Goal: Task Accomplishment & Management: Use online tool/utility

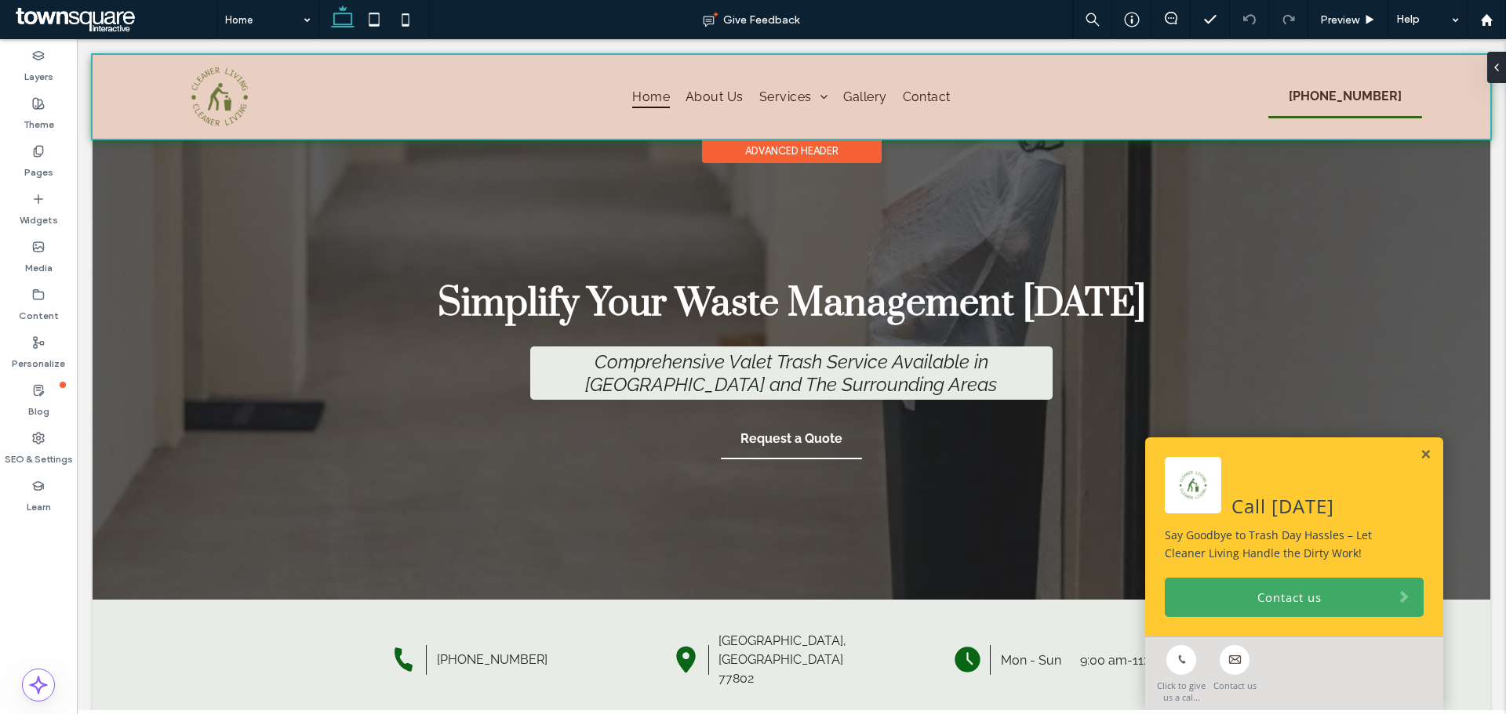
click at [214, 111] on div at bounding box center [792, 97] width 1398 height 84
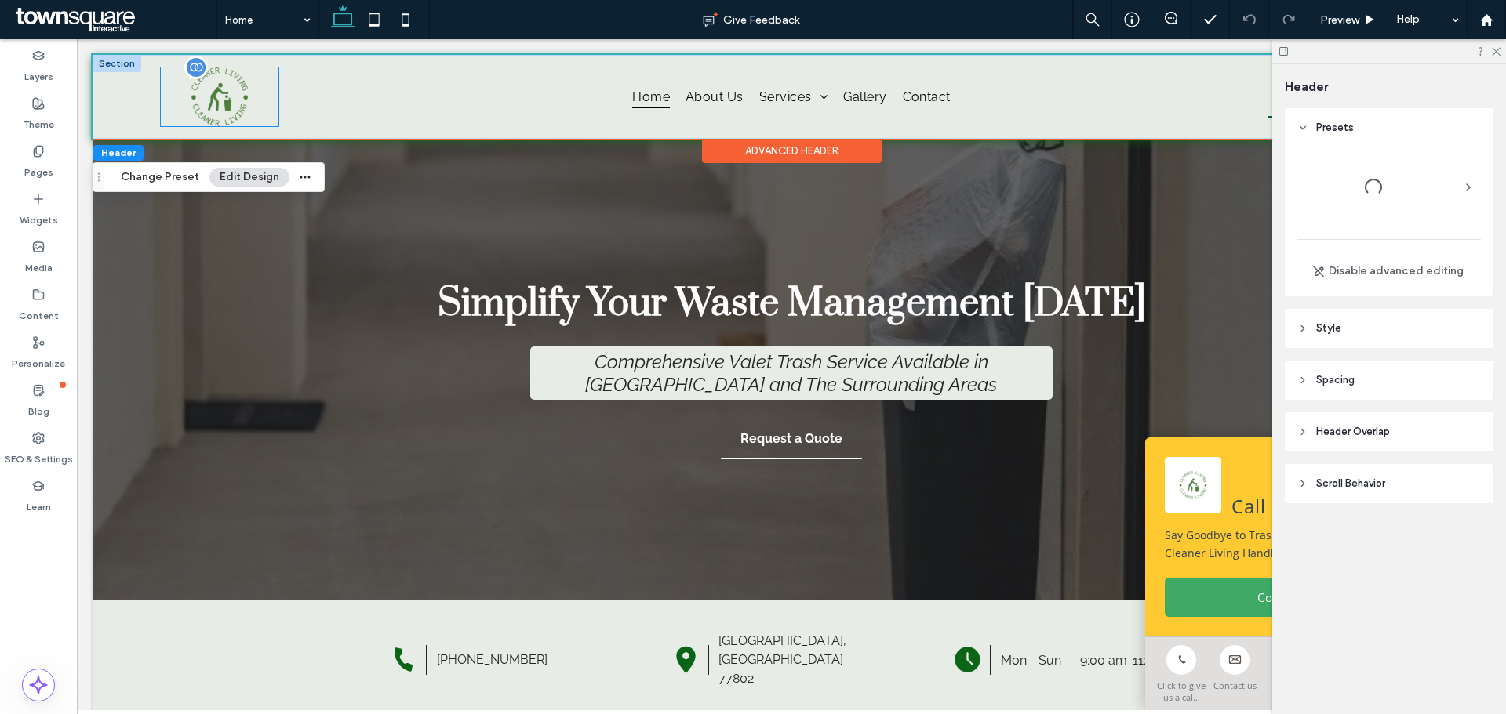
click at [227, 105] on img at bounding box center [220, 96] width 118 height 59
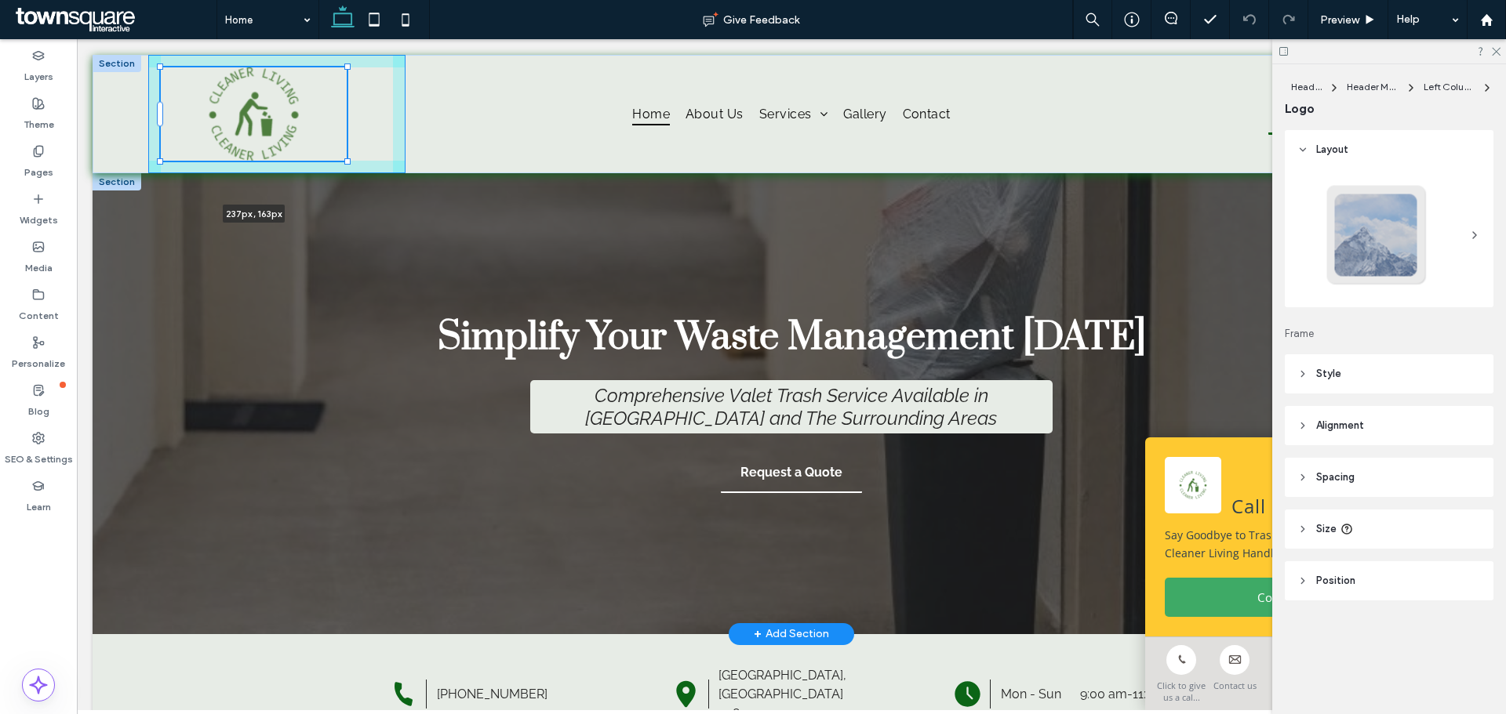
drag, startPoint x: 278, startPoint y: 124, endPoint x: 332, endPoint y: 179, distance: 76.5
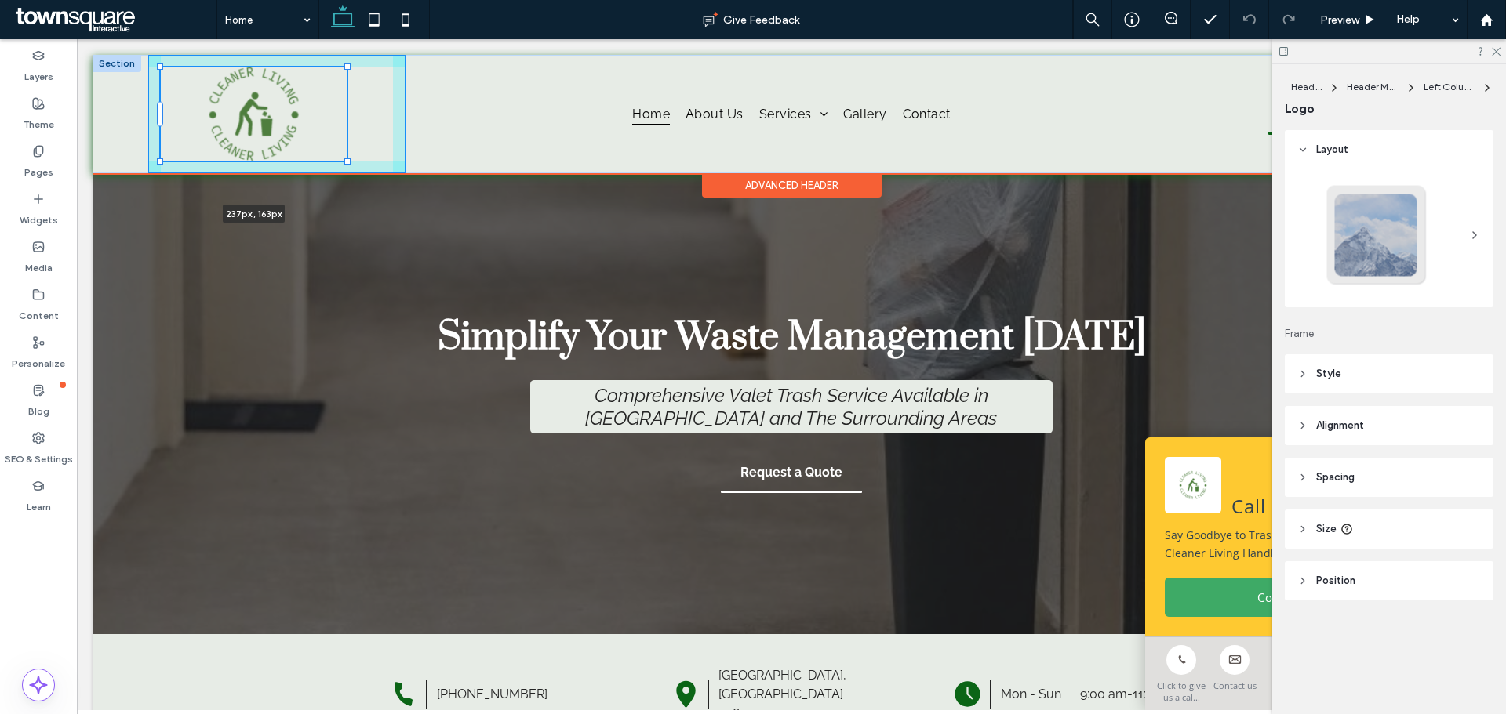
type input "***"
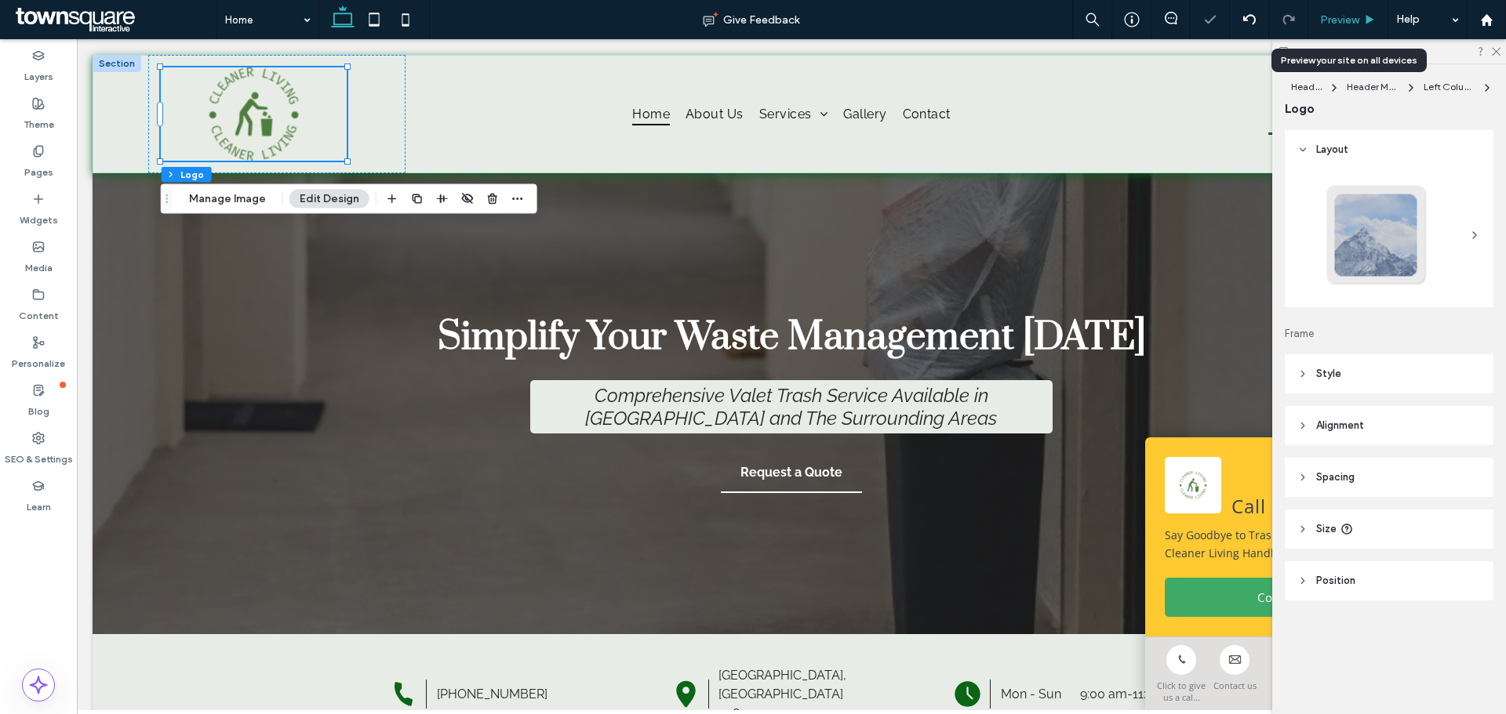
click at [1354, 13] on span "Preview" at bounding box center [1339, 19] width 39 height 13
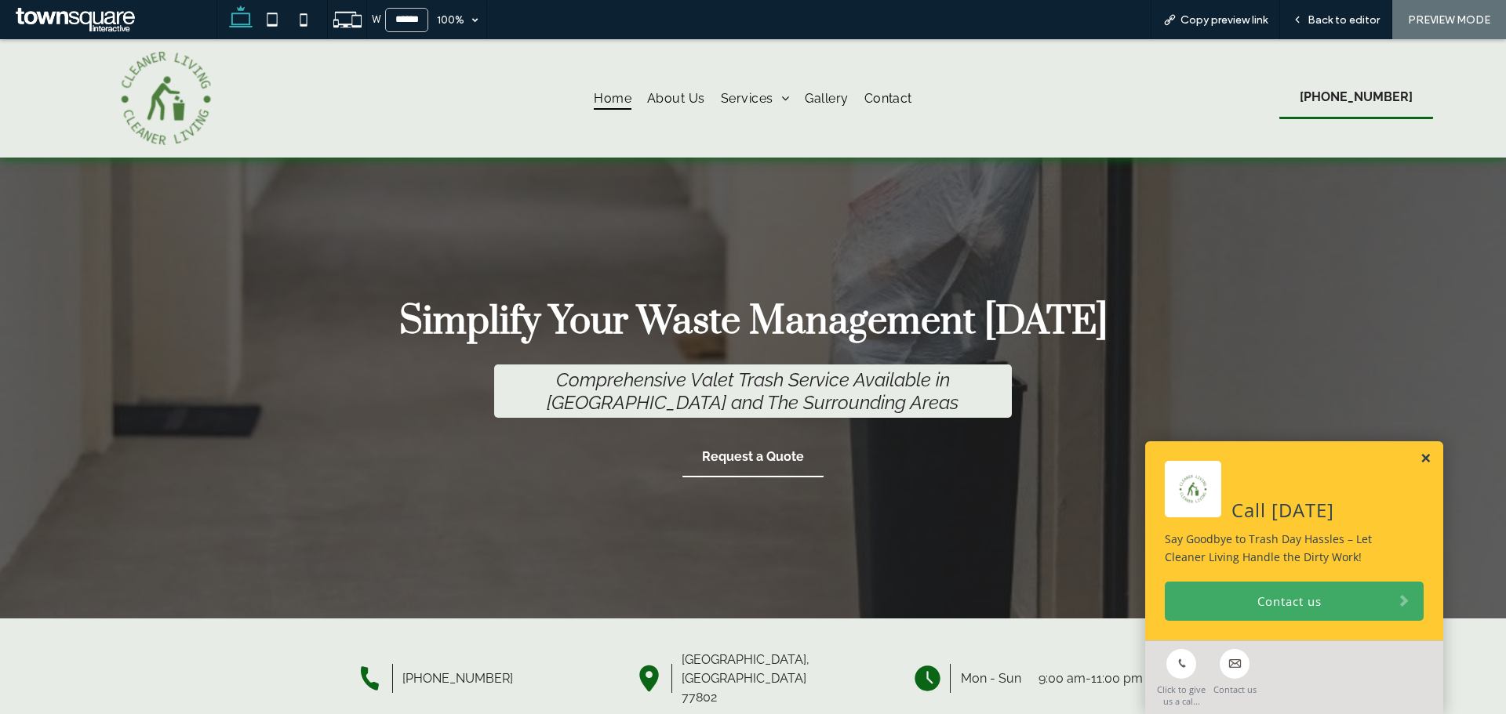
click at [1419, 457] on link at bounding box center [1425, 459] width 12 height 13
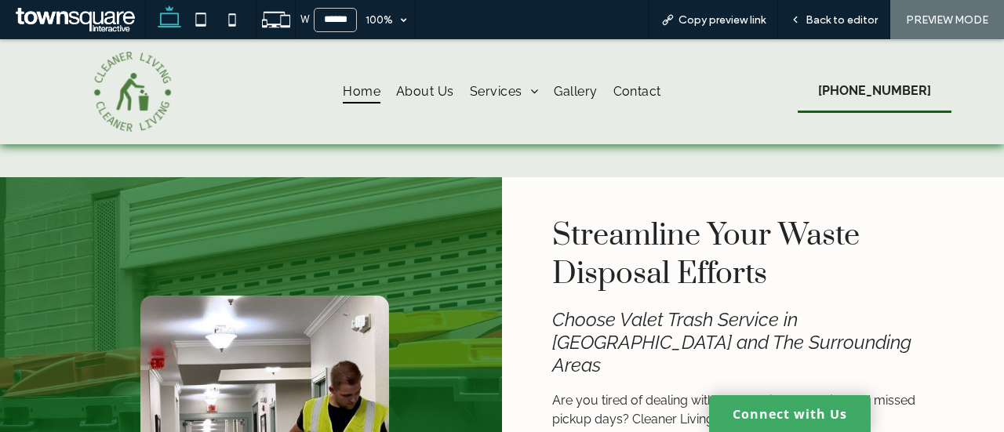
scroll to position [706, 0]
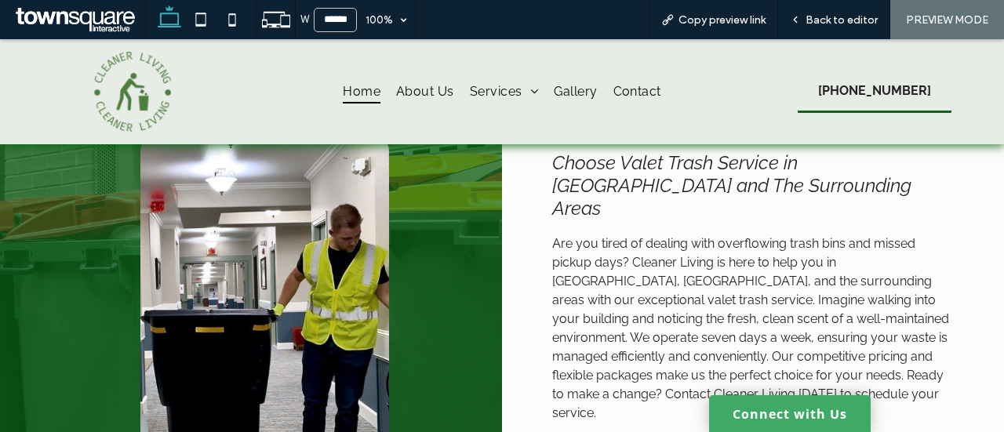
click at [158, 173] on img at bounding box center [264, 335] width 249 height 392
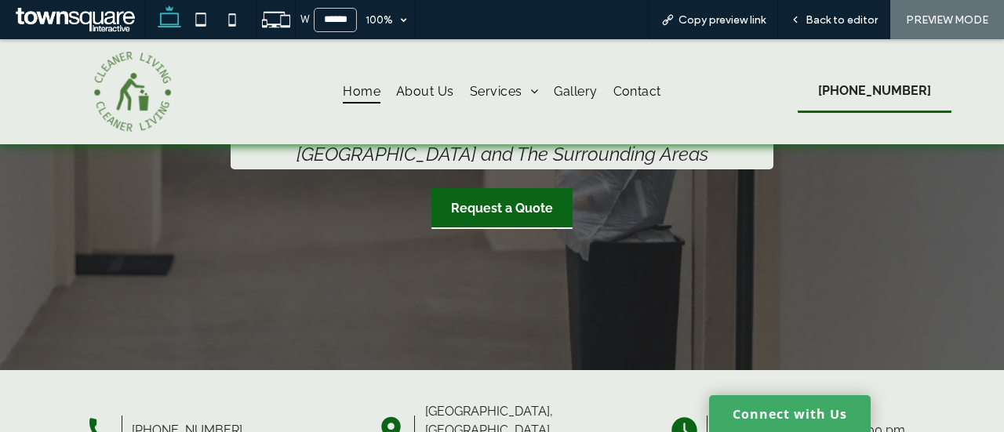
scroll to position [157, 0]
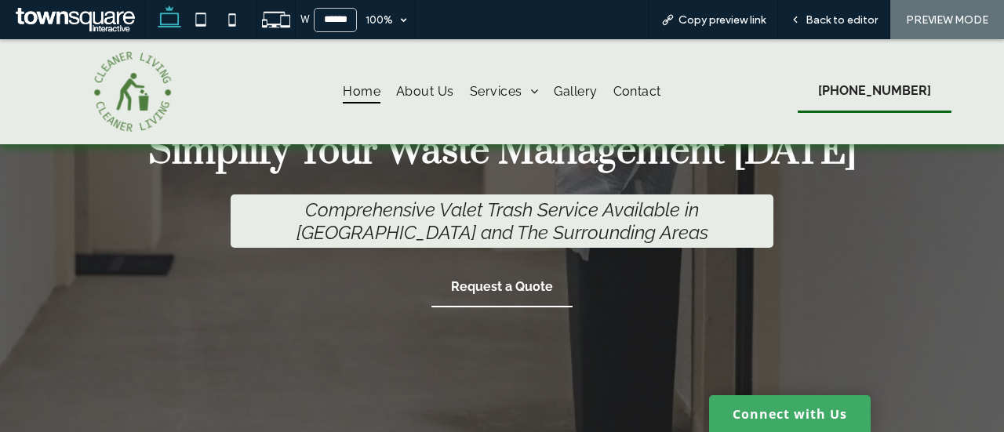
click at [149, 200] on div "Simplify Your Waste Management Today Comprehensive Valet Trash Service Availabl…" at bounding box center [501, 218] width 861 height 304
click at [638, 85] on span "Contact" at bounding box center [637, 91] width 48 height 23
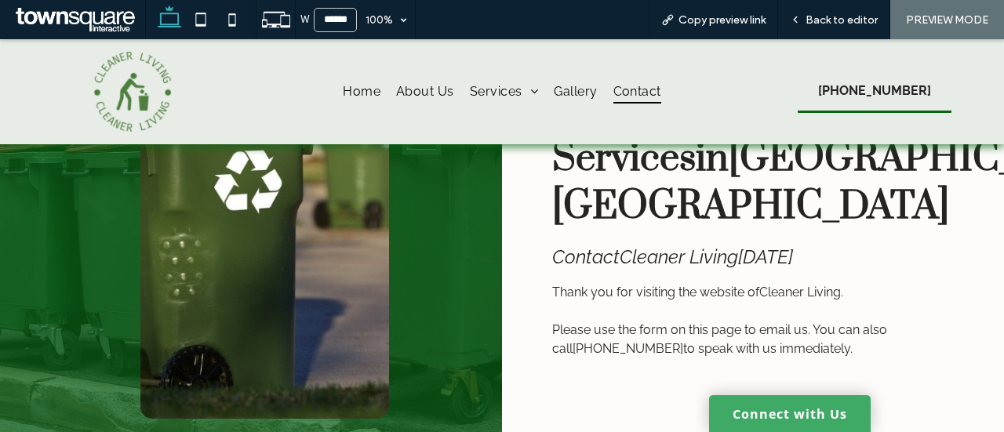
scroll to position [78, 0]
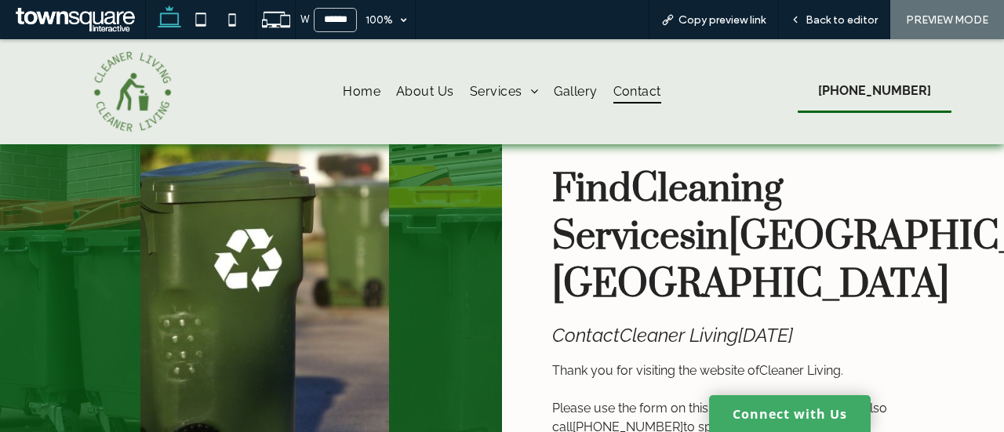
click at [269, 177] on img at bounding box center [264, 301] width 249 height 392
click at [346, 100] on span "Home" at bounding box center [362, 91] width 38 height 23
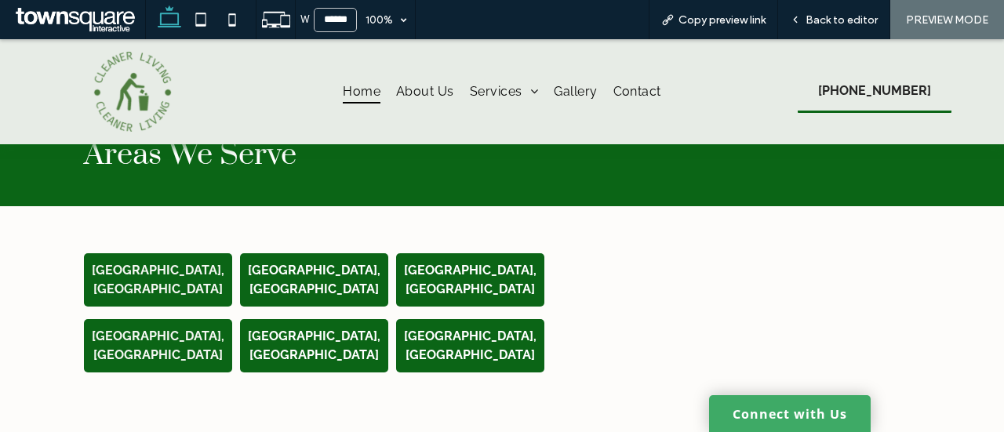
scroll to position [2902, 0]
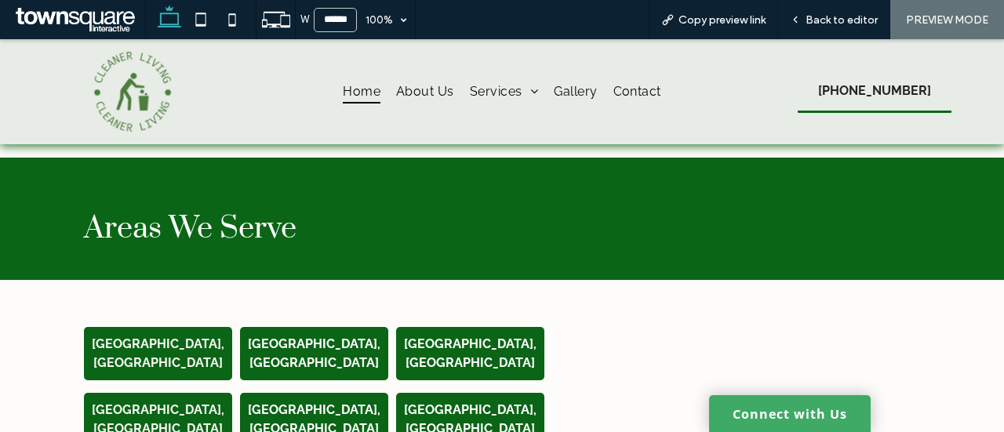
drag, startPoint x: 267, startPoint y: 184, endPoint x: 271, endPoint y: 165, distance: 19.2
click at [267, 209] on span "Areas We Serve" at bounding box center [190, 228] width 213 height 38
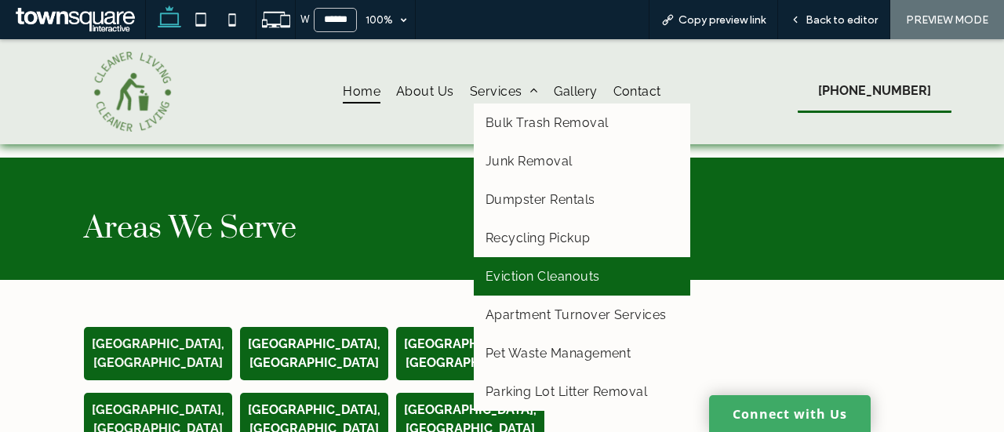
scroll to position [2980, 0]
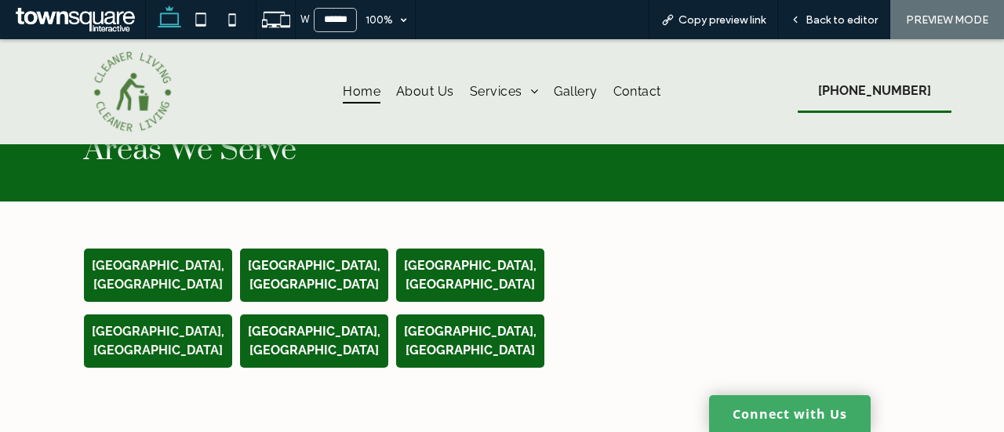
click at [298, 148] on div "Areas We Serve" at bounding box center [501, 140] width 941 height 122
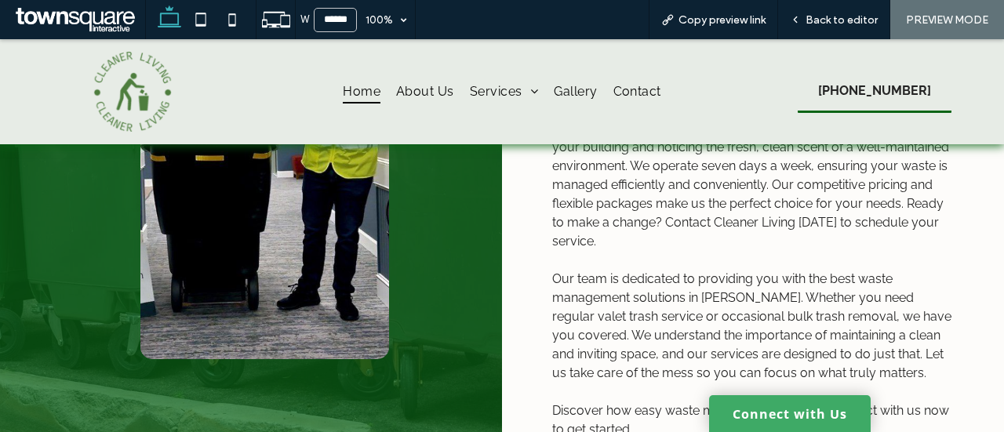
scroll to position [1020, 0]
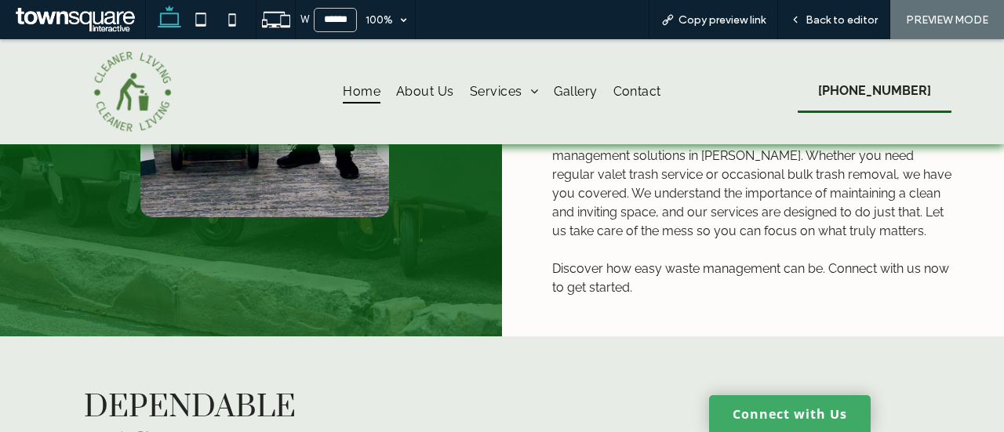
drag, startPoint x: 80, startPoint y: 142, endPoint x: 125, endPoint y: 111, distance: 55.3
click at [80, 142] on div at bounding box center [132, 91] width 185 height 105
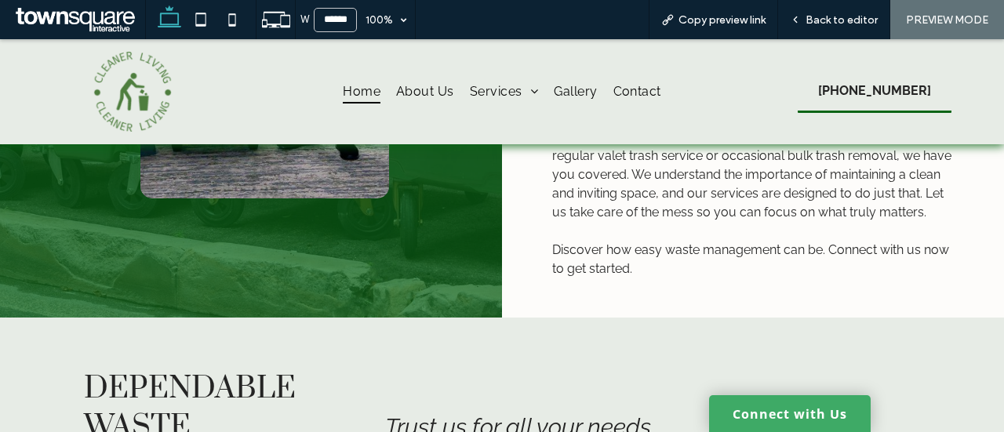
click at [224, 226] on div at bounding box center [251, 3] width 502 height 630
click at [858, 15] on span "Back to editor" at bounding box center [841, 19] width 72 height 13
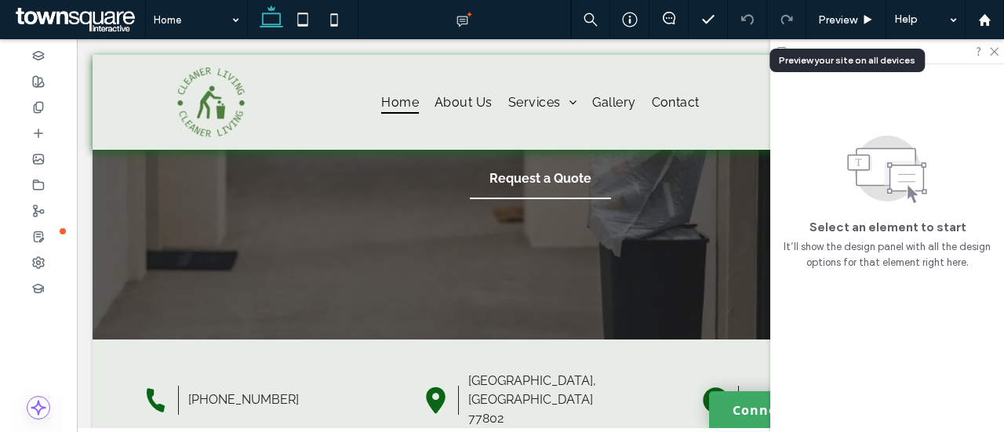
scroll to position [259, 0]
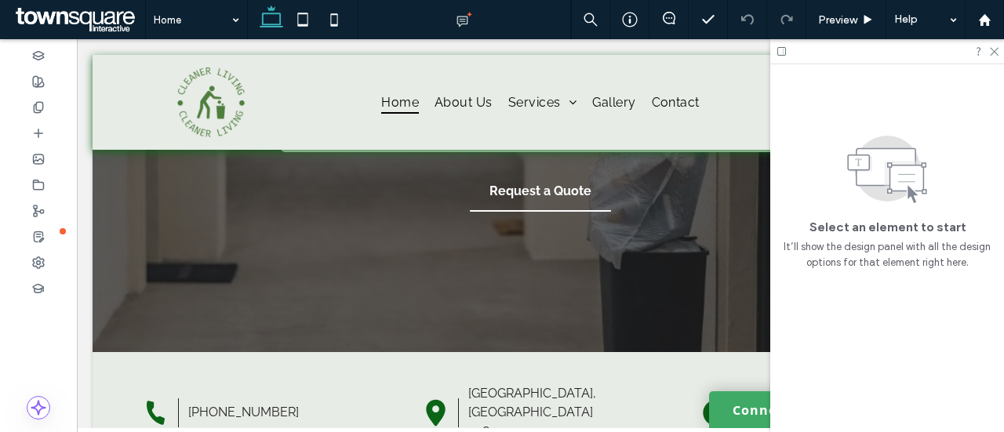
click at [1003, 49] on div at bounding box center [887, 51] width 234 height 24
click at [992, 44] on div at bounding box center [887, 51] width 234 height 24
drag, startPoint x: 992, startPoint y: 49, endPoint x: 910, endPoint y: 11, distance: 90.5
click at [992, 49] on icon at bounding box center [993, 50] width 10 height 10
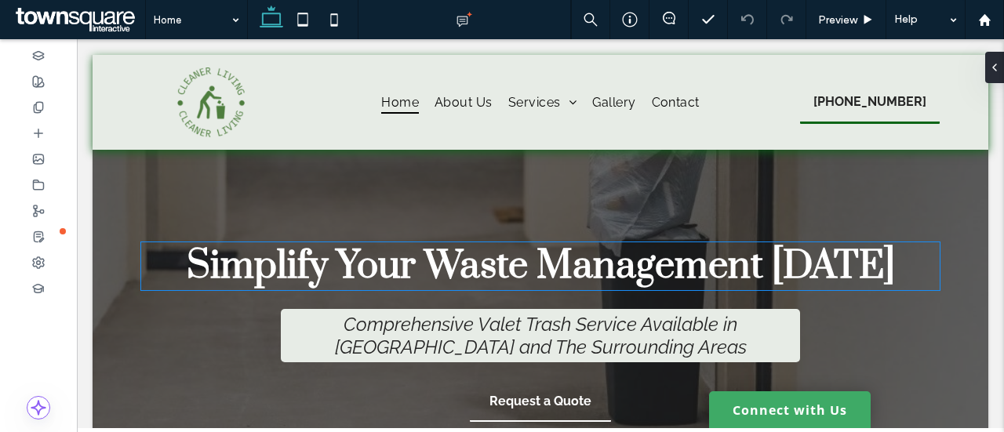
scroll to position [24, 0]
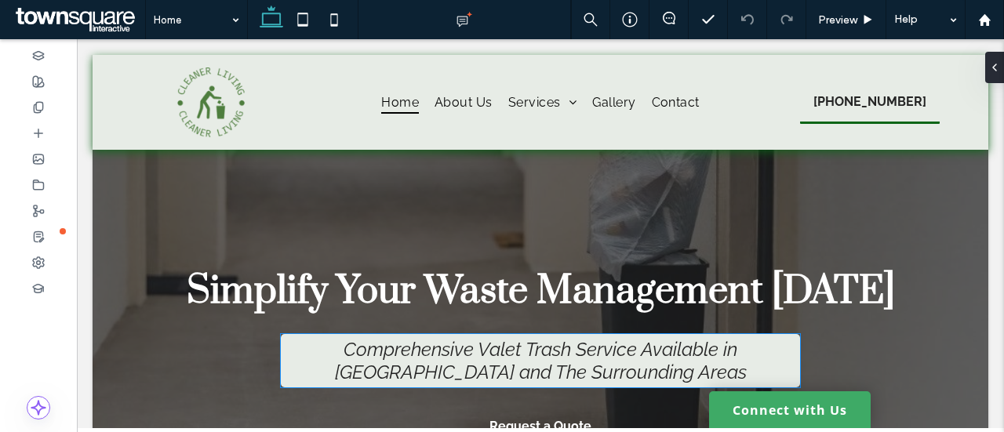
click at [743, 351] on span "Comprehensive Valet Trash Service Available in Bryan and The Surrounding Areas" at bounding box center [541, 360] width 412 height 45
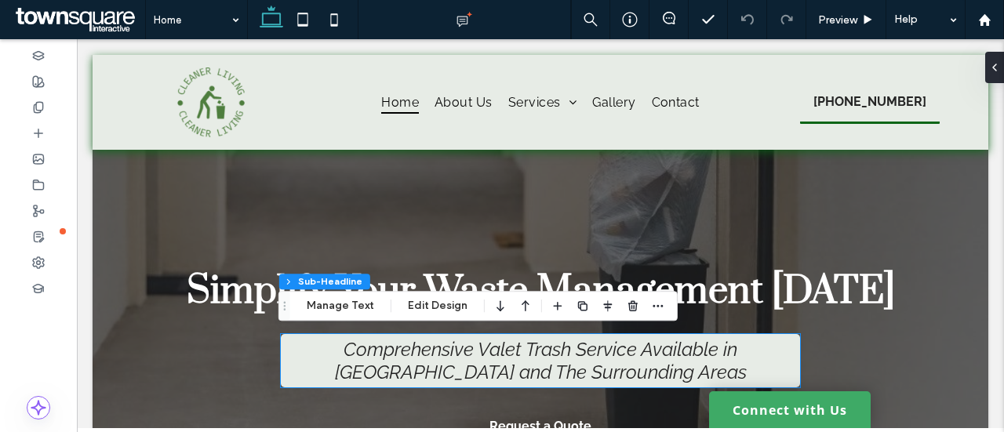
type input "*"
click at [743, 351] on div "Comprehensive Valet Trash Service Available in Bryan and The Surrounding Areas" at bounding box center [540, 360] width 519 height 53
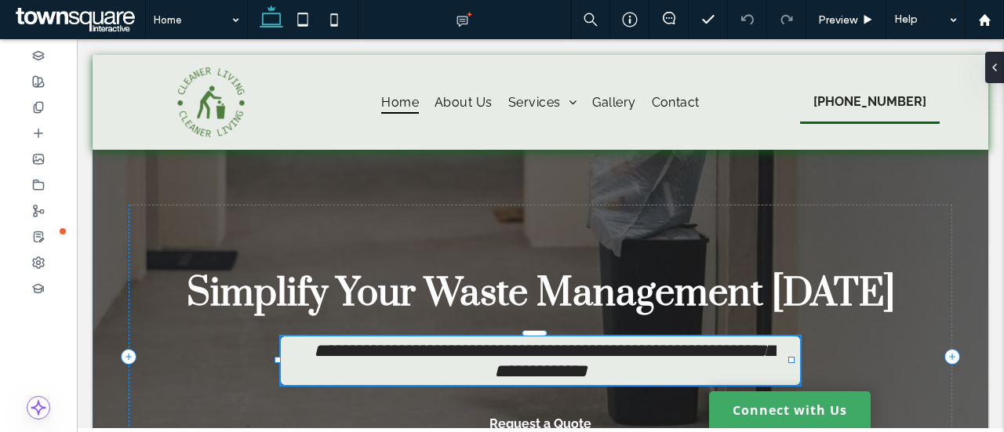
type input "*******"
type input "**"
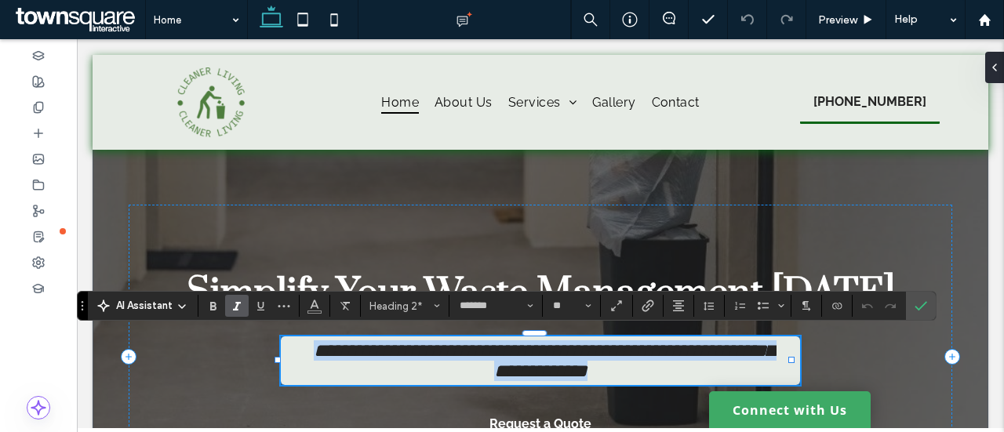
click at [756, 348] on span "**********" at bounding box center [544, 360] width 460 height 39
click at [758, 348] on span "**********" at bounding box center [544, 360] width 460 height 39
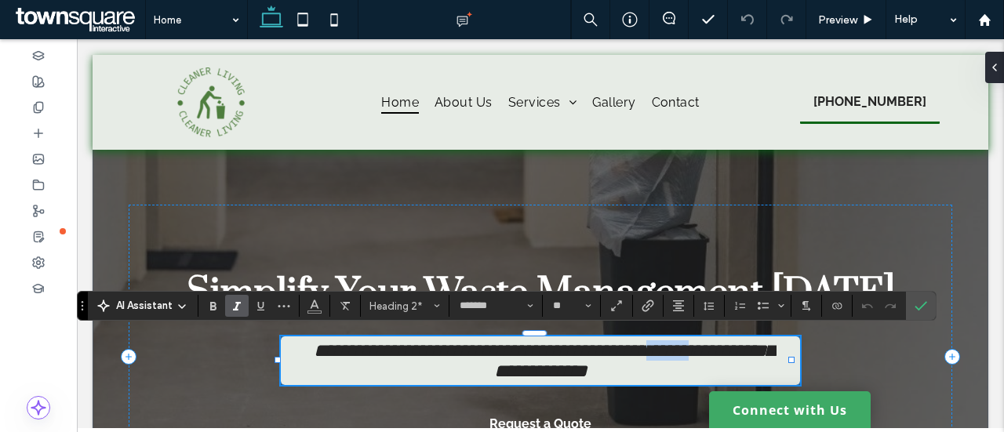
drag, startPoint x: 758, startPoint y: 348, endPoint x: 732, endPoint y: 347, distance: 25.1
click at [732, 347] on span "**********" at bounding box center [544, 360] width 460 height 39
drag, startPoint x: 916, startPoint y: 309, endPoint x: 819, endPoint y: 242, distance: 117.9
click at [916, 309] on use "Confirm" at bounding box center [921, 306] width 13 height 9
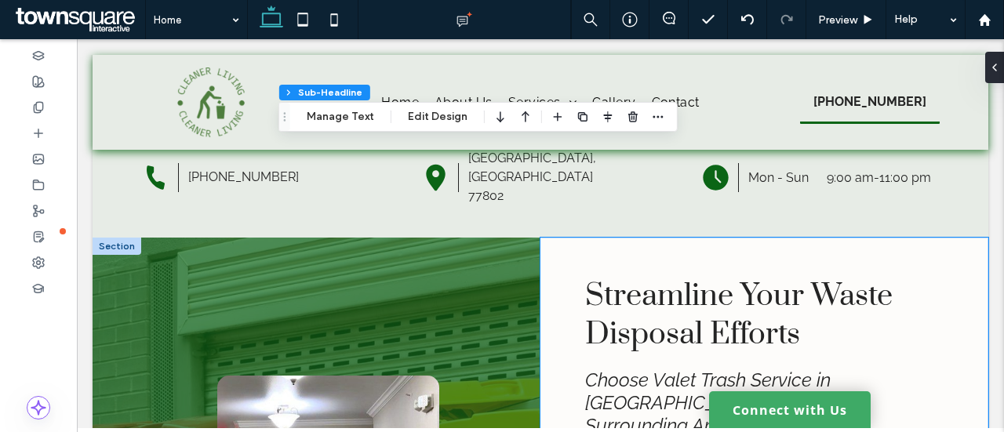
scroll to position [572, 0]
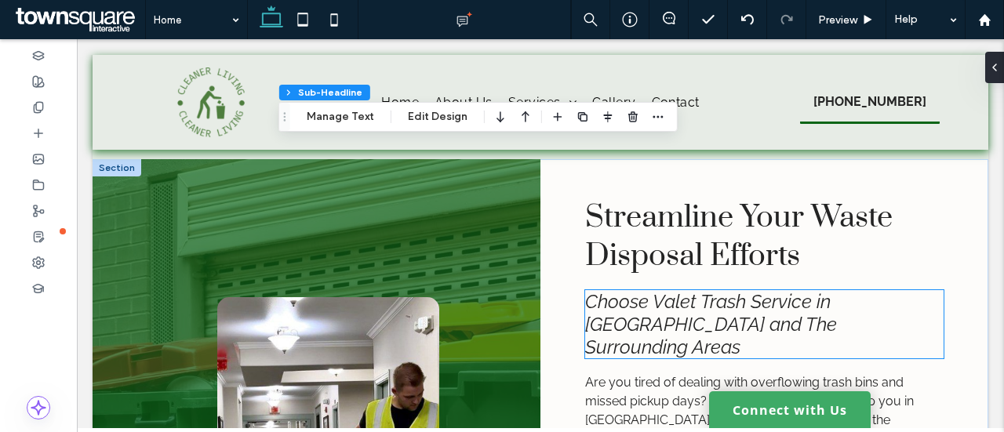
click at [787, 321] on h4 "Choose Valet Trash Service in Bryan and The Surrounding Areas" at bounding box center [764, 324] width 358 height 68
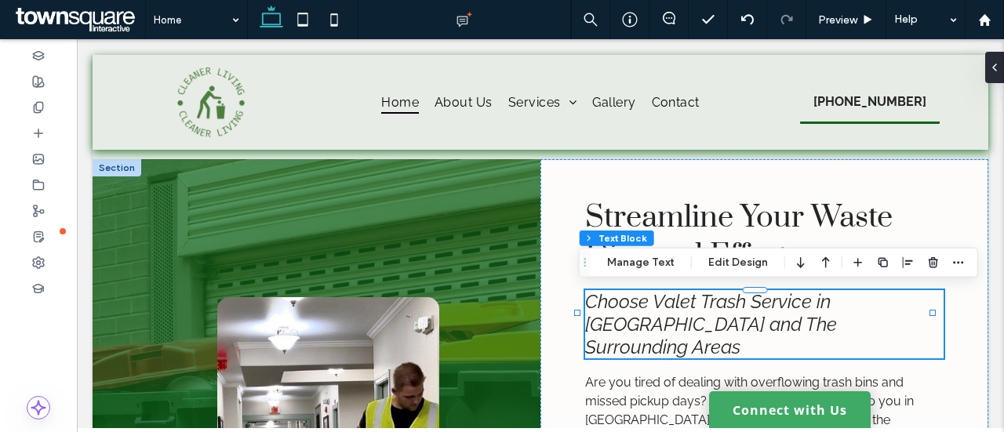
click at [787, 321] on div "Choose Valet Trash Service in Bryan and The Surrounding Areas" at bounding box center [764, 324] width 358 height 68
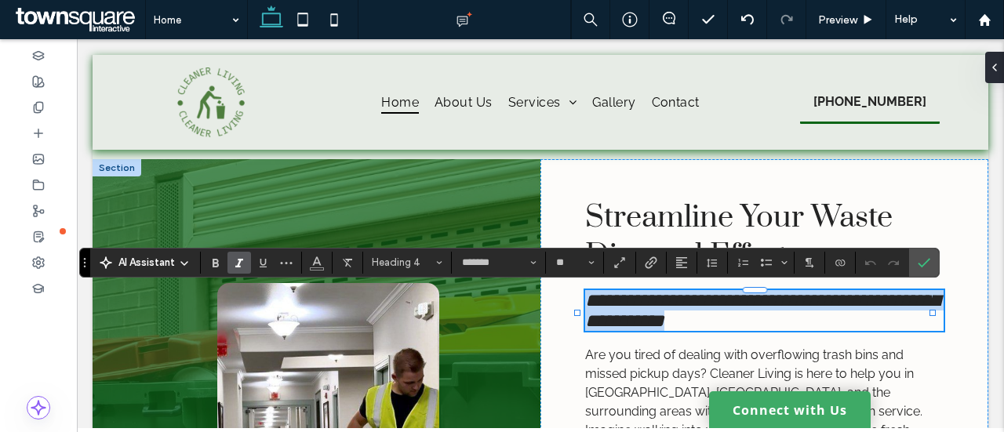
click at [852, 310] on span "**********" at bounding box center [762, 310] width 354 height 39
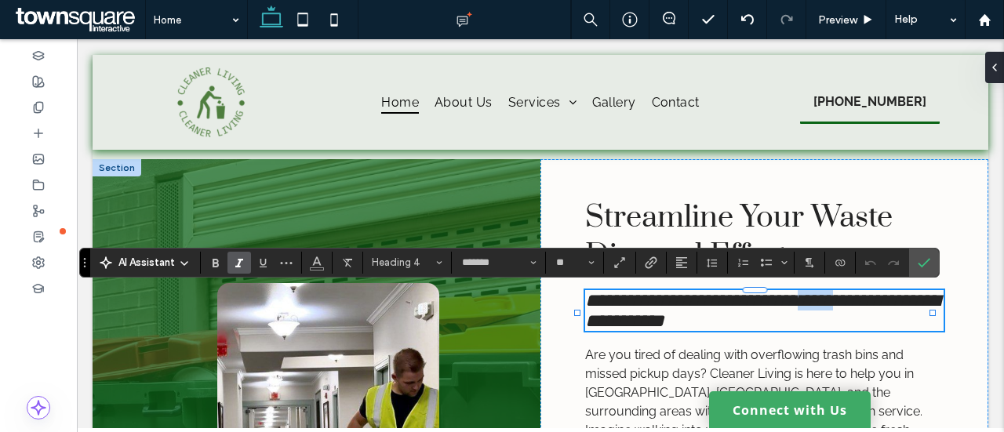
drag, startPoint x: 878, startPoint y: 304, endPoint x: 830, endPoint y: 293, distance: 49.1
click at [830, 293] on span "**********" at bounding box center [762, 310] width 354 height 39
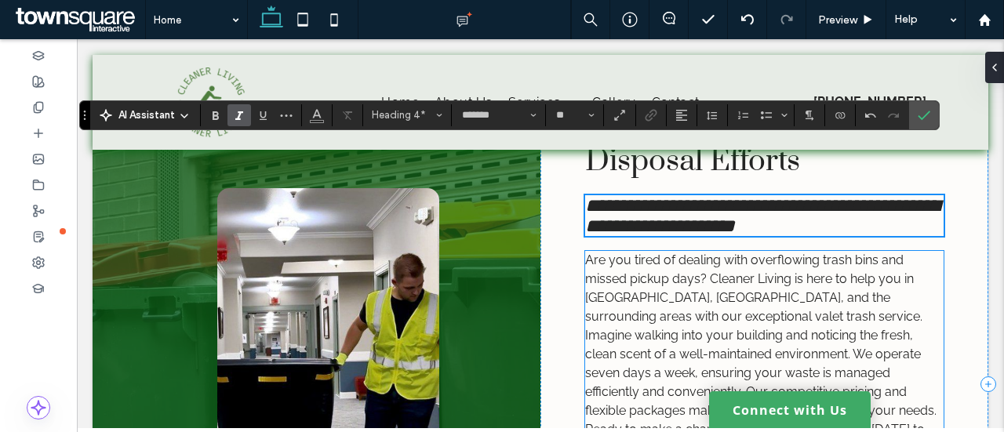
scroll to position [729, 0]
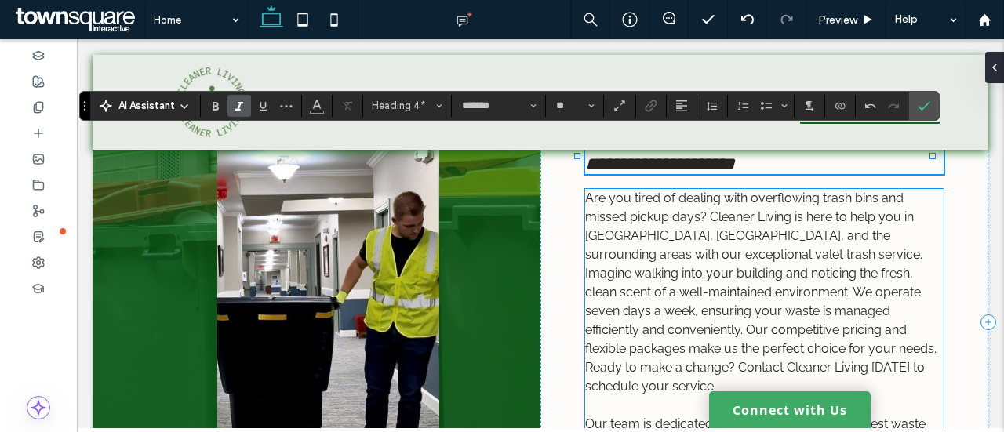
click at [618, 247] on p "Are you tired of dealing with overflowing trash bins and missed pickup days? Cl…" at bounding box center [764, 292] width 358 height 207
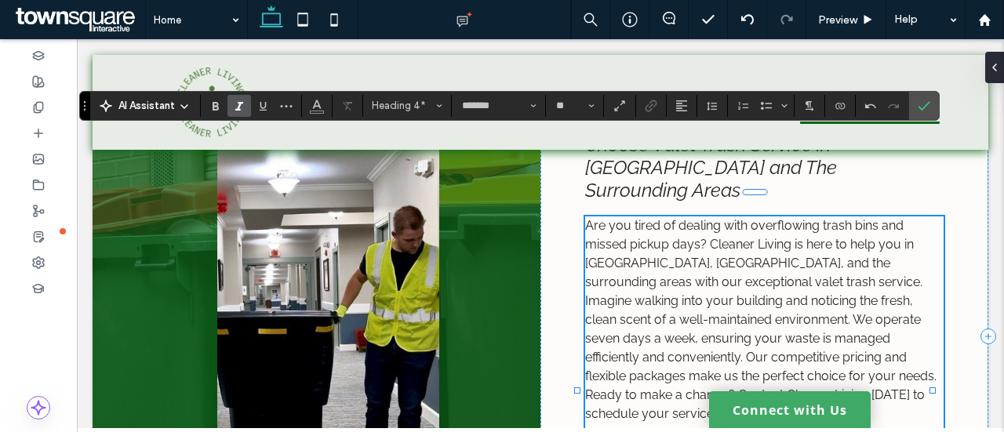
click at [618, 247] on div "Are you tired of dealing with overflowing trash bins and missed pickup days? Cl…" at bounding box center [764, 423] width 358 height 414
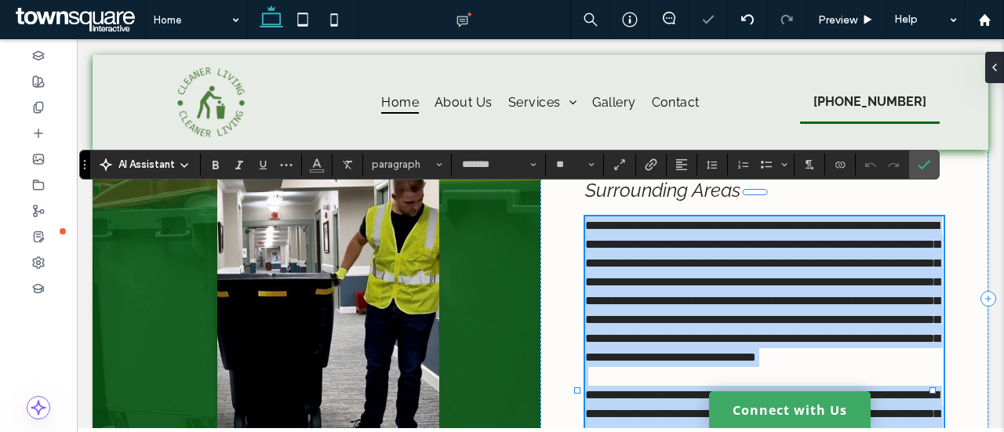
click at [616, 241] on span "**********" at bounding box center [762, 292] width 354 height 144
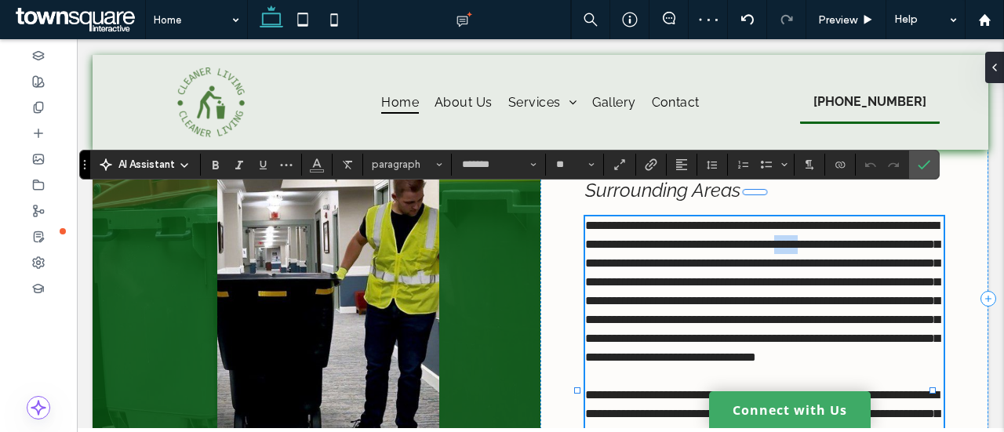
drag, startPoint x: 610, startPoint y: 240, endPoint x: 580, endPoint y: 240, distance: 29.8
click at [585, 240] on span "**********" at bounding box center [762, 292] width 354 height 144
click at [924, 171] on span "Confirm" at bounding box center [924, 164] width 13 height 27
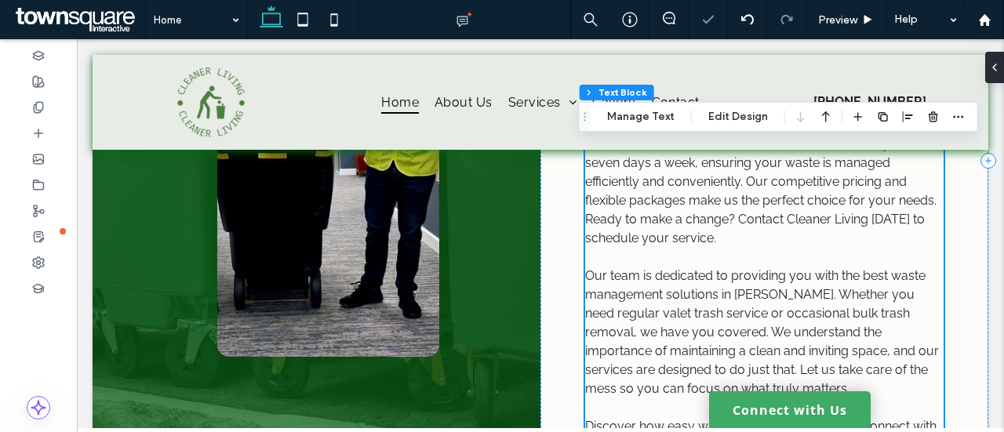
scroll to position [965, 0]
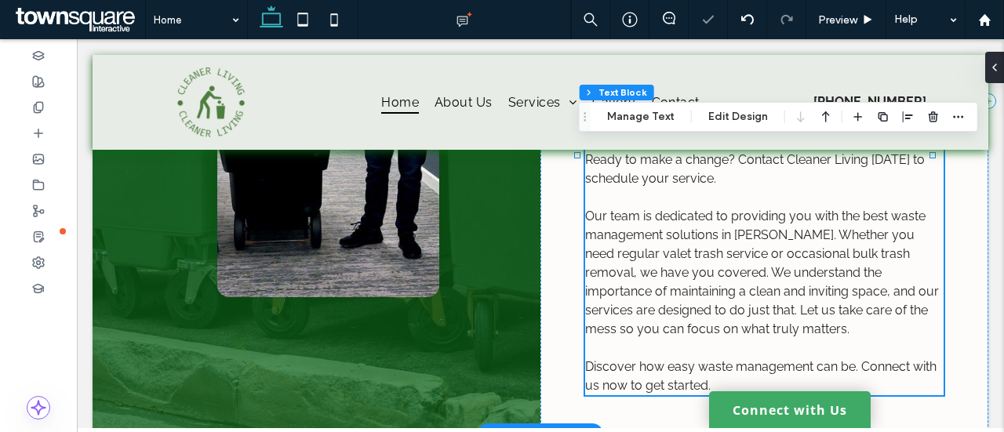
click at [749, 209] on span "Our team is dedicated to providing you with the best waste management solutions…" at bounding box center [762, 273] width 354 height 128
click at [749, 126] on button "Edit Design" at bounding box center [738, 116] width 80 height 19
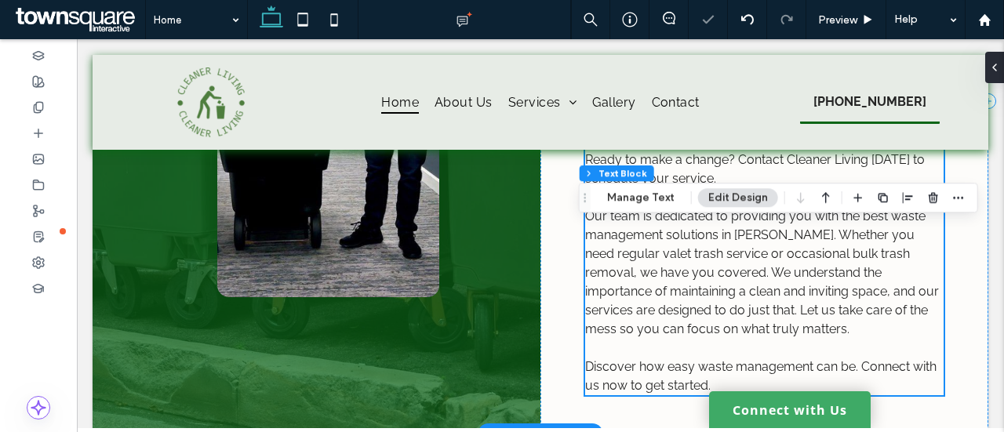
scroll to position [696, 0]
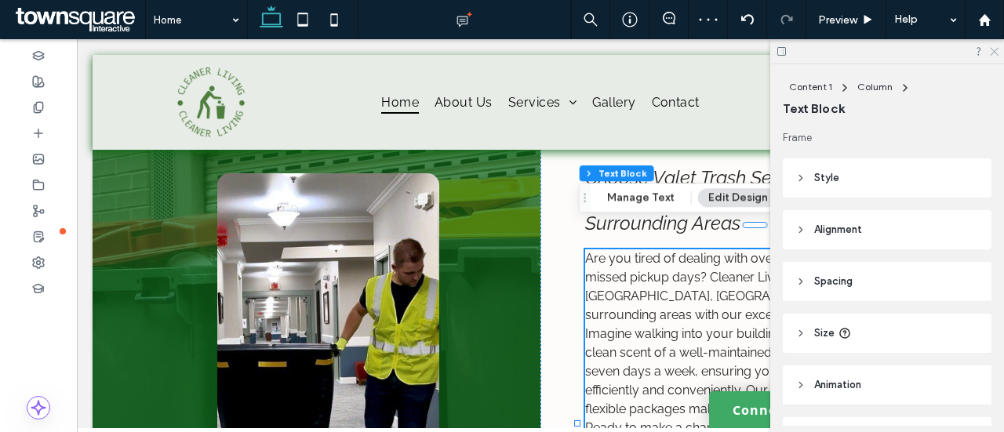
click at [993, 50] on icon at bounding box center [993, 50] width 10 height 10
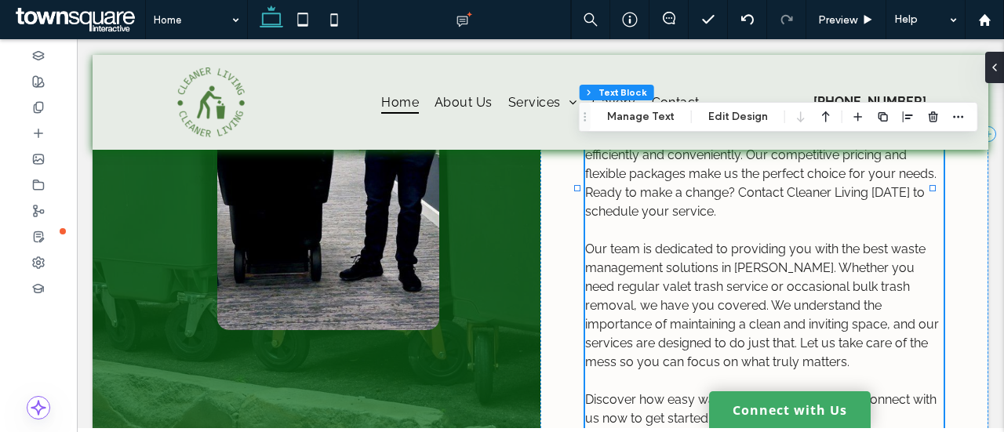
click at [762, 242] on span "Our team is dedicated to providing you with the best waste management solutions…" at bounding box center [762, 306] width 354 height 128
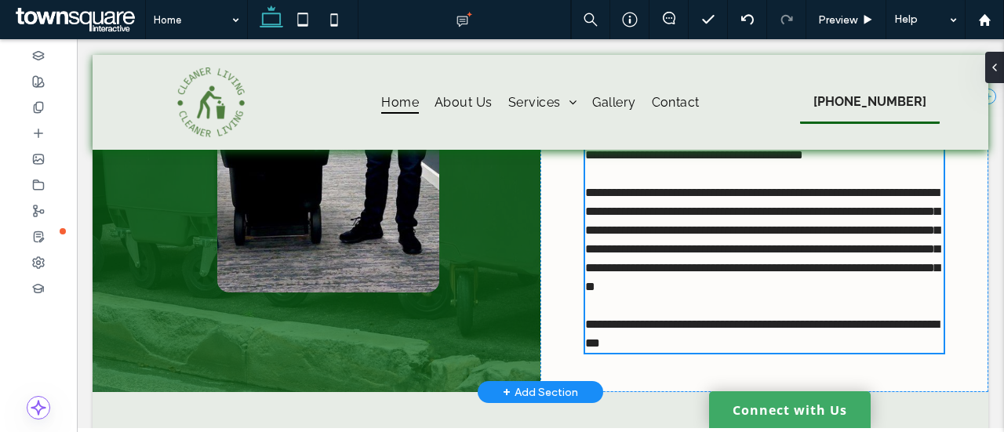
type input "*******"
type input "**"
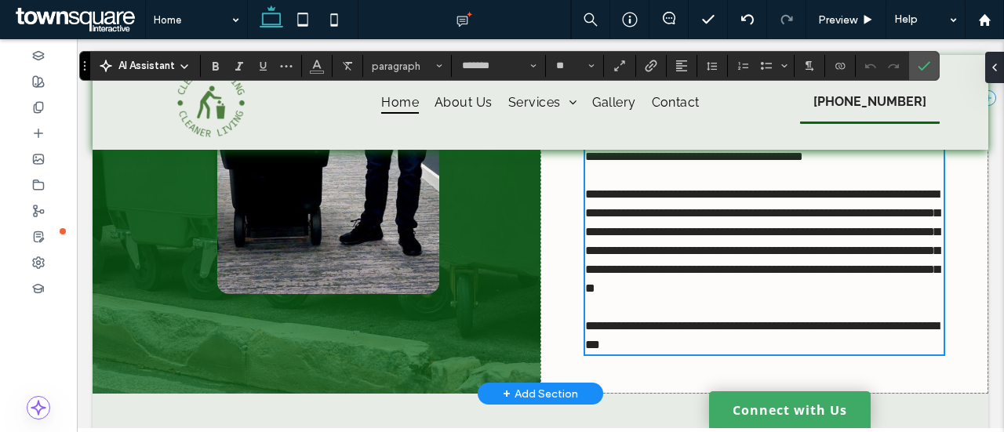
scroll to position [853, 0]
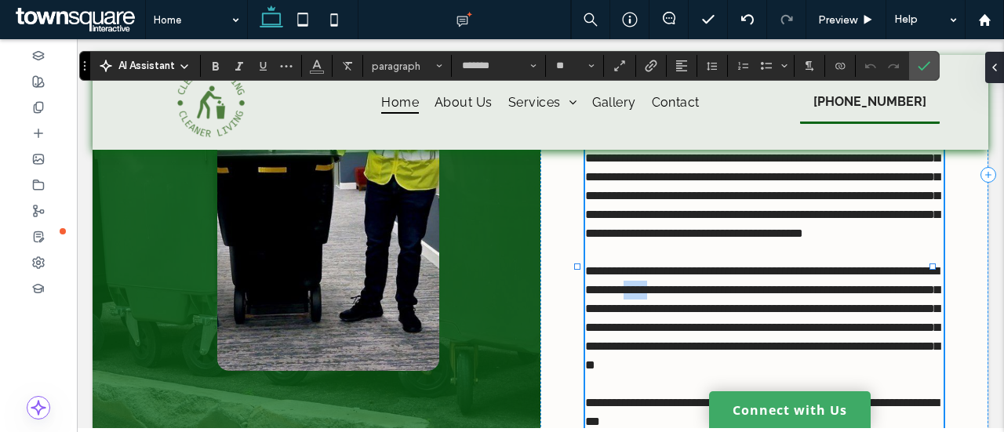
drag, startPoint x: 762, startPoint y: 307, endPoint x: 731, endPoint y: 305, distance: 31.4
click at [731, 305] on span "**********" at bounding box center [762, 318] width 354 height 106
click at [926, 65] on label "Confirm" at bounding box center [924, 66] width 24 height 28
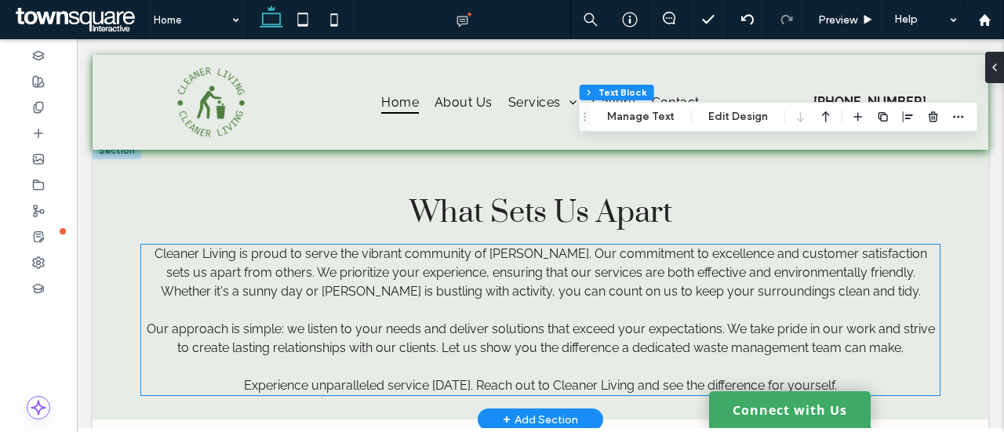
scroll to position [2265, 0]
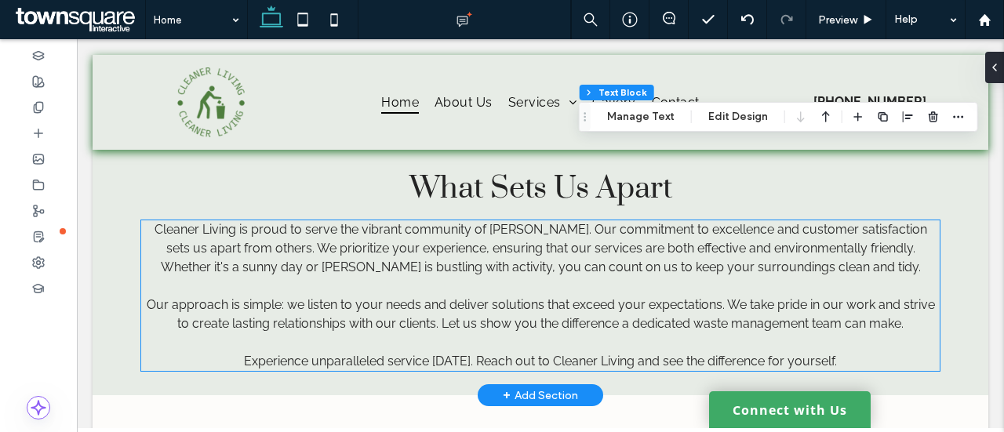
click at [453, 227] on span "Cleaner Living is proud to serve the vibrant community of Bryan. Our commitment…" at bounding box center [540, 248] width 772 height 53
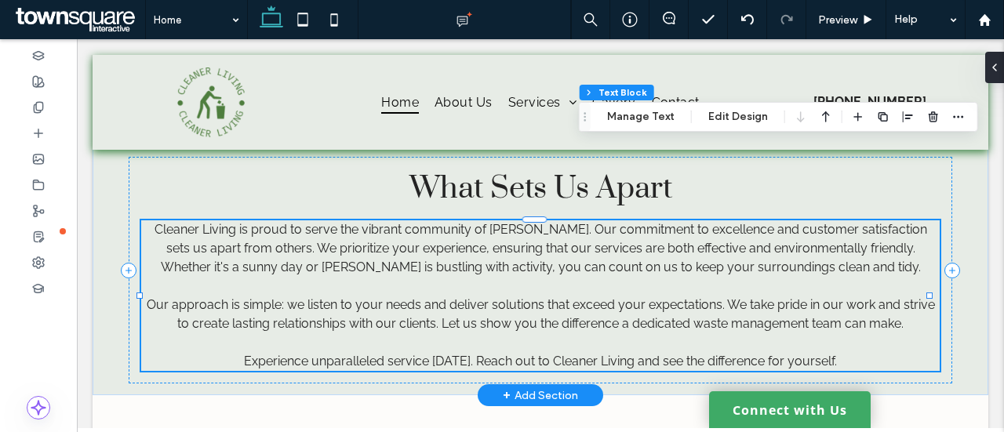
click at [454, 227] on div "Cleaner Living is proud to serve the vibrant community of Bryan. Our commitment…" at bounding box center [540, 295] width 799 height 151
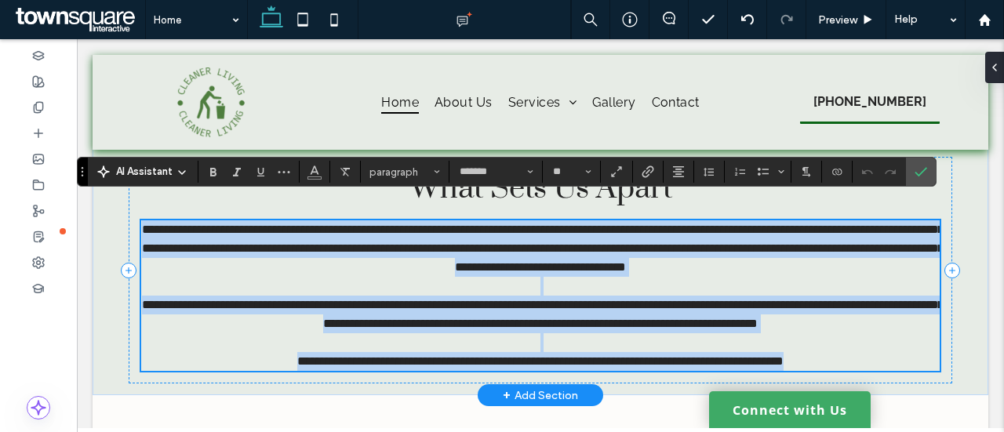
scroll to position [2186, 0]
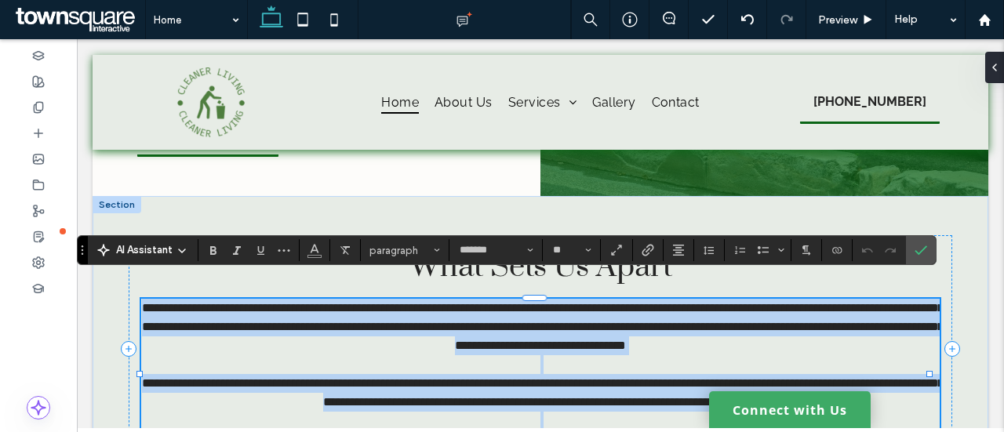
click at [499, 302] on span "**********" at bounding box center [542, 326] width 801 height 49
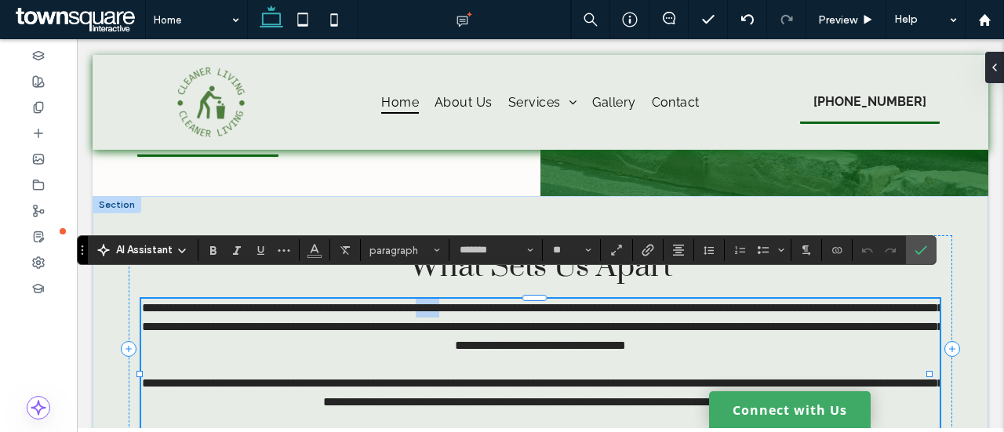
click at [499, 302] on span "**********" at bounding box center [542, 326] width 801 height 49
drag, startPoint x: 326, startPoint y: 323, endPoint x: 354, endPoint y: 325, distance: 28.3
click at [354, 324] on span "**********" at bounding box center [542, 326] width 801 height 49
click at [918, 257] on span "Confirm" at bounding box center [920, 250] width 13 height 27
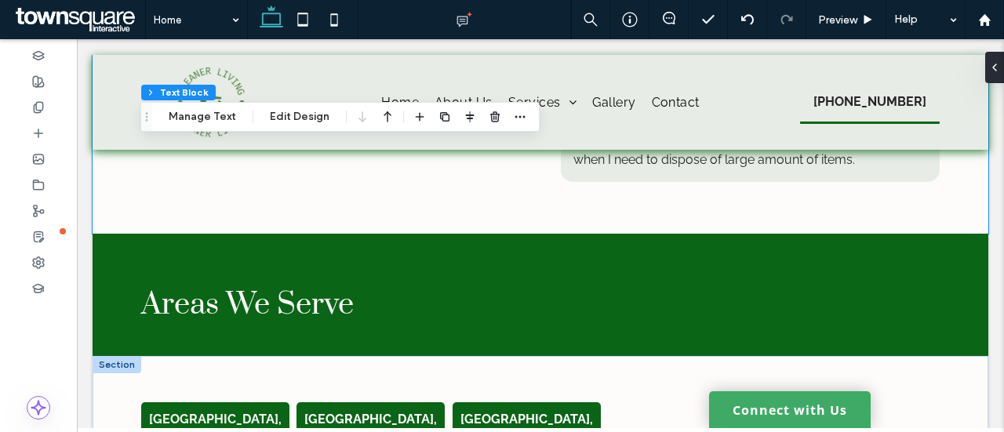
scroll to position [3049, 0]
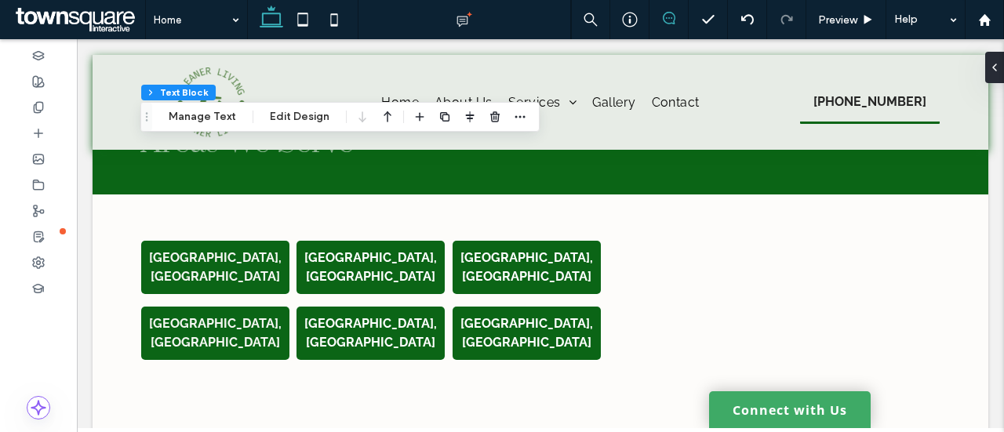
click at [664, 19] on icon at bounding box center [669, 18] width 13 height 13
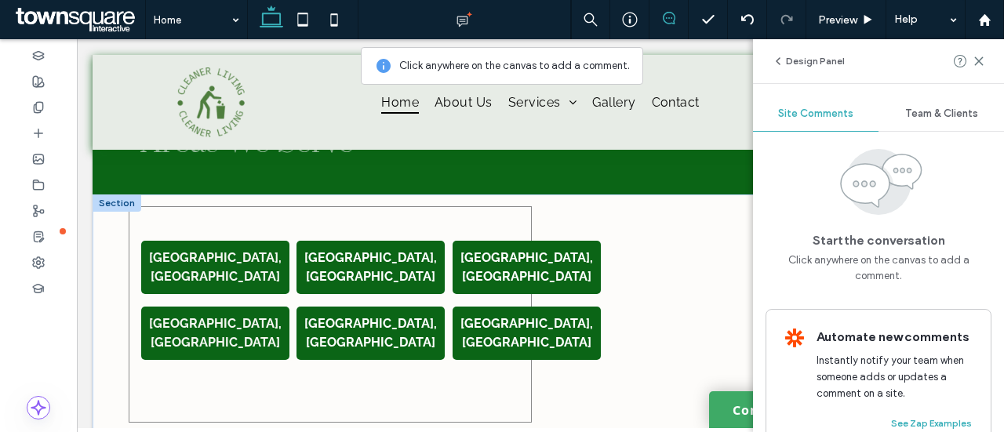
click at [264, 221] on div "Bryan, TX Austin, TX Houston, TX Navasota, TX Caldwell, TX Brenham, TX" at bounding box center [331, 314] width 404 height 216
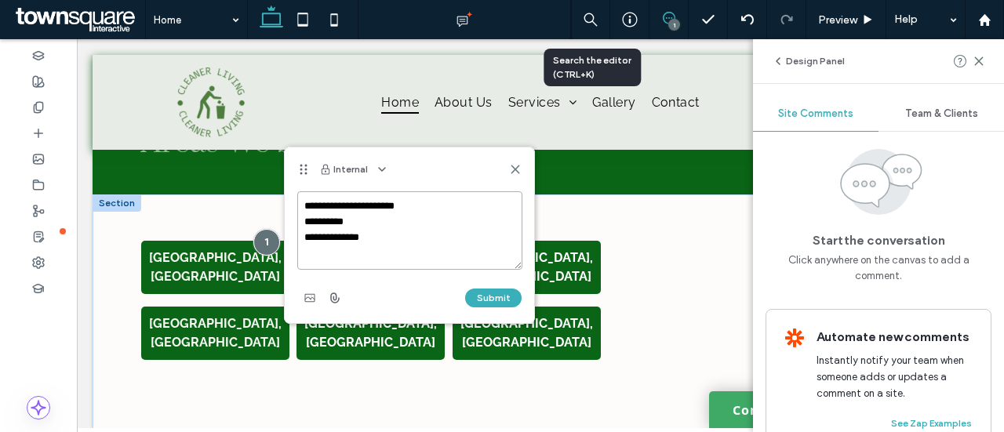
type textarea "**********"
click at [313, 186] on div "Internal" at bounding box center [409, 169] width 249 height 44
click at [497, 298] on button "Submit" at bounding box center [493, 298] width 56 height 19
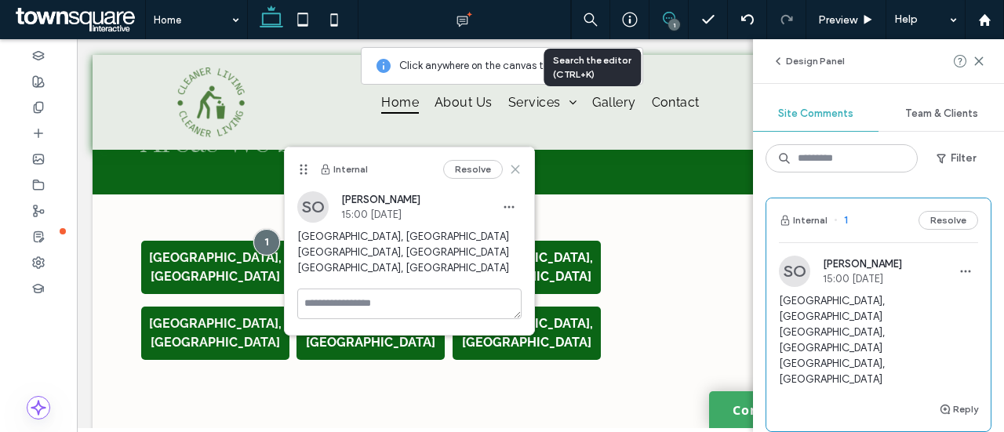
drag, startPoint x: 518, startPoint y: 171, endPoint x: 569, endPoint y: 127, distance: 67.3
click at [518, 171] on use at bounding box center [514, 168] width 7 height 7
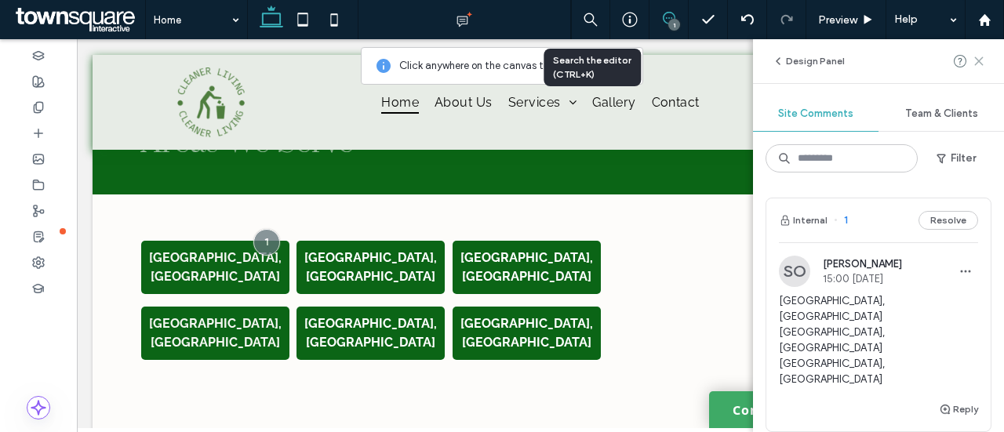
click at [979, 62] on icon at bounding box center [978, 61] width 13 height 13
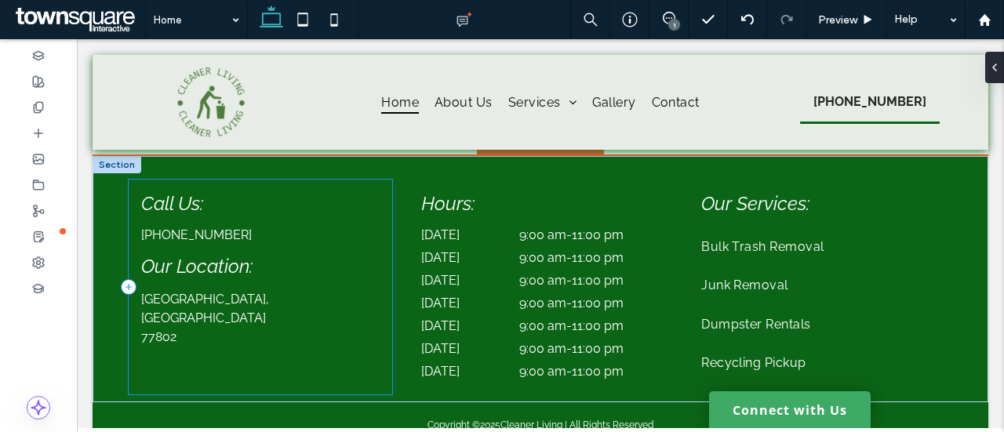
scroll to position [3322, 0]
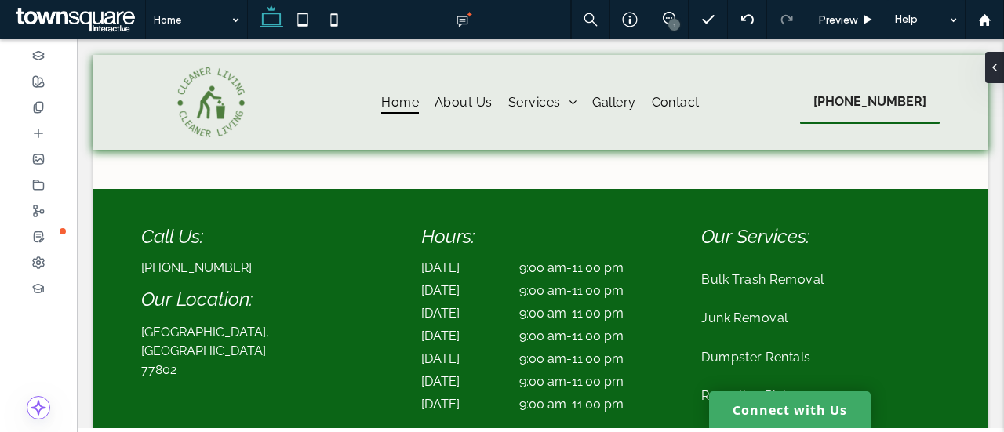
click at [670, 23] on div "1" at bounding box center [674, 25] width 12 height 12
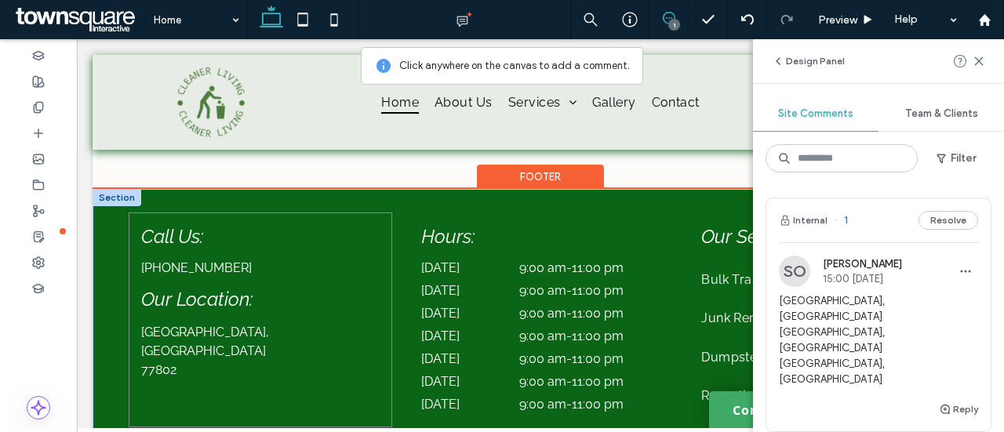
click at [161, 358] on div "Call Us: (979) 358-3077 Our Location: Bryan, TX 77802" at bounding box center [261, 321] width 264 height 216
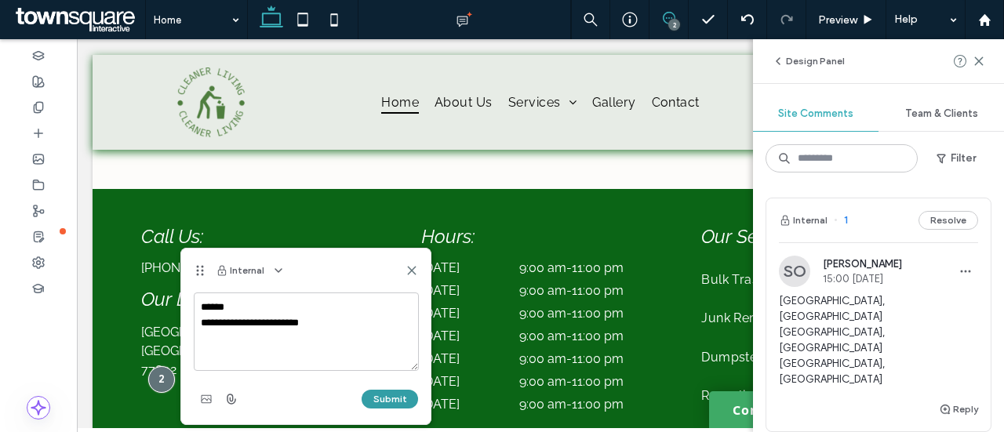
type textarea "**********"
click at [401, 394] on button "Submit" at bounding box center [390, 399] width 56 height 19
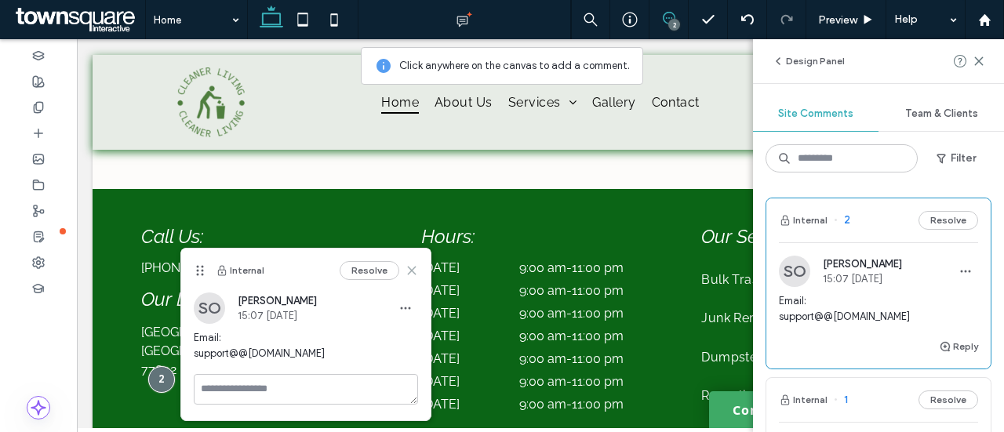
click at [413, 268] on icon at bounding box center [411, 270] width 13 height 13
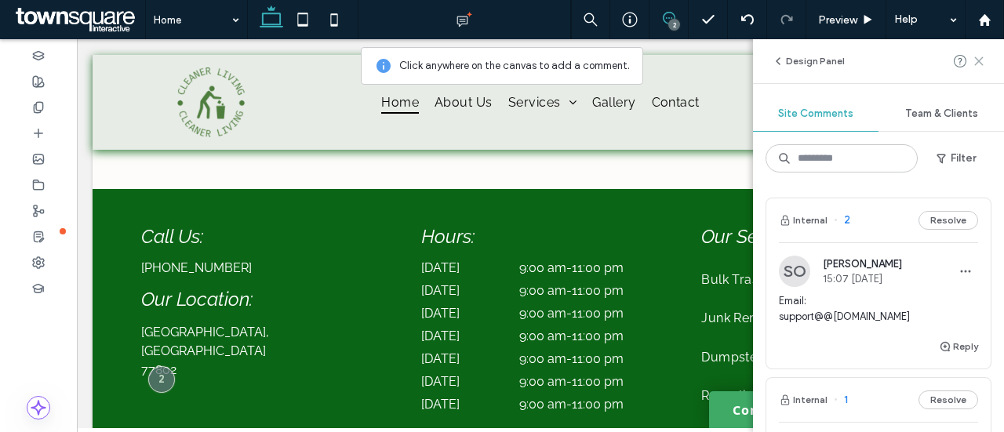
click at [979, 60] on use at bounding box center [978, 60] width 7 height 7
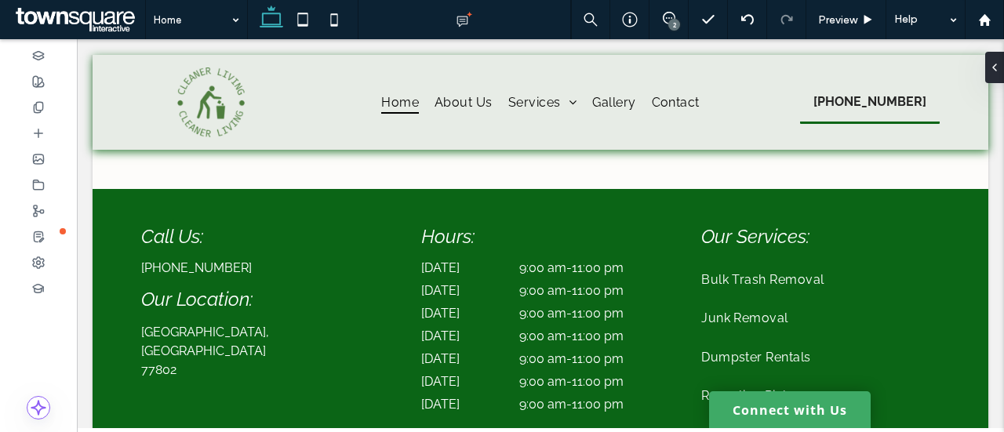
click at [669, 17] on icon at bounding box center [669, 18] width 13 height 13
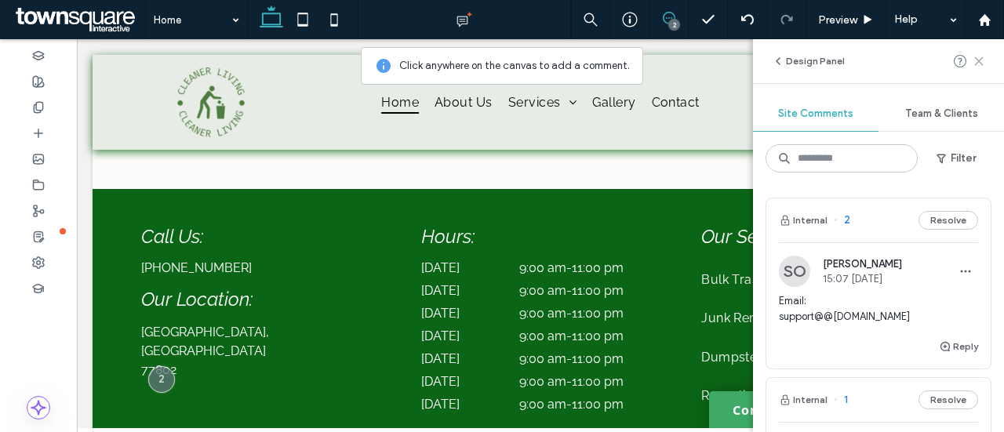
click at [984, 60] on icon at bounding box center [978, 61] width 13 height 13
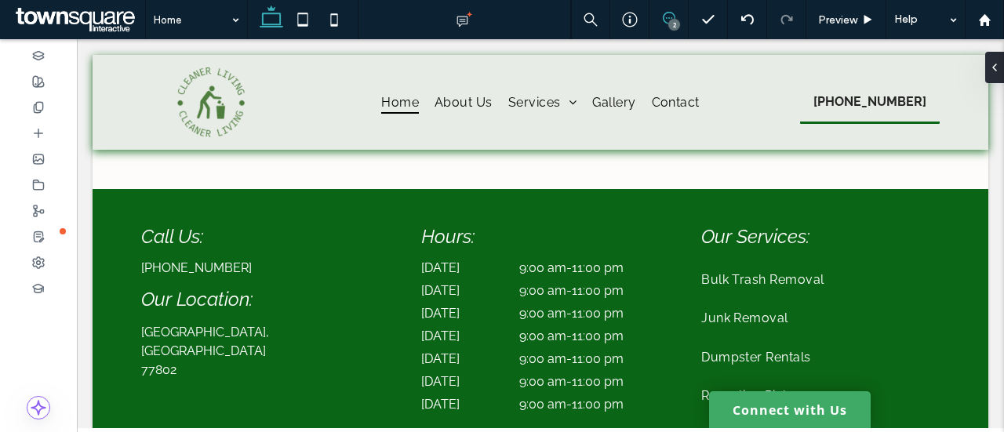
click at [674, 17] on use at bounding box center [669, 18] width 13 height 13
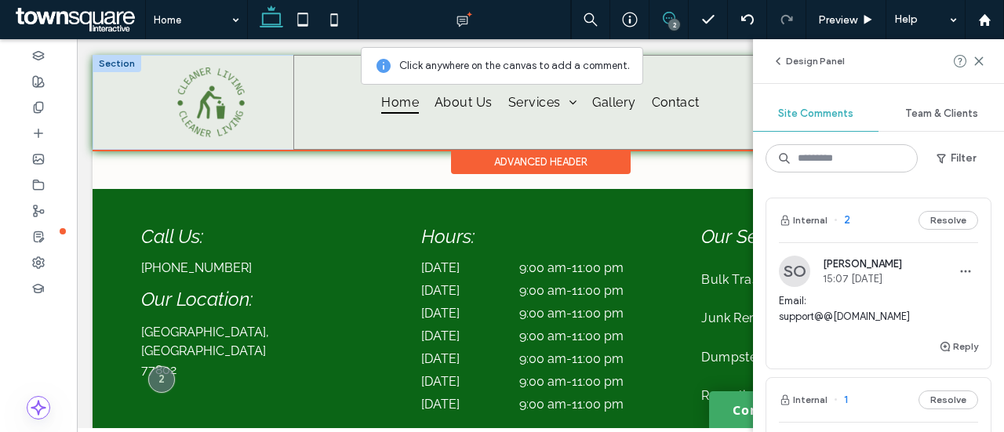
click at [747, 140] on div "Home About Us Services Bulk Trash Removal Junk Removal Dumpster Rentals Recycli…" at bounding box center [540, 102] width 494 height 95
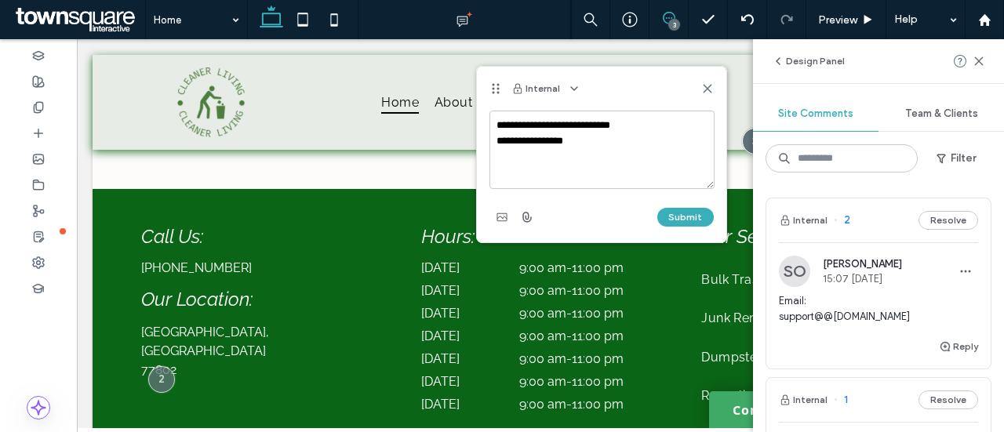
click at [493, 137] on textarea "**********" at bounding box center [601, 150] width 225 height 78
type textarea "**********"
click at [709, 208] on button "Submit" at bounding box center [685, 217] width 56 height 19
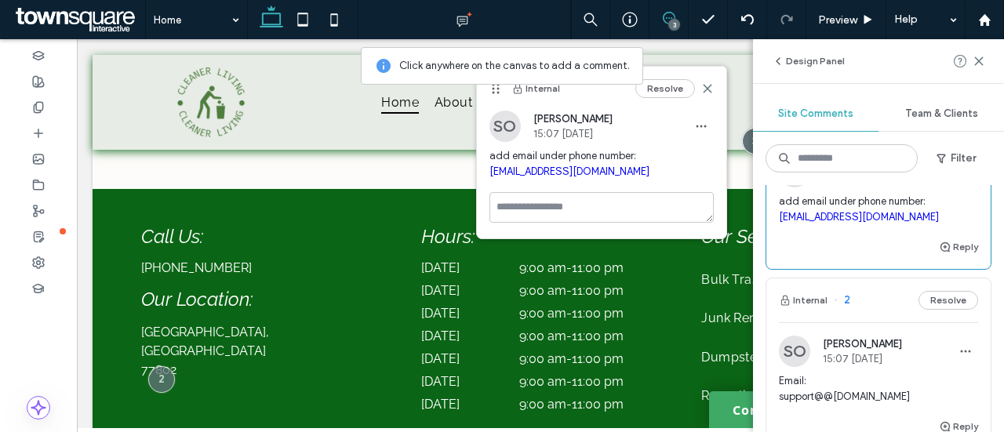
scroll to position [157, 0]
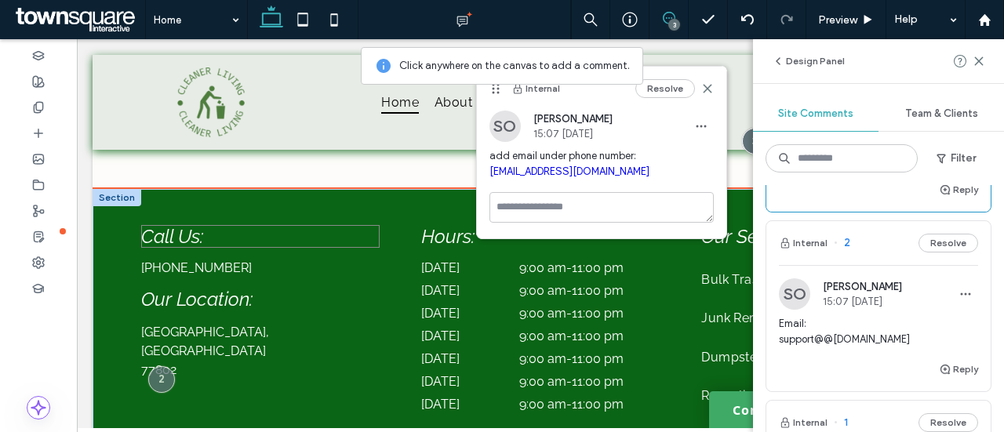
click at [286, 225] on h4 "Call Us:" at bounding box center [260, 236] width 238 height 23
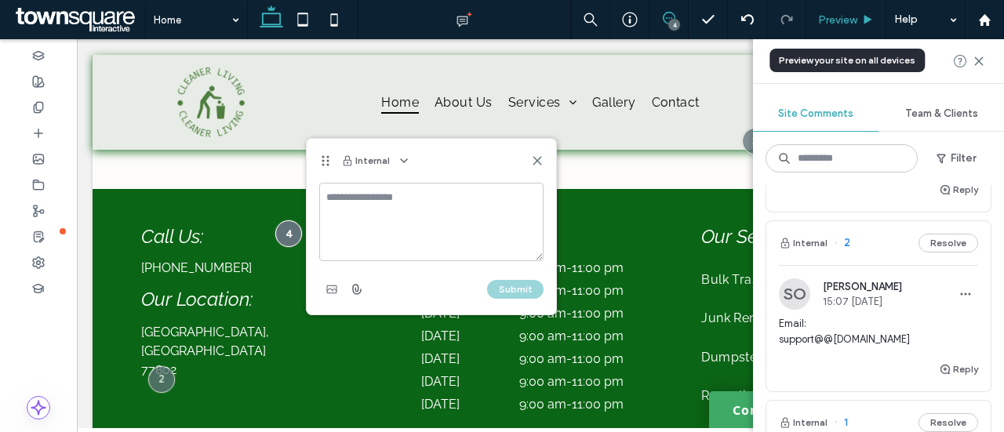
click at [874, 18] on div "Preview" at bounding box center [845, 19] width 79 height 13
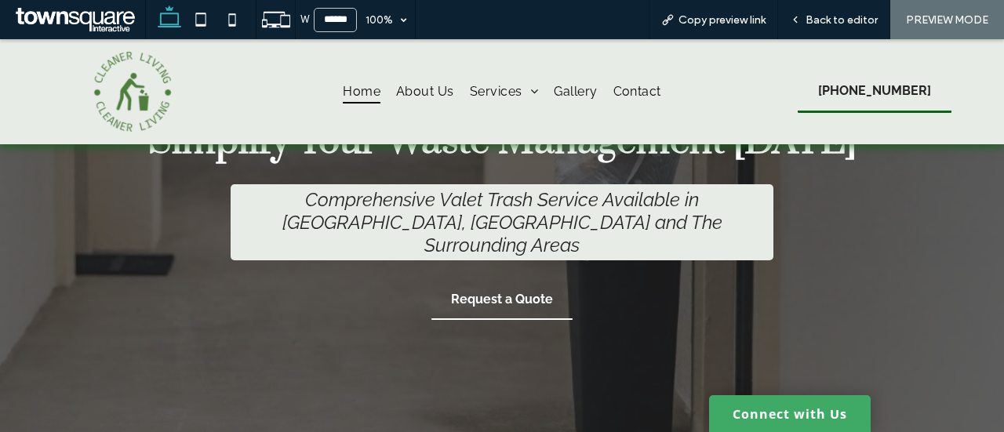
scroll to position [180, 0]
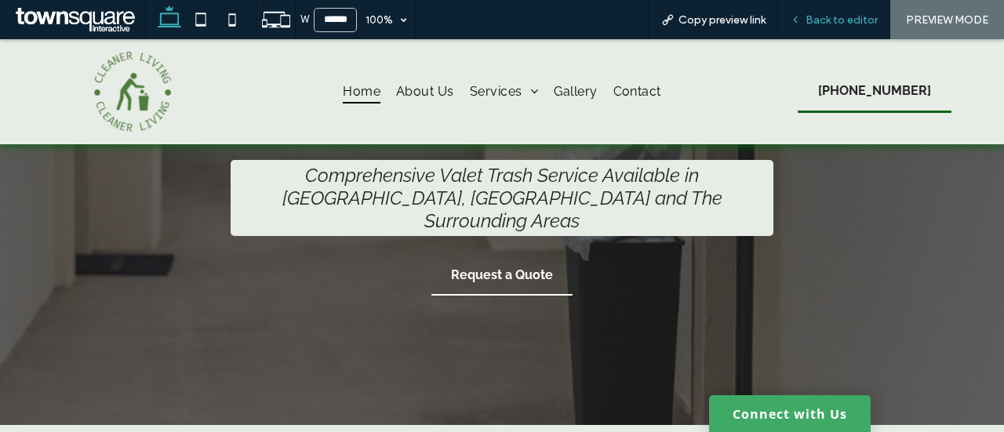
click at [838, 9] on div "Back to editor" at bounding box center [834, 19] width 112 height 39
click at [834, 32] on div "Back to editor" at bounding box center [834, 19] width 112 height 39
click at [834, 13] on span "Back to editor" at bounding box center [841, 19] width 72 height 13
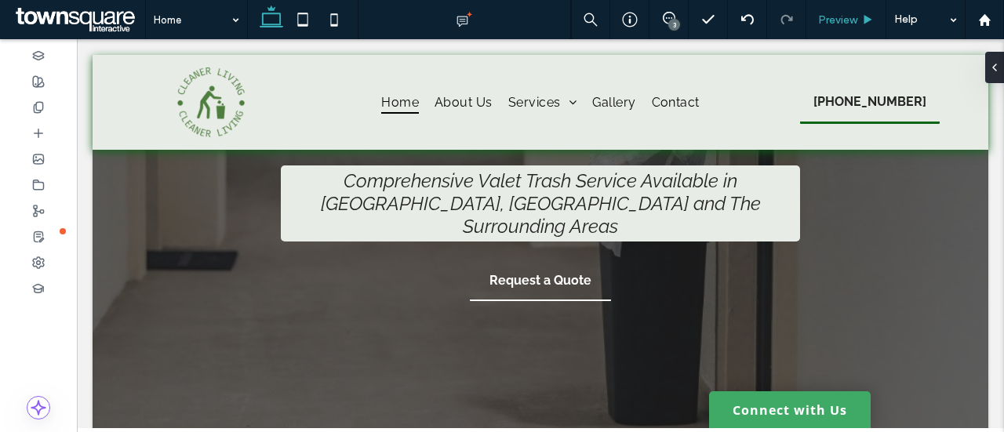
scroll to position [186, 0]
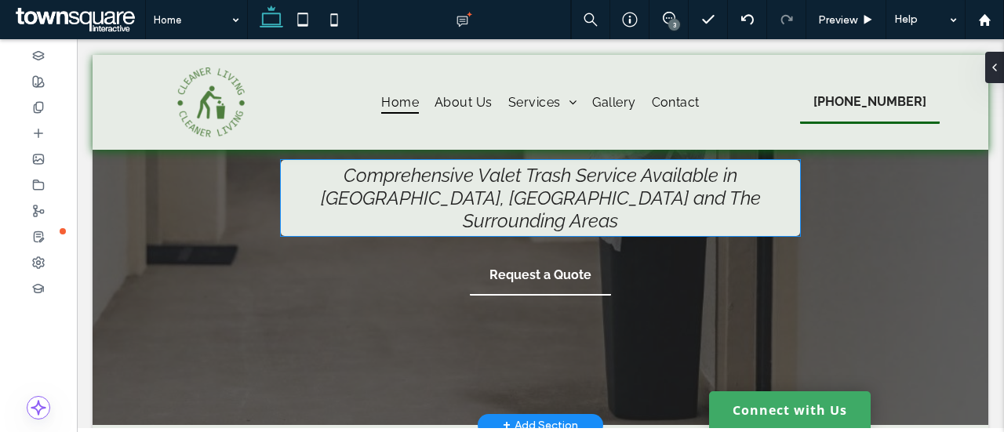
click at [602, 218] on span "Comprehensive Valet Trash Service Available in College Station, TX and The Surr…" at bounding box center [541, 198] width 440 height 68
click at [602, 218] on div "Comprehensive Valet Trash Service Available in College Station, TX and The Surr…" at bounding box center [540, 198] width 519 height 76
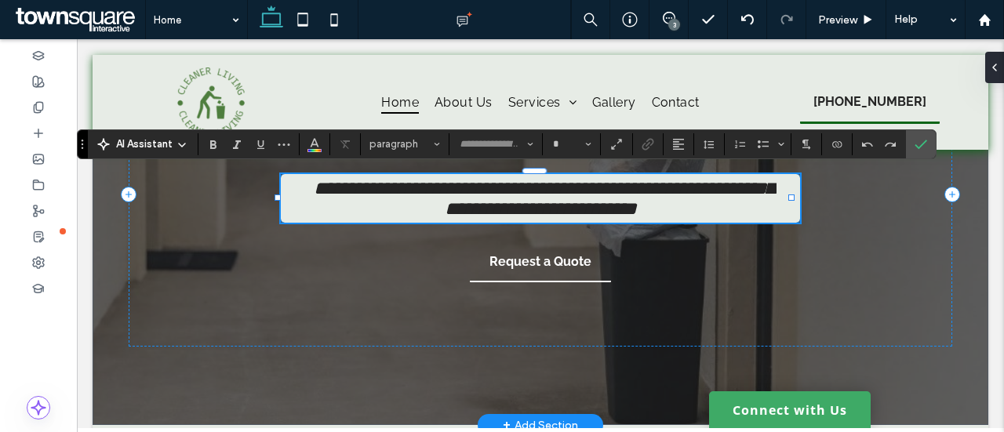
type input "*"
type input "*******"
click at [602, 215] on span "**********" at bounding box center [544, 198] width 460 height 39
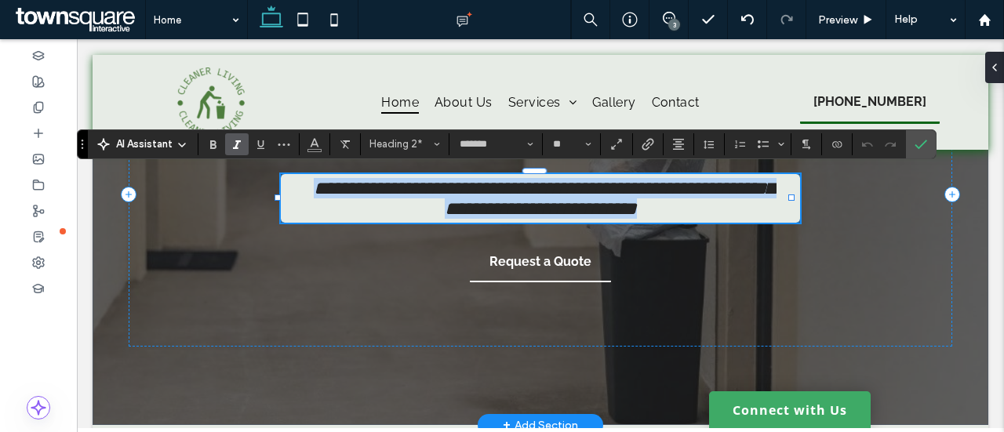
click at [602, 215] on span "**********" at bounding box center [544, 198] width 460 height 39
copy span "**********"
click at [424, 198] on span "**********" at bounding box center [544, 198] width 460 height 39
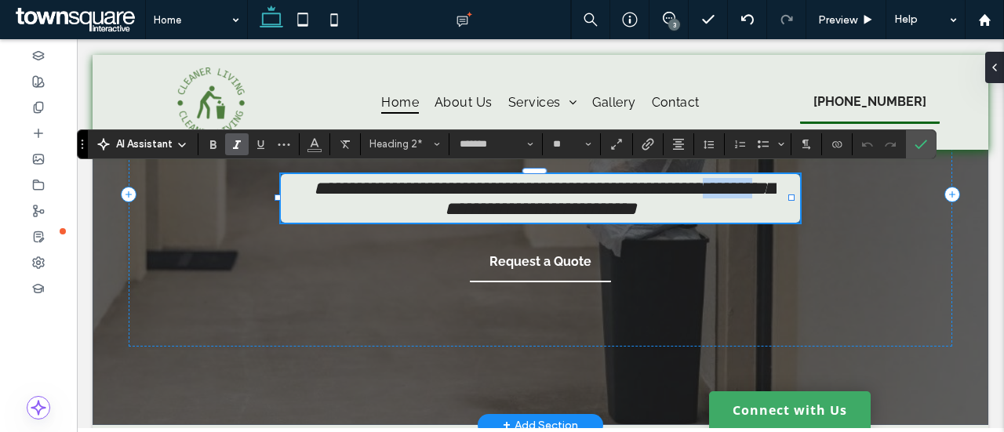
click at [424, 198] on span "**********" at bounding box center [544, 198] width 460 height 39
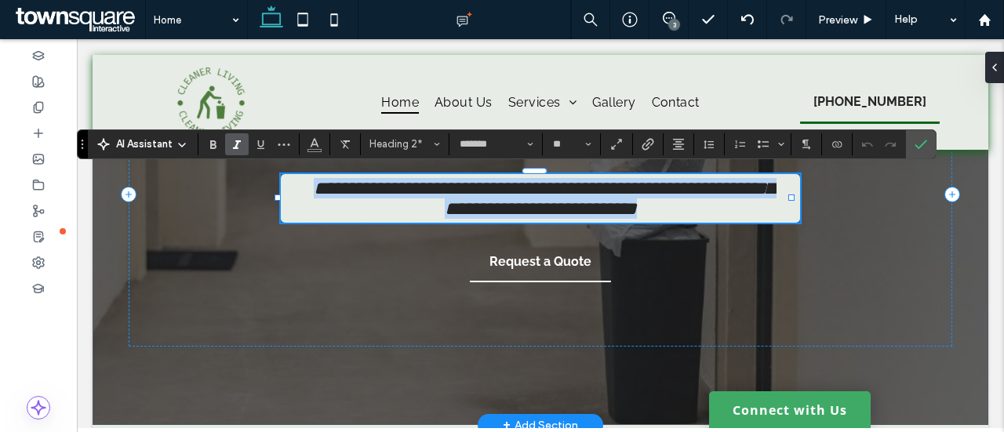
click at [424, 198] on span "**********" at bounding box center [544, 198] width 460 height 39
paste div
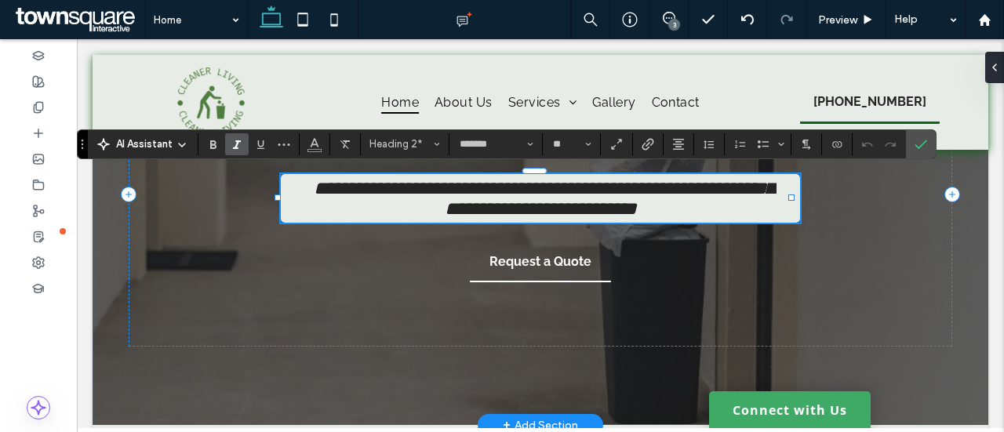
type input "**"
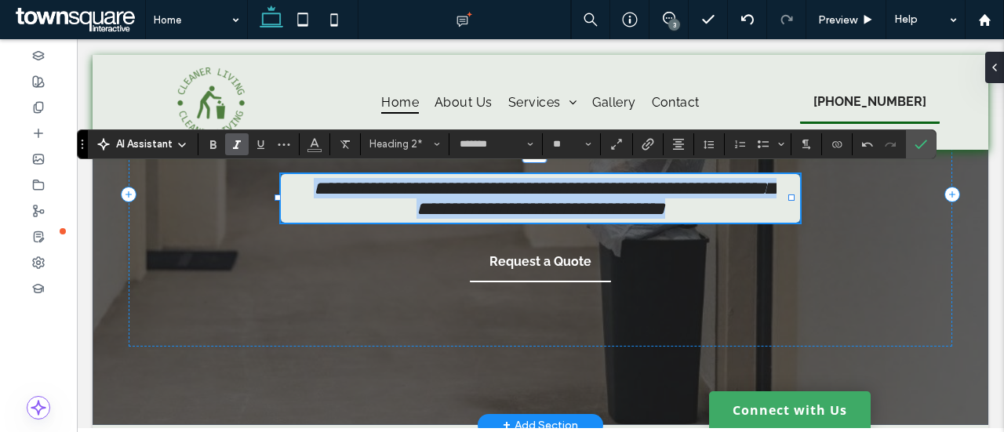
drag, startPoint x: 587, startPoint y: 228, endPoint x: 328, endPoint y: 167, distance: 266.7
click at [328, 178] on h2 "**********" at bounding box center [540, 198] width 472 height 41
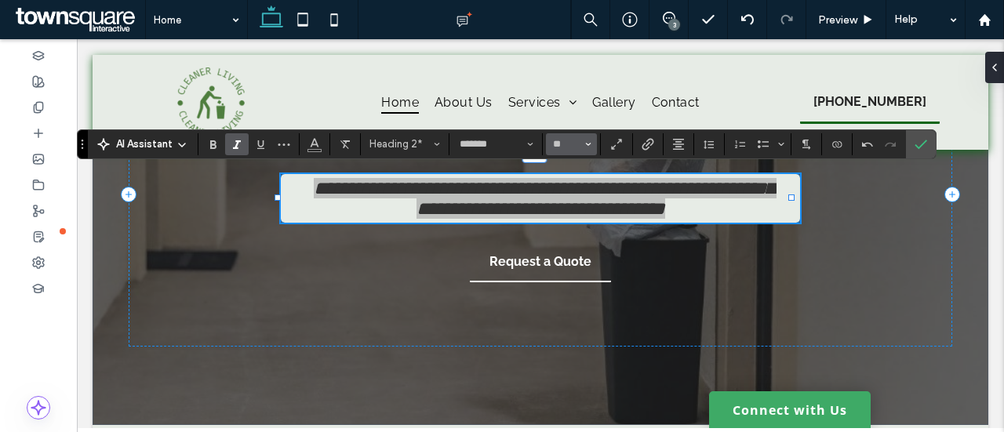
click at [587, 150] on span "Size" at bounding box center [588, 144] width 6 height 20
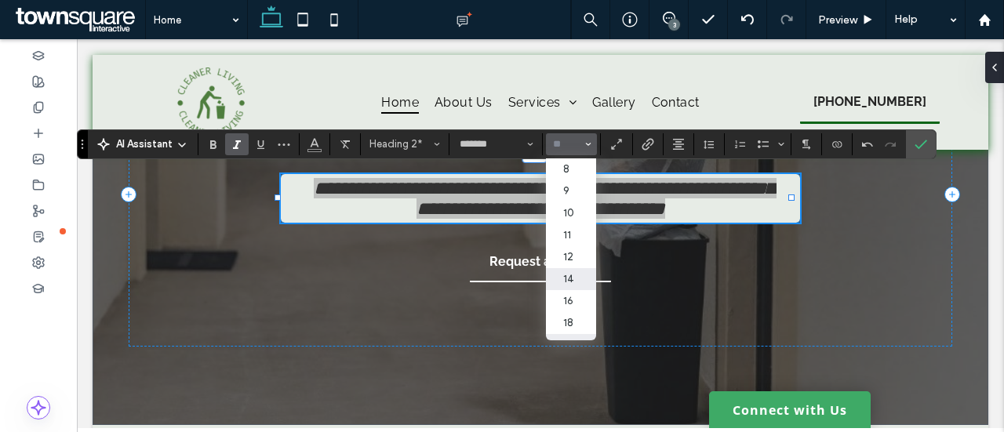
scroll to position [157, 0]
click at [573, 175] on label "18" at bounding box center [571, 166] width 50 height 22
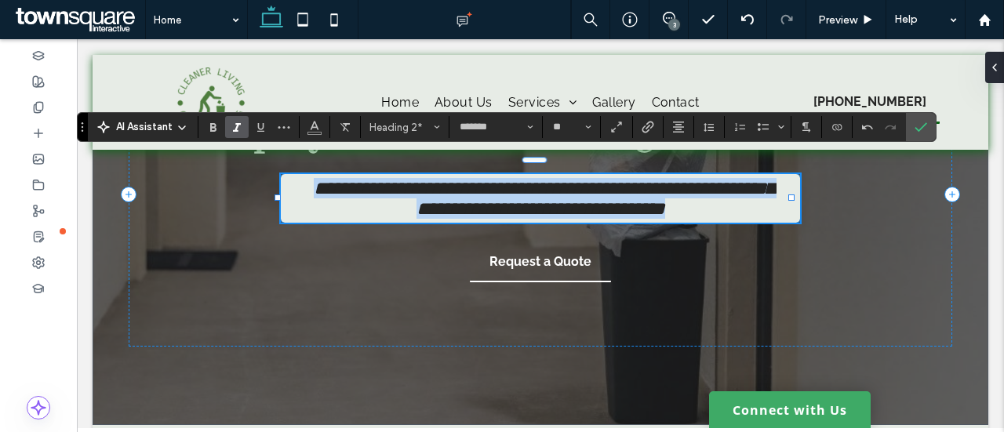
type input "**"
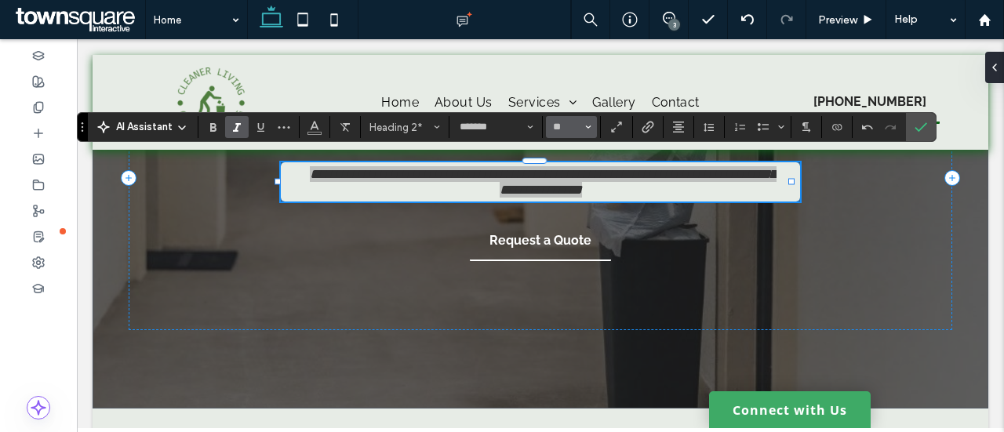
click at [585, 123] on span "Size" at bounding box center [588, 127] width 6 height 20
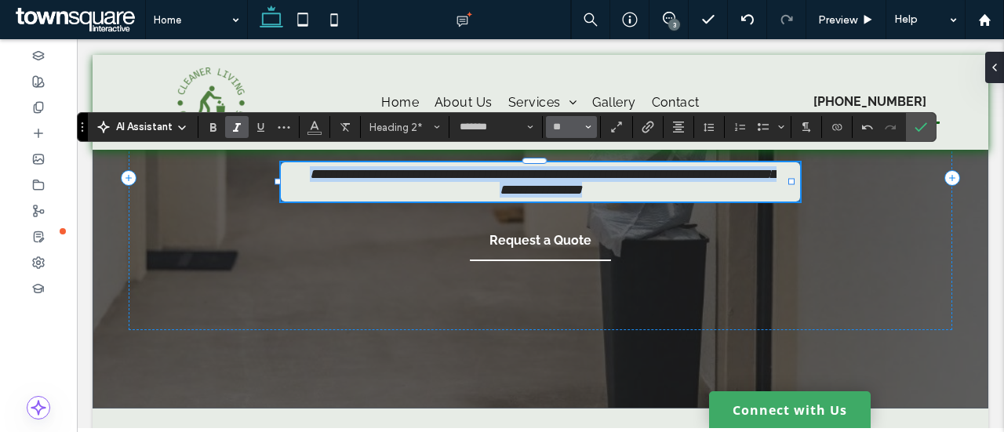
type input "**"
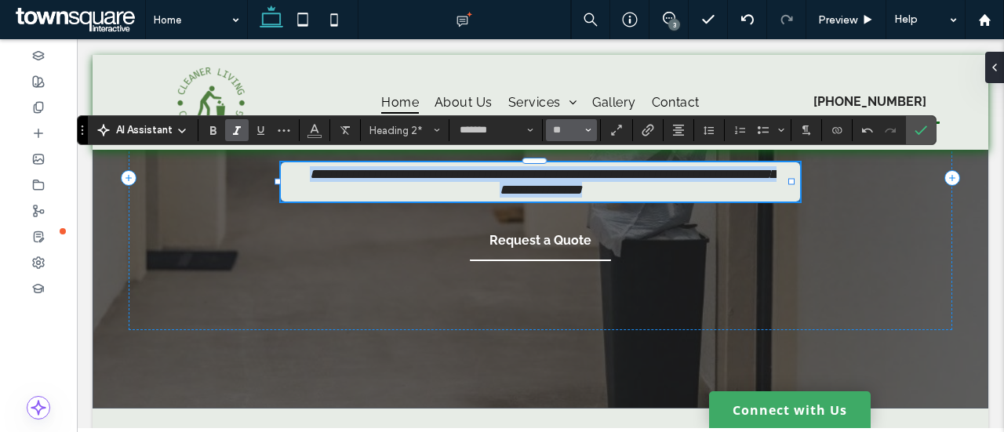
scroll to position [199, 0]
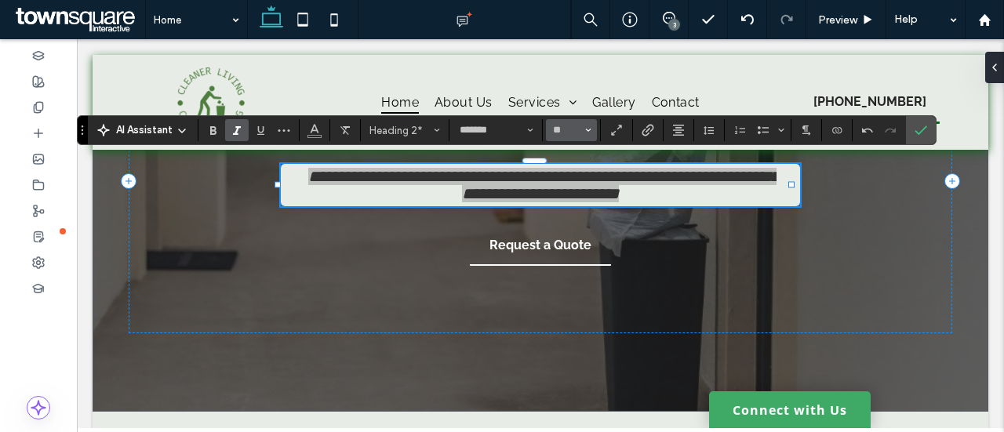
click at [575, 129] on input "**" at bounding box center [566, 130] width 31 height 13
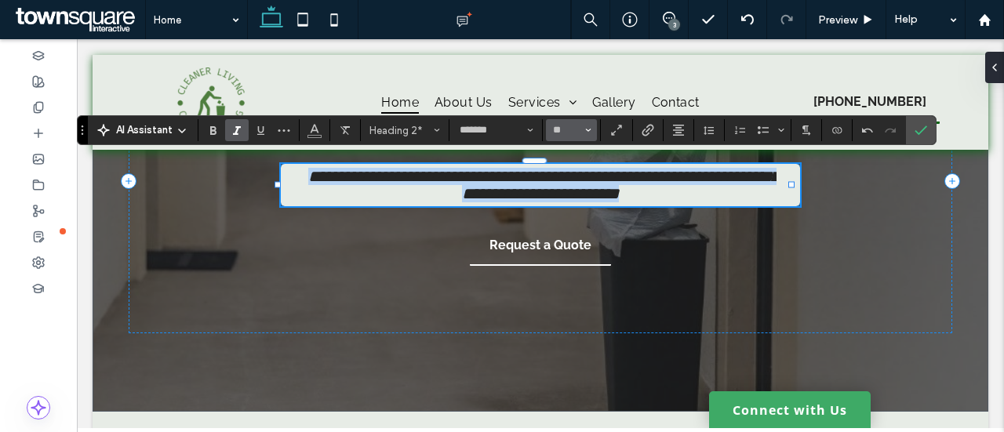
type input "**"
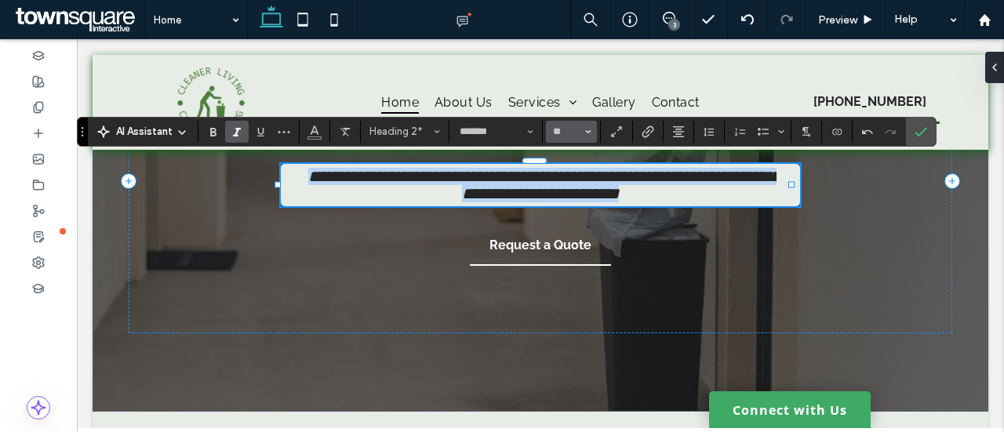
scroll to position [198, 0]
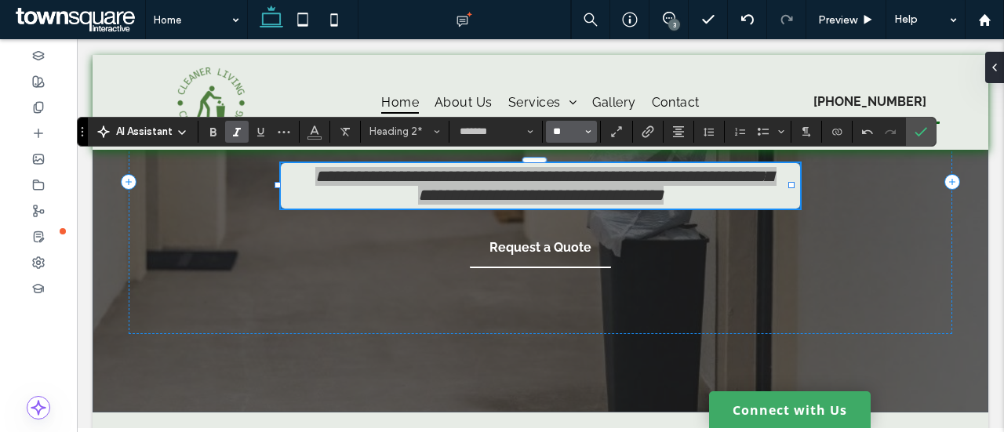
click at [575, 129] on input "**" at bounding box center [566, 131] width 31 height 13
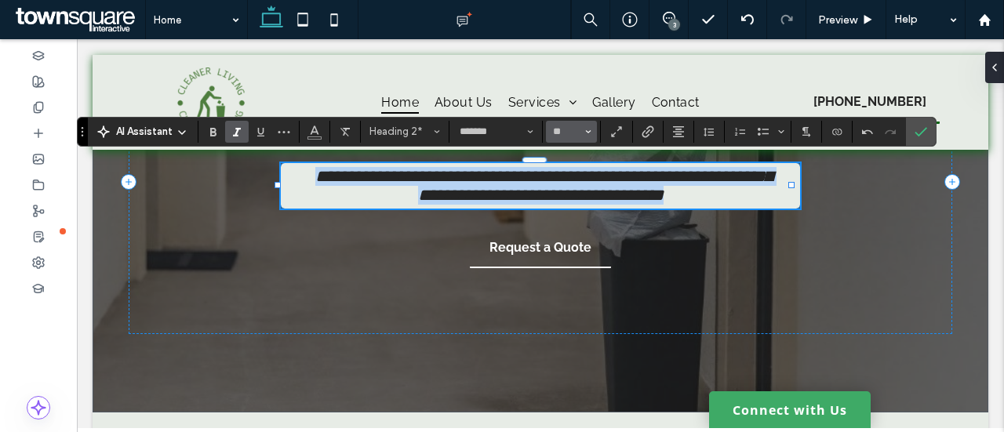
type input "**"
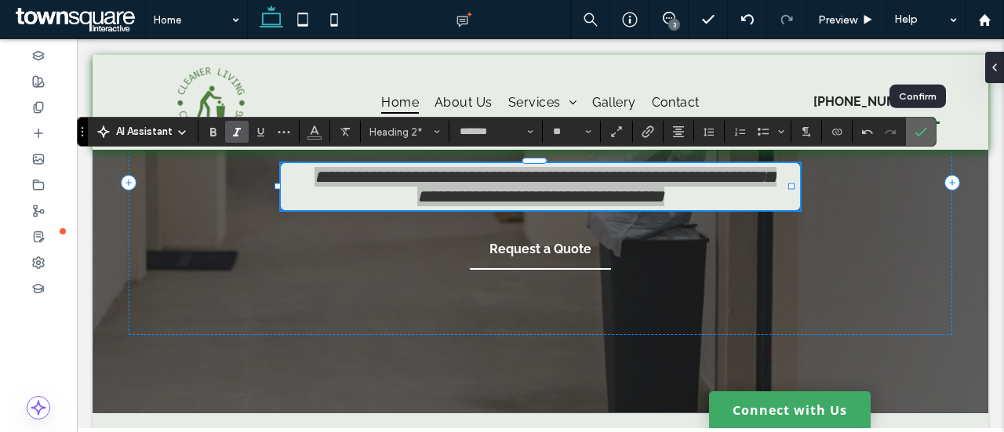
click at [918, 131] on icon "Confirm" at bounding box center [920, 131] width 13 height 13
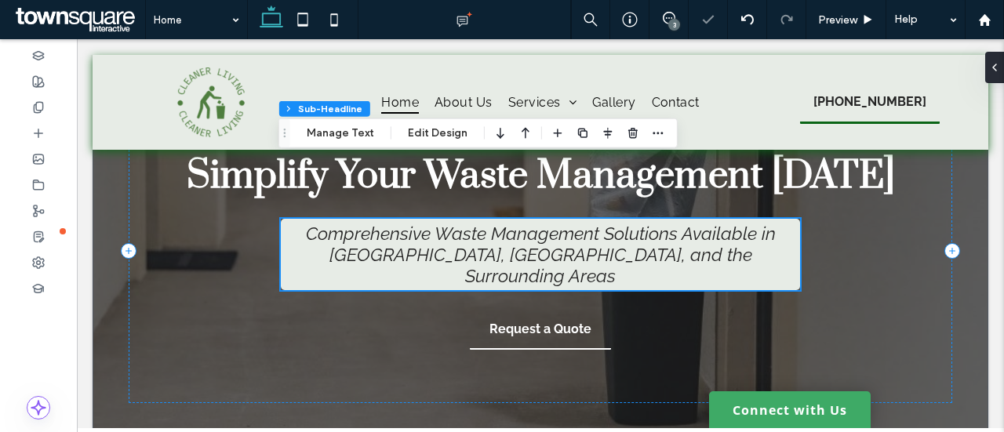
scroll to position [41, 0]
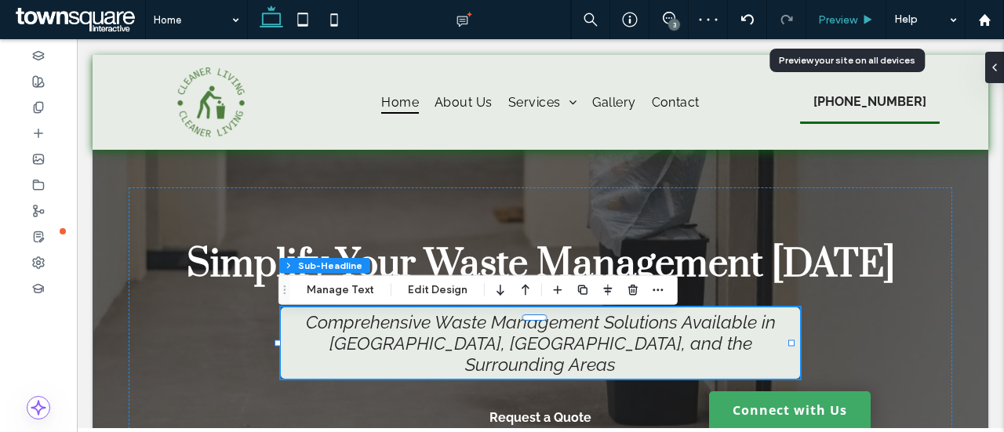
click at [844, 9] on div "Preview" at bounding box center [846, 19] width 80 height 39
click at [845, 21] on span "Preview" at bounding box center [837, 19] width 39 height 13
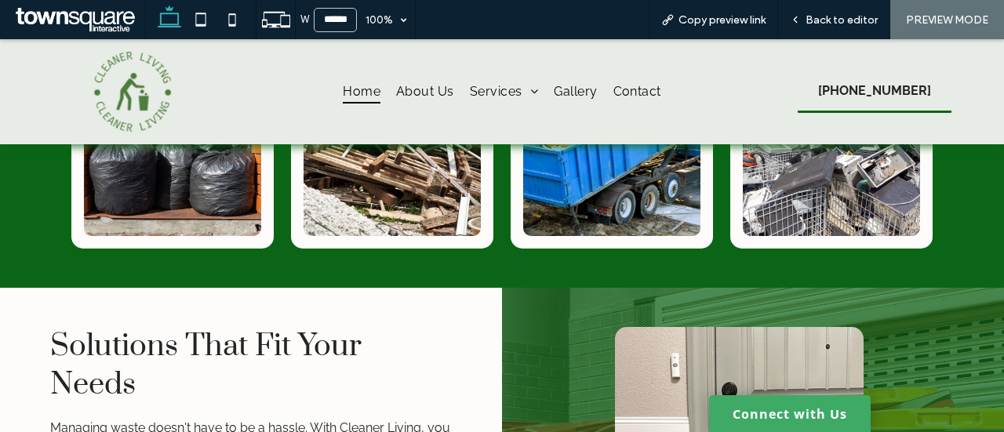
scroll to position [1683, 0]
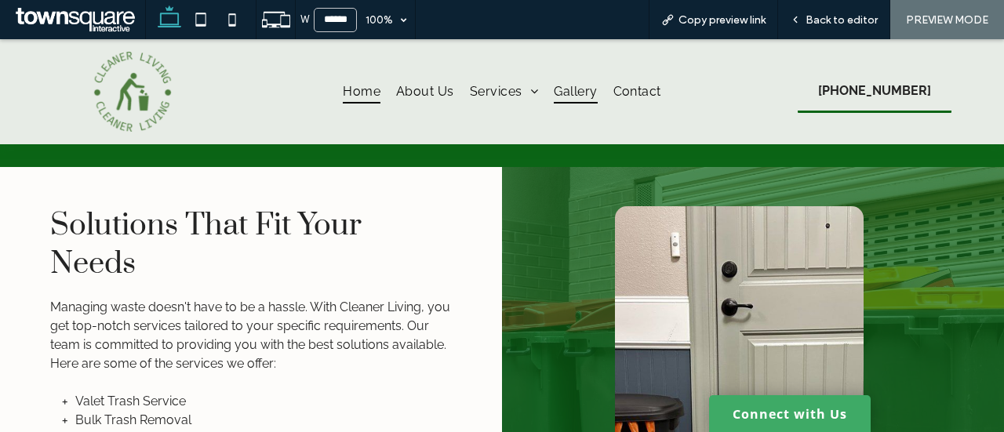
drag, startPoint x: 273, startPoint y: 271, endPoint x: 587, endPoint y: 97, distance: 358.4
click at [273, 300] on span "Managing waste doesn't have to be a hassle. With Cleaner Living, you get top-no…" at bounding box center [250, 335] width 400 height 71
click at [819, 8] on div "Back to editor" at bounding box center [834, 19] width 112 height 39
click at [820, 13] on span "Back to editor" at bounding box center [841, 19] width 72 height 13
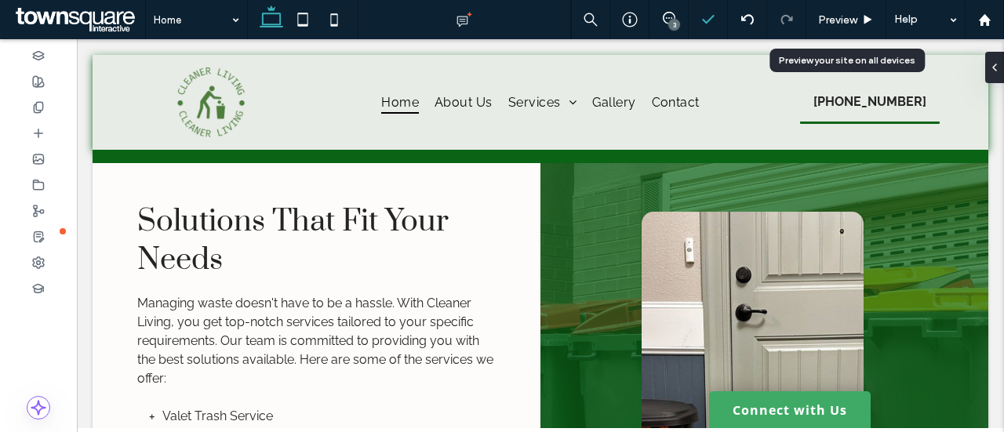
scroll to position [1747, 0]
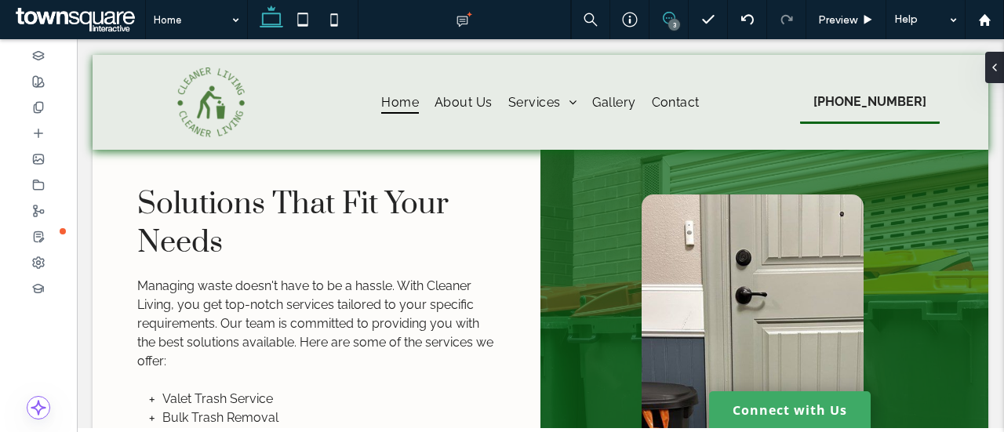
click at [671, 18] on use at bounding box center [669, 18] width 13 height 13
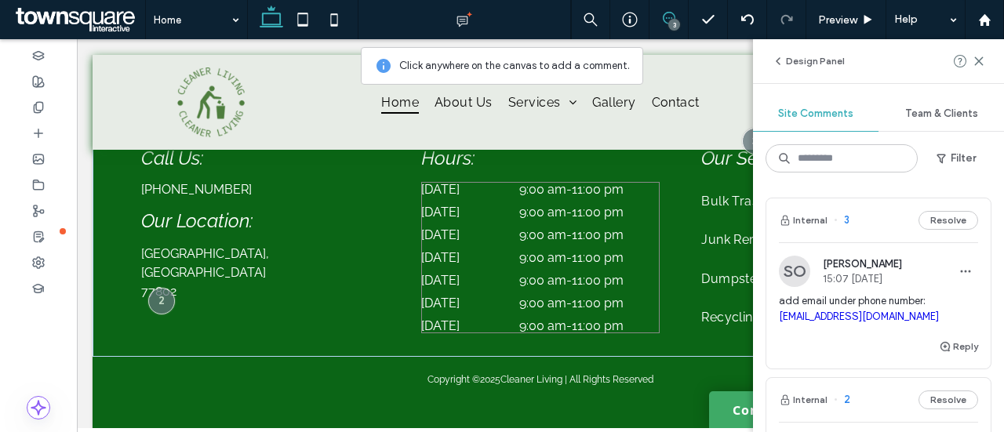
scroll to position [3008, 0]
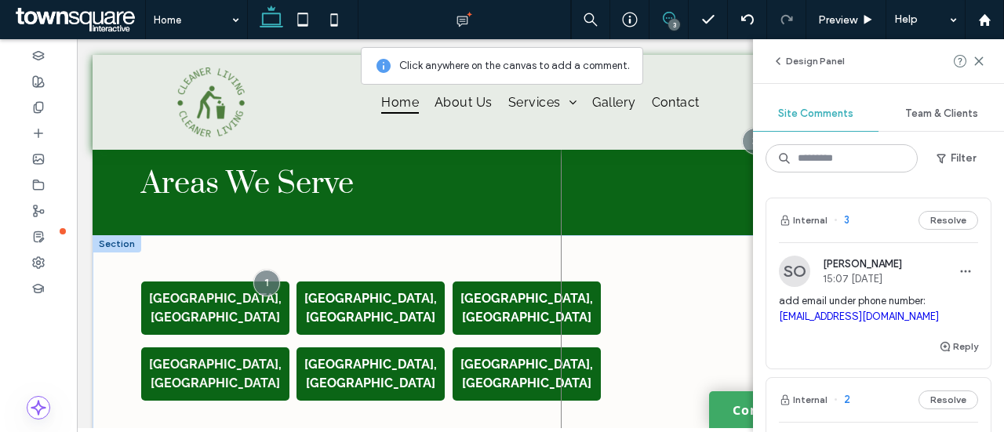
click at [645, 258] on div at bounding box center [750, 296] width 379 height 309
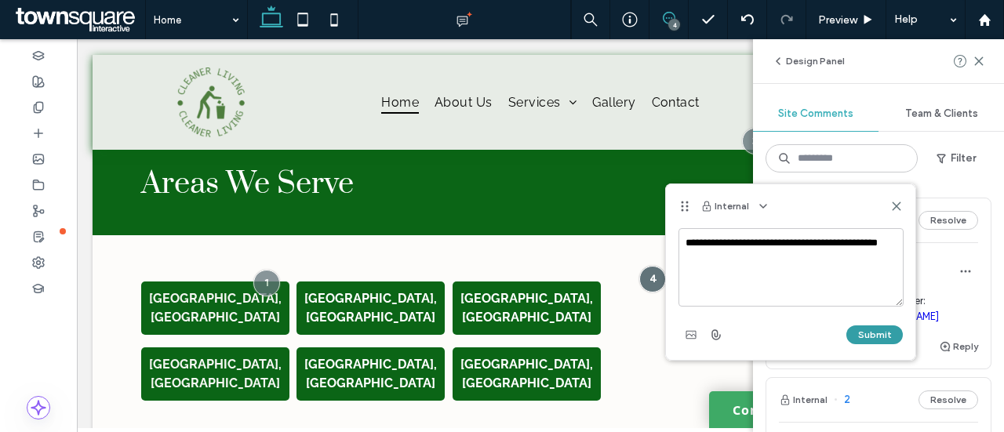
type textarea "**********"
click at [859, 329] on button "Submit" at bounding box center [874, 334] width 56 height 19
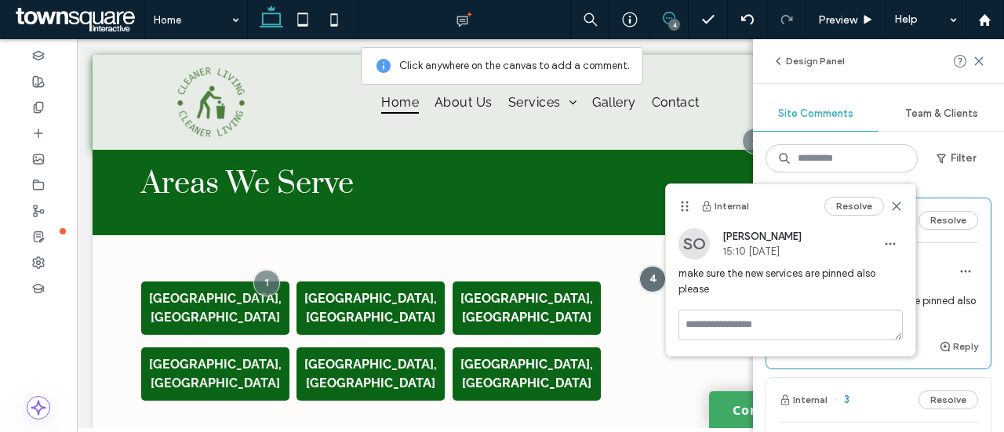
click at [900, 213] on div "Resolve" at bounding box center [863, 206] width 78 height 19
click at [900, 202] on use at bounding box center [895, 205] width 7 height 7
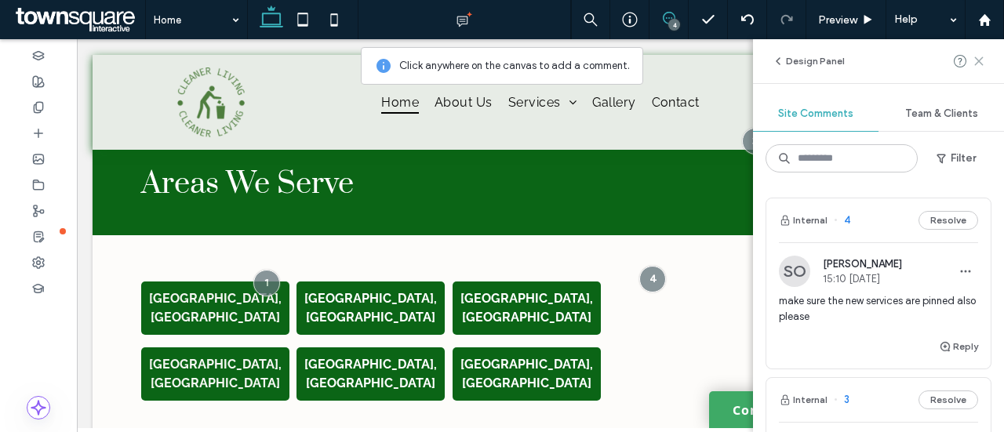
click at [983, 63] on icon at bounding box center [978, 61] width 13 height 13
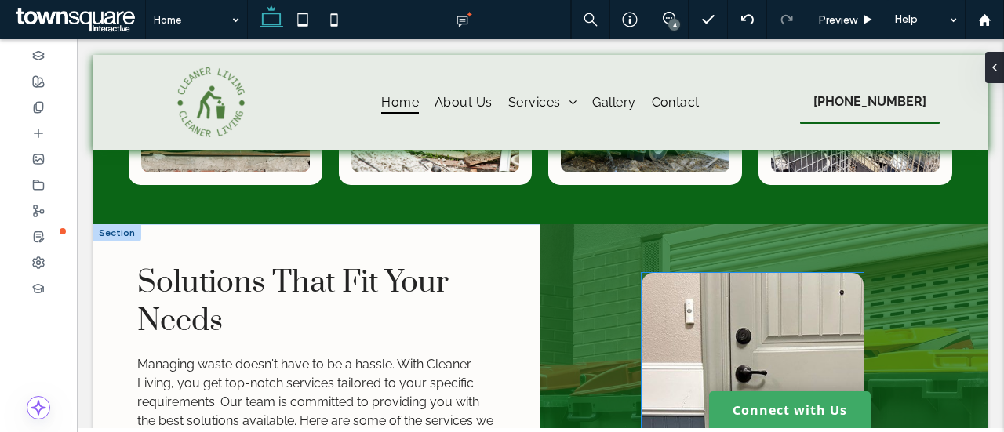
scroll to position [1361, 0]
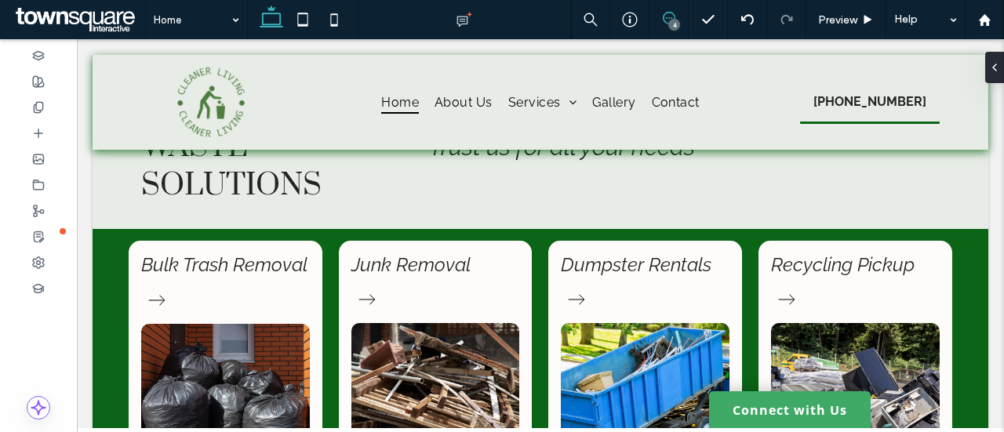
click at [673, 16] on use at bounding box center [669, 18] width 13 height 13
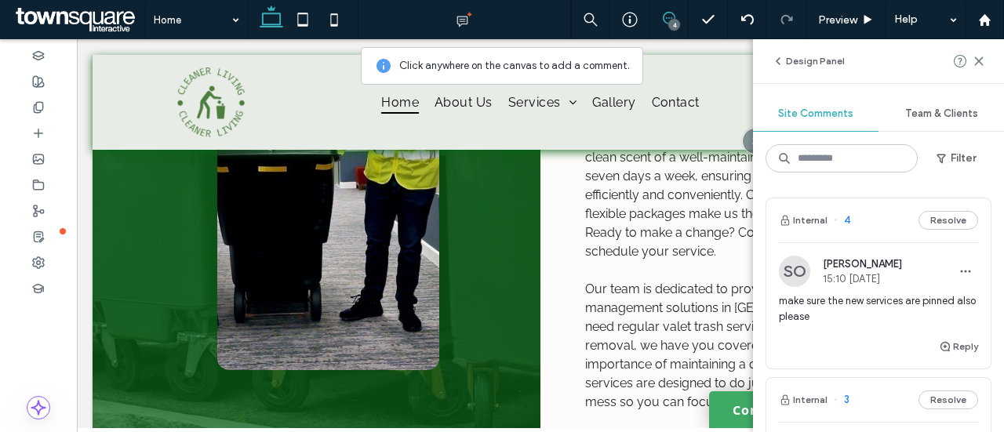
scroll to position [891, 0]
click at [982, 64] on use at bounding box center [978, 60] width 7 height 7
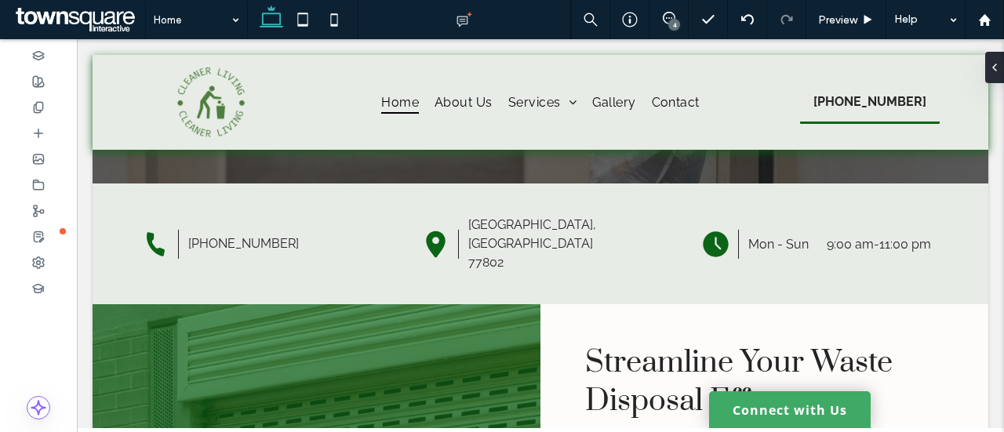
scroll to position [420, 0]
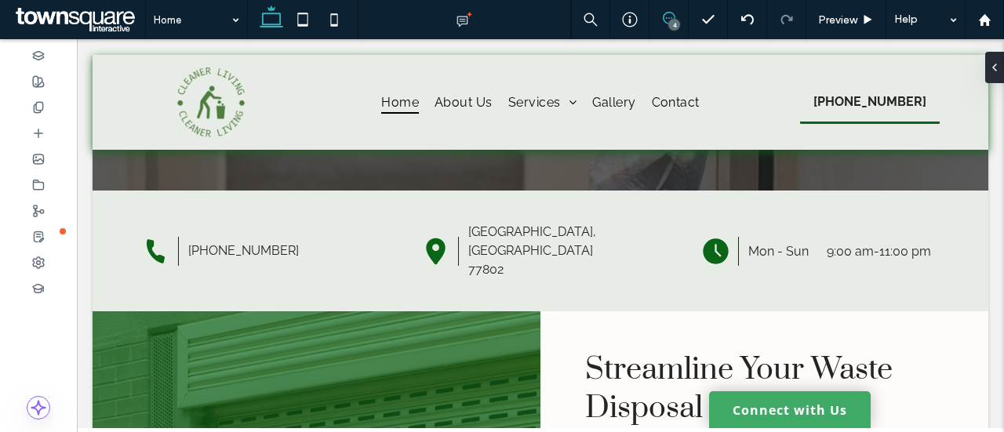
click at [667, 24] on use at bounding box center [669, 18] width 13 height 13
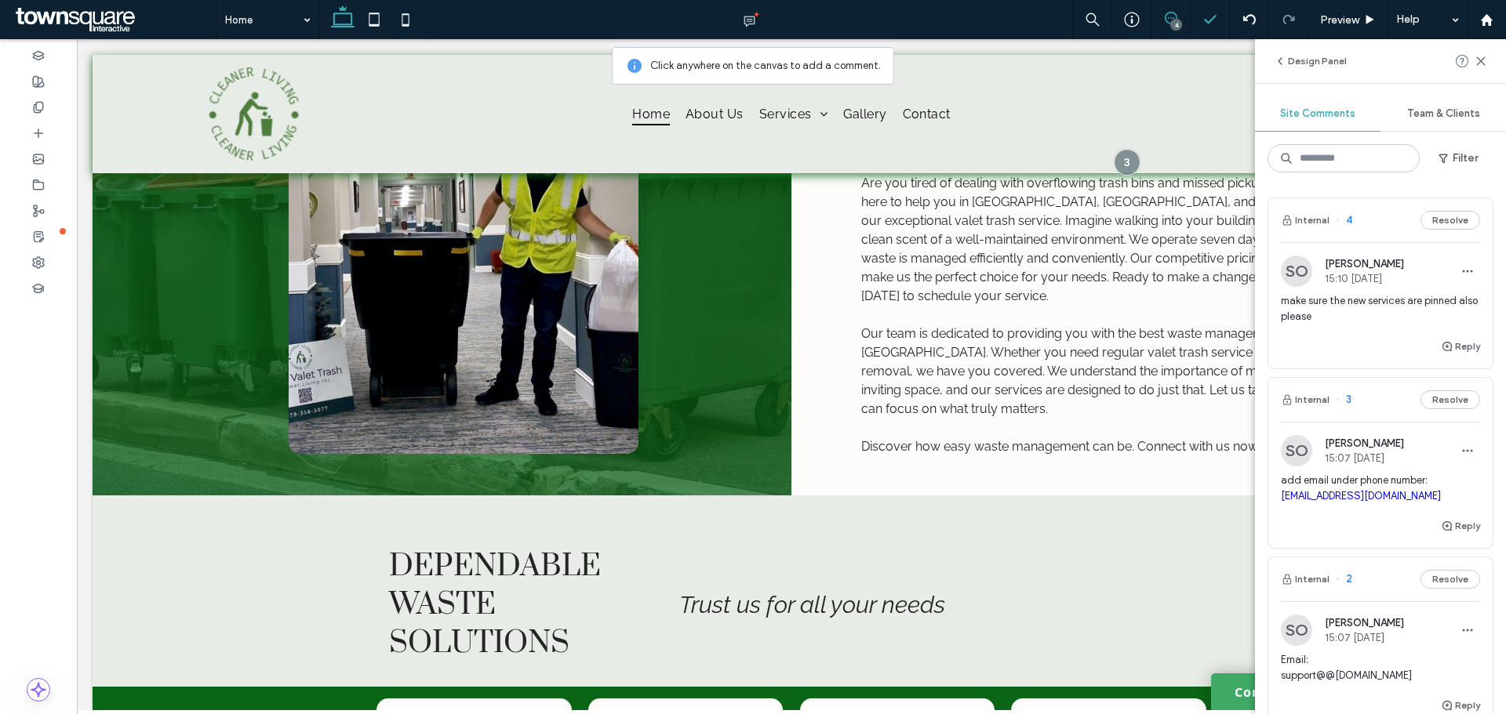
scroll to position [681, 0]
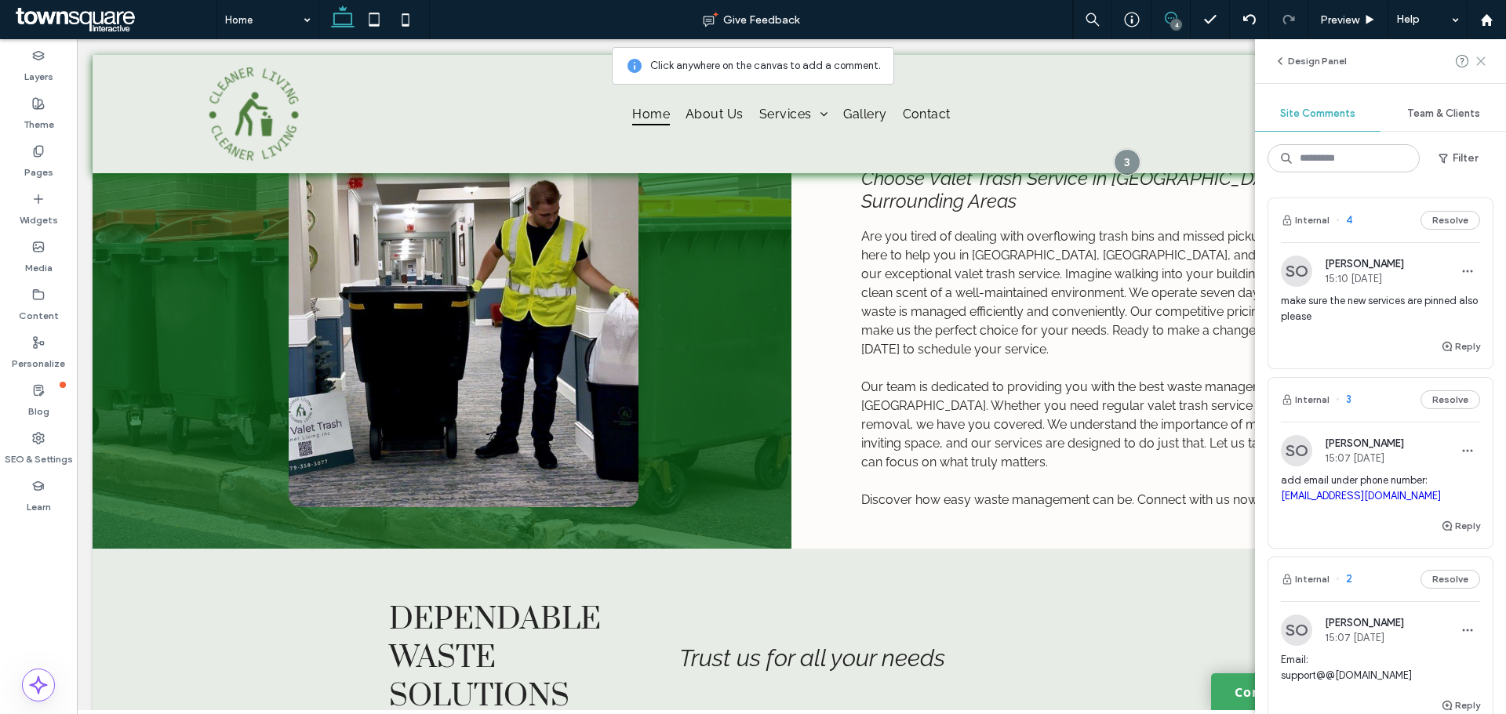
click at [1476, 61] on div at bounding box center [1471, 61] width 31 height 19
click at [1473, 61] on div at bounding box center [1471, 61] width 31 height 19
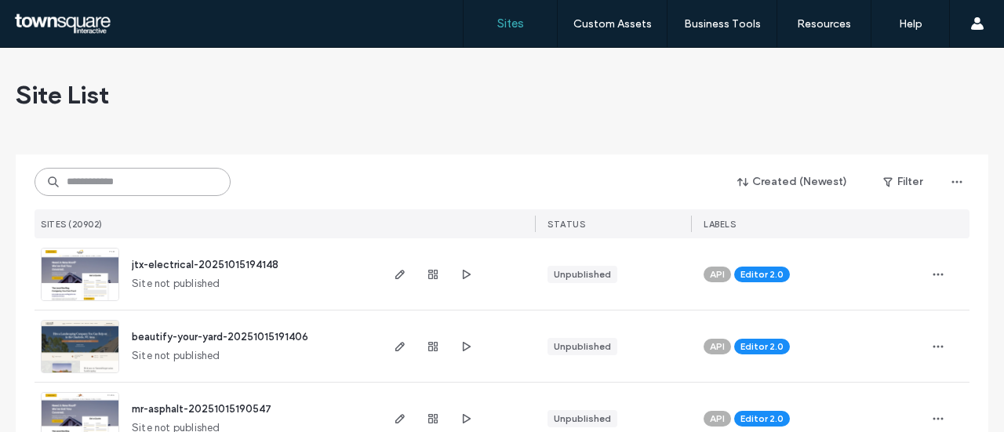
click at [162, 179] on input at bounding box center [133, 182] width 196 height 28
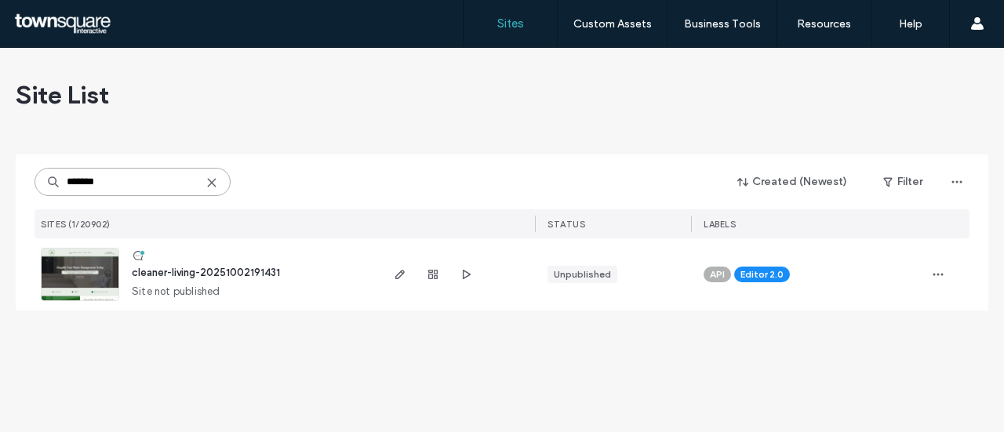
type input "*******"
click at [255, 264] on div "cleaner-living-20251002191431 Site not published" at bounding box center [248, 274] width 259 height 72
click at [259, 277] on span "cleaner-living-20251002191431" at bounding box center [206, 273] width 148 height 12
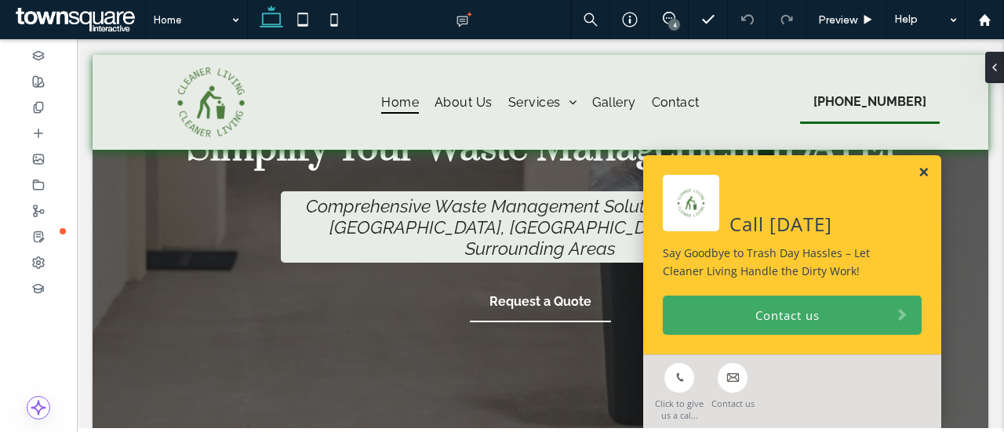
click at [918, 174] on link at bounding box center [924, 172] width 12 height 13
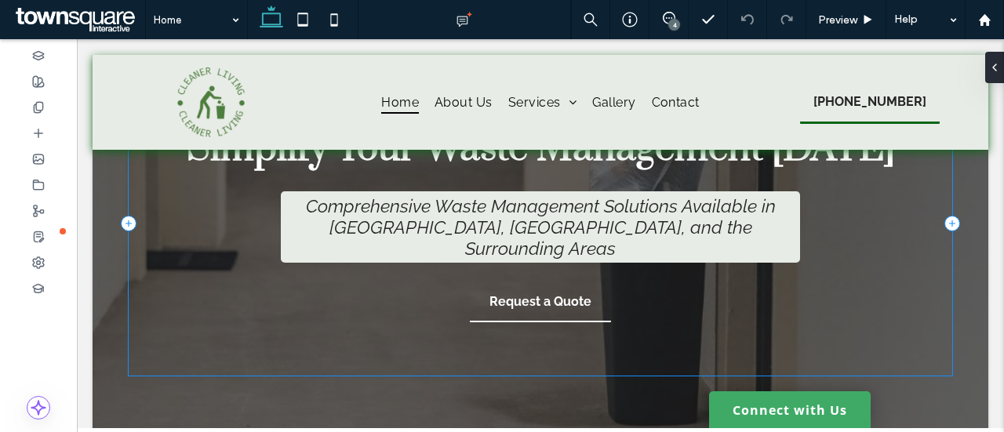
scroll to position [235, 0]
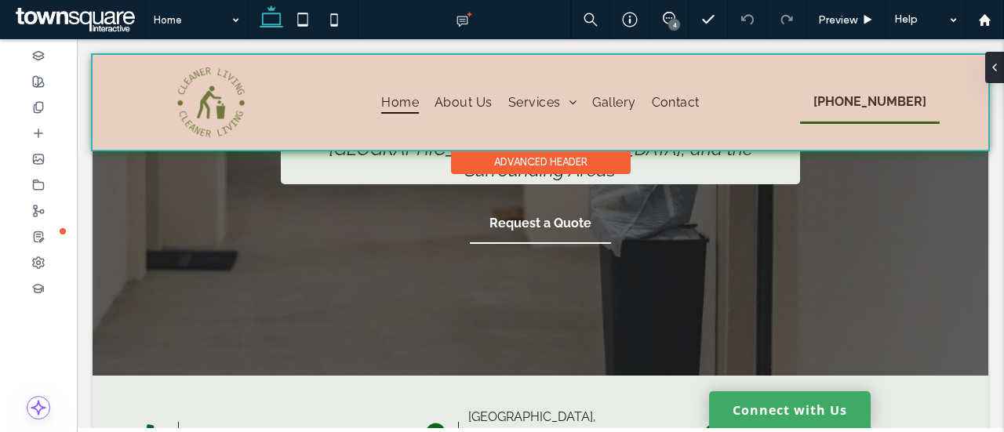
click at [140, 136] on div at bounding box center [541, 102] width 896 height 95
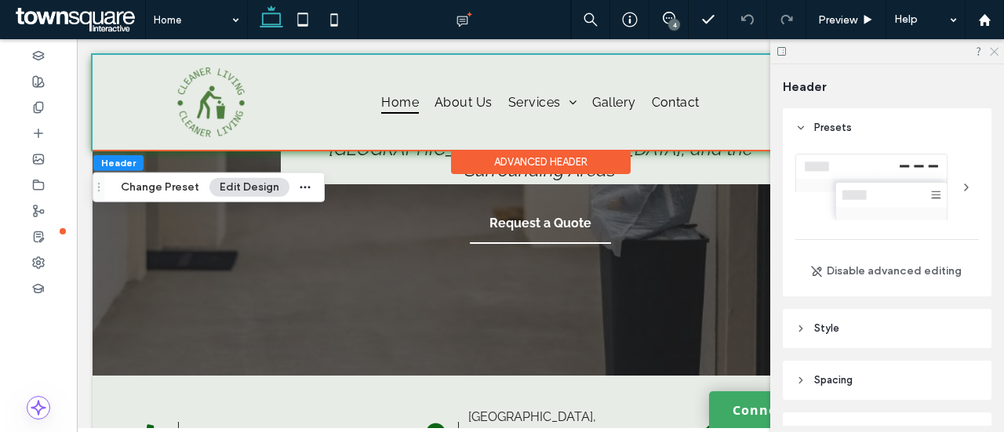
click at [993, 48] on icon at bounding box center [993, 50] width 10 height 10
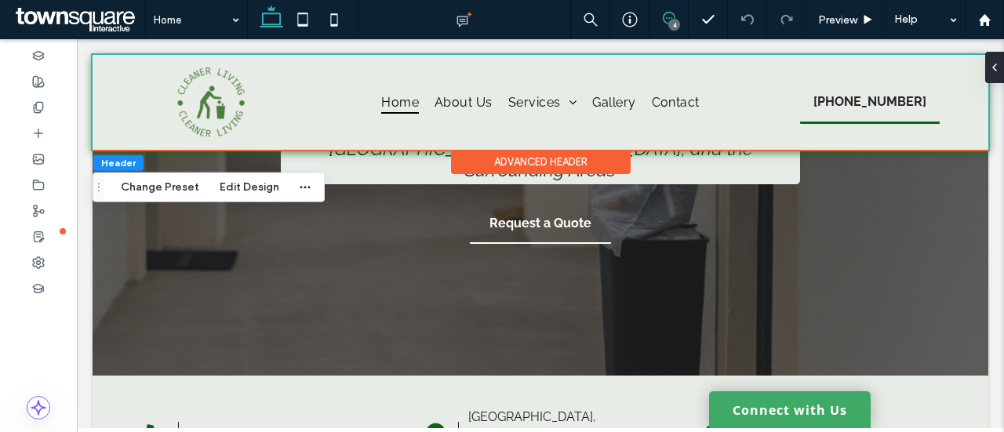
click at [671, 16] on icon at bounding box center [669, 18] width 13 height 13
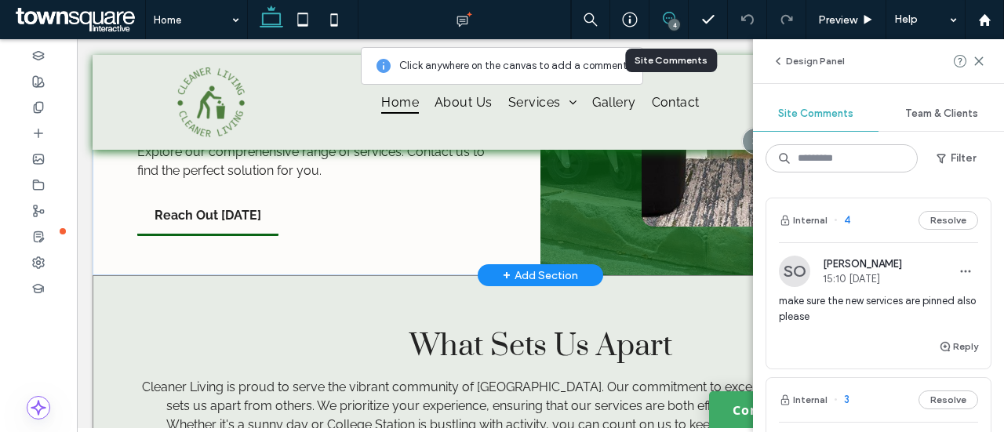
scroll to position [2039, 0]
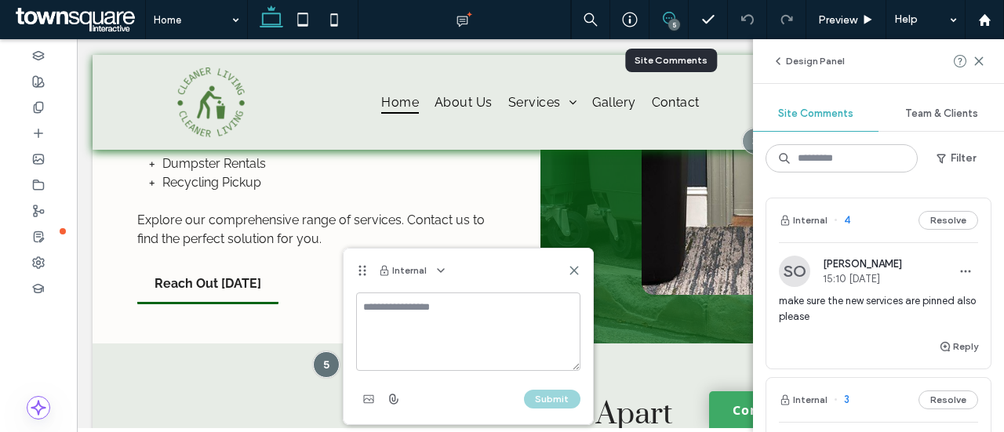
click at [416, 316] on textarea at bounding box center [468, 332] width 224 height 78
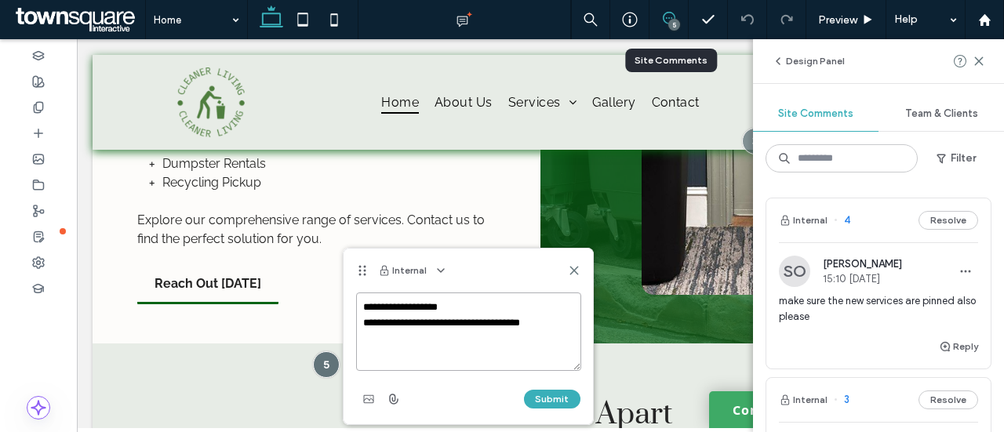
type textarea "**********"
click at [557, 402] on button "Submit" at bounding box center [552, 399] width 56 height 19
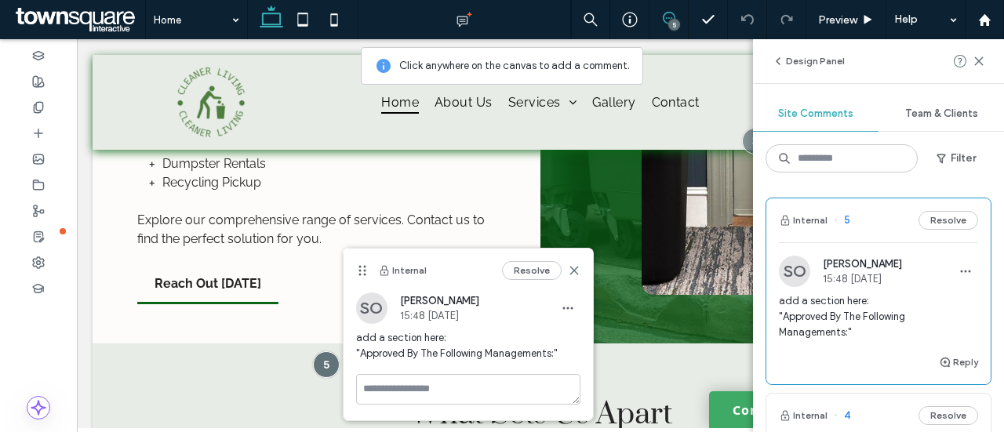
click at [671, 18] on use at bounding box center [669, 18] width 13 height 13
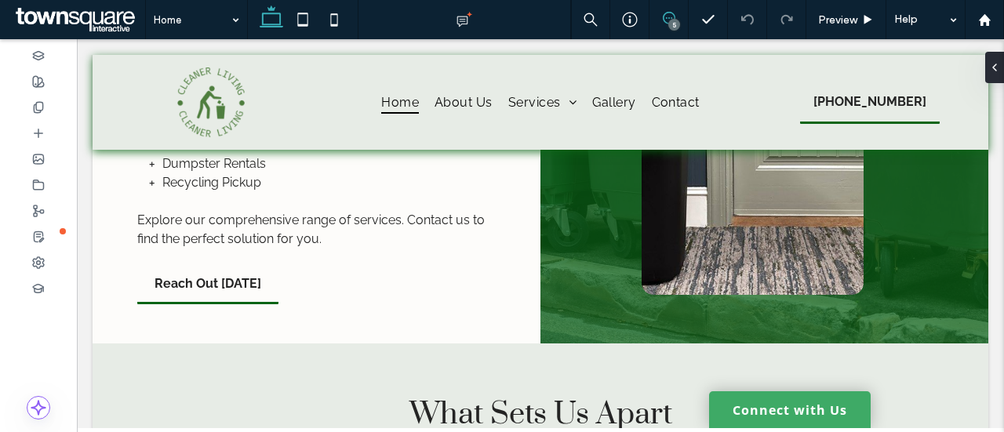
click at [670, 19] on icon at bounding box center [669, 18] width 13 height 13
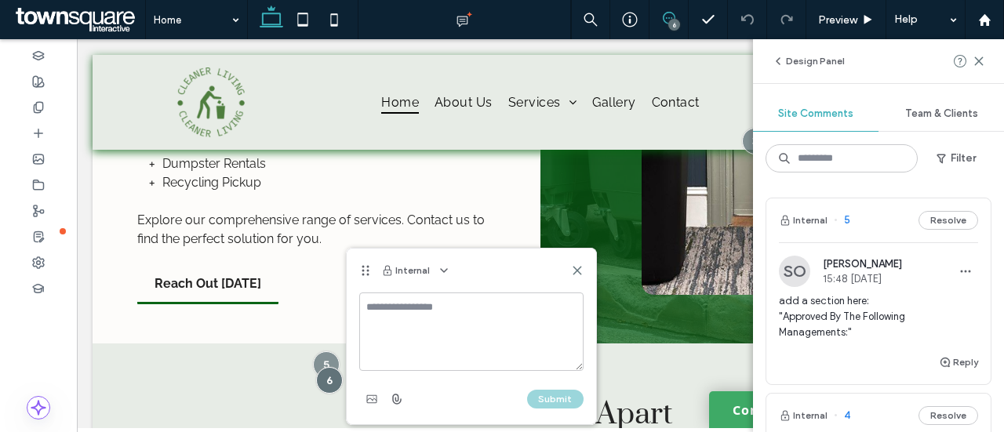
click at [431, 336] on textarea at bounding box center [471, 332] width 224 height 78
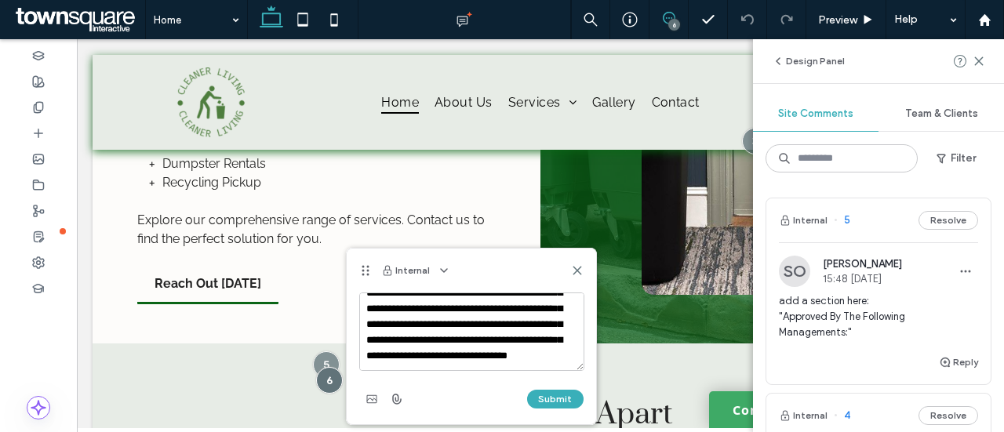
scroll to position [133, 0]
type textarea "**********"
click at [568, 400] on button "Submit" at bounding box center [555, 399] width 56 height 19
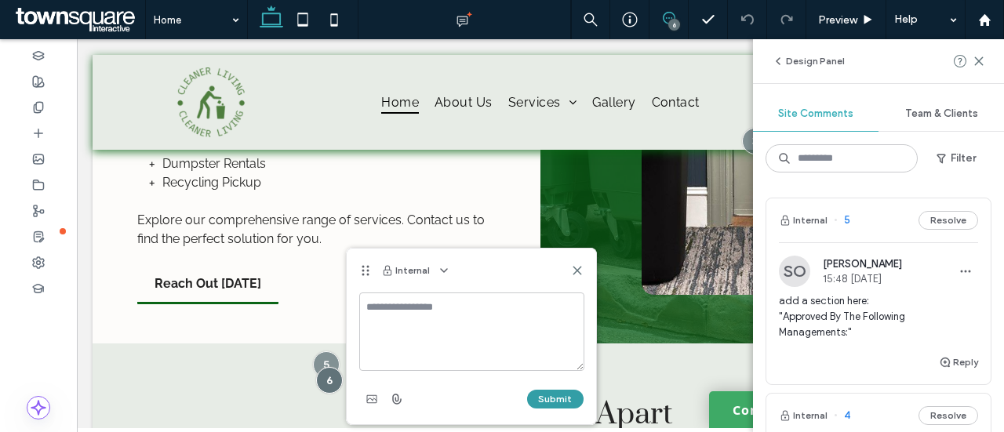
scroll to position [0, 0]
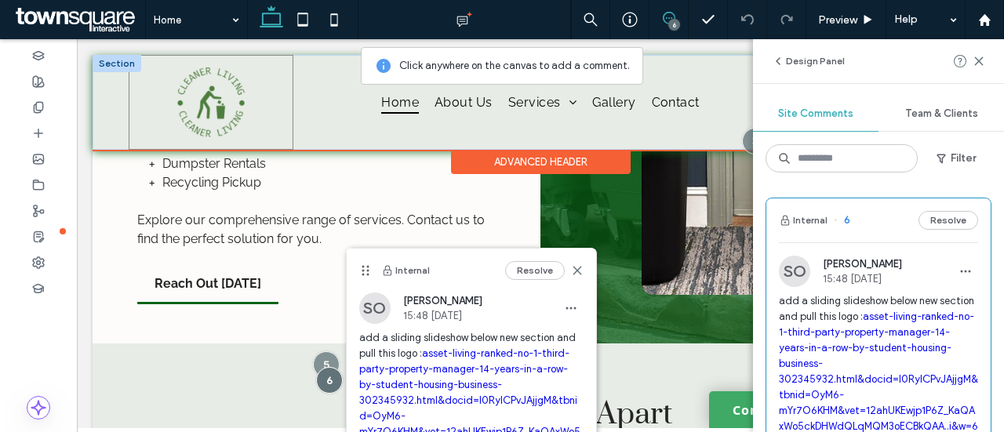
drag, startPoint x: 133, startPoint y: 121, endPoint x: 143, endPoint y: 118, distance: 9.7
click at [133, 121] on div at bounding box center [211, 102] width 165 height 95
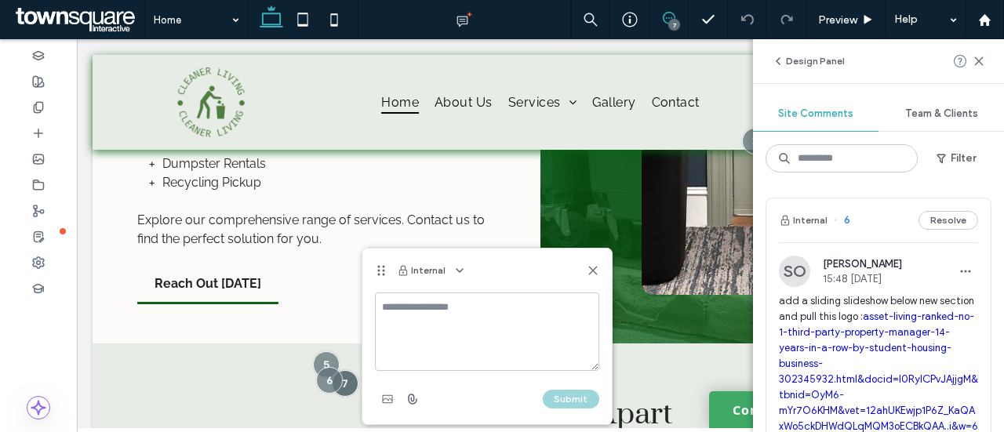
drag, startPoint x: 399, startPoint y: 328, endPoint x: 399, endPoint y: 312, distance: 15.7
click at [399, 325] on textarea at bounding box center [487, 332] width 224 height 78
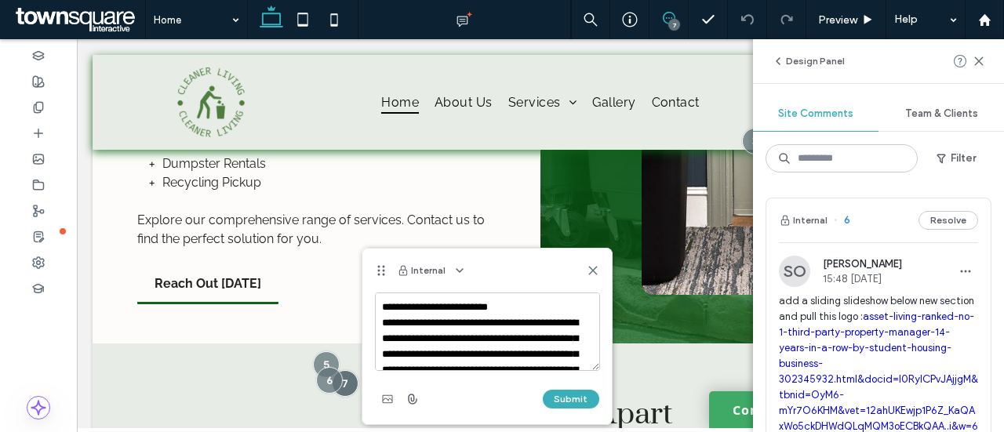
scroll to position [242, 0]
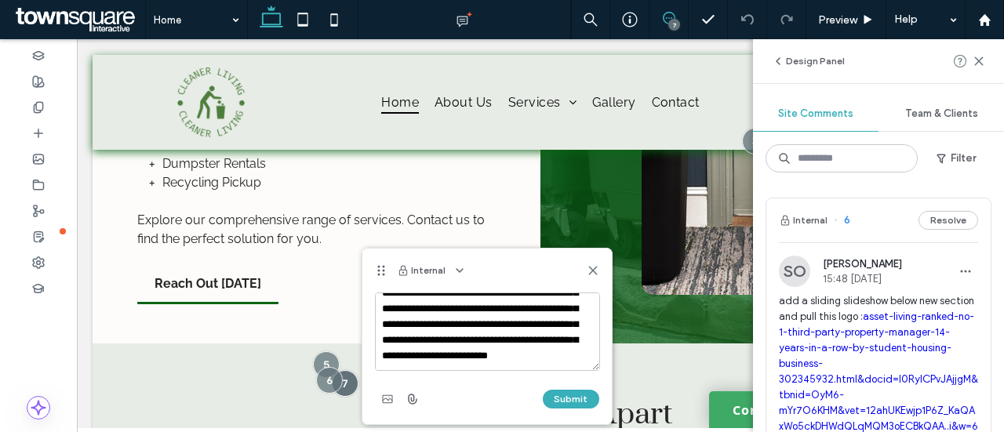
type textarea "**********"
click at [598, 404] on div "Submit" at bounding box center [487, 399] width 224 height 25
click at [571, 399] on button "Submit" at bounding box center [571, 399] width 56 height 19
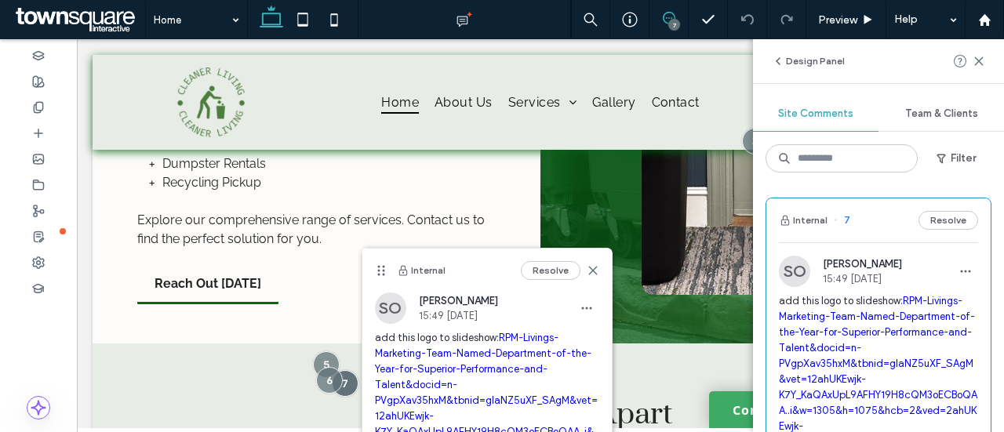
scroll to position [0, 0]
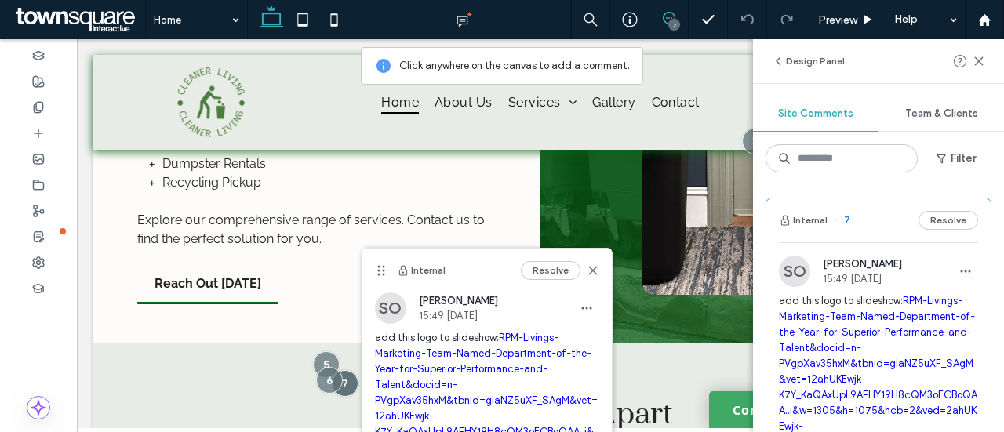
click at [585, 269] on div "Resolve" at bounding box center [560, 270] width 78 height 19
click at [587, 269] on icon at bounding box center [593, 270] width 13 height 13
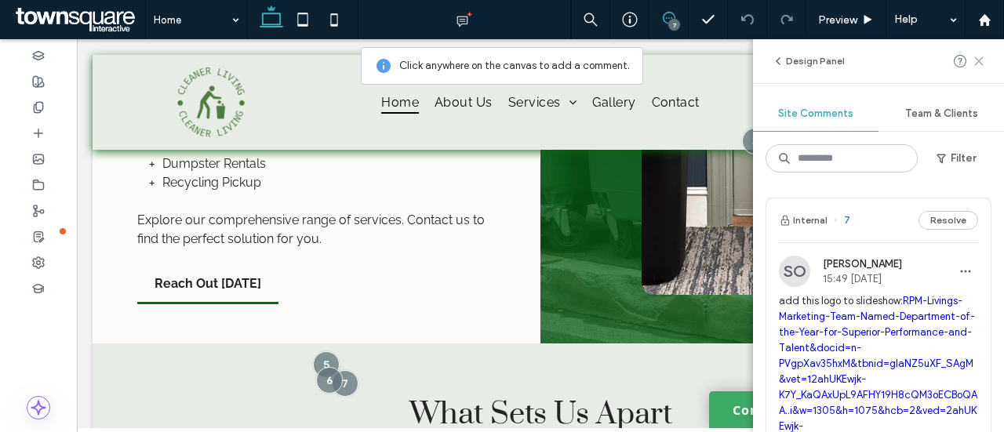
click at [975, 62] on icon at bounding box center [978, 61] width 13 height 13
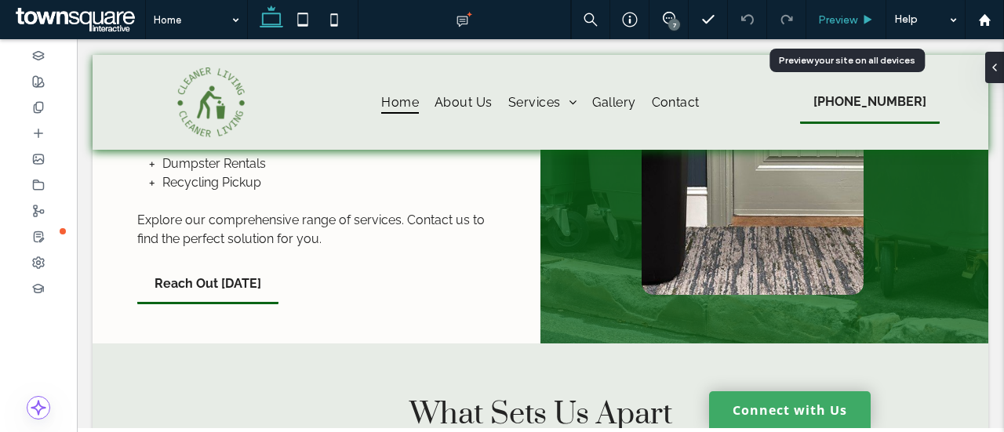
click at [854, 22] on span "Preview" at bounding box center [837, 19] width 39 height 13
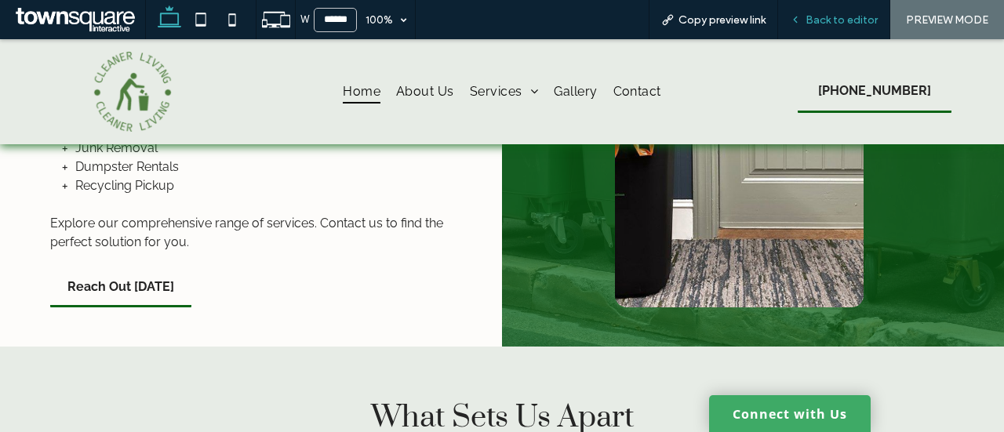
scroll to position [1975, 0]
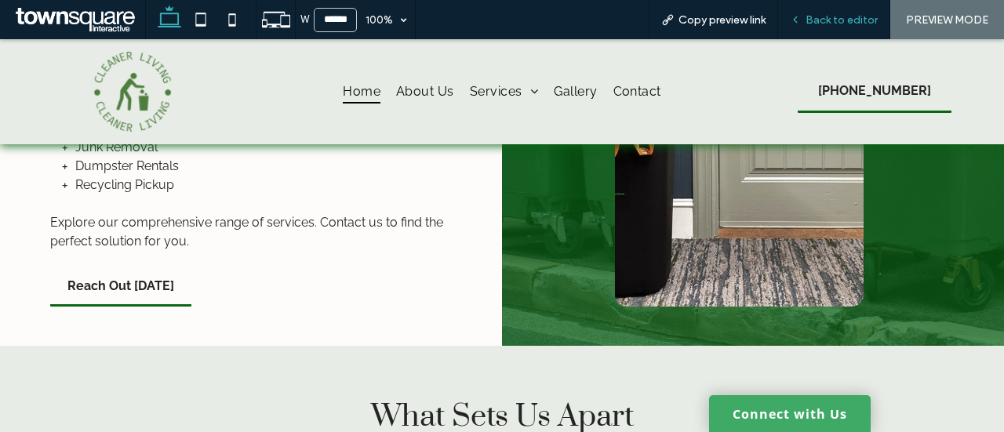
click at [834, 18] on span "Back to editor" at bounding box center [841, 19] width 72 height 13
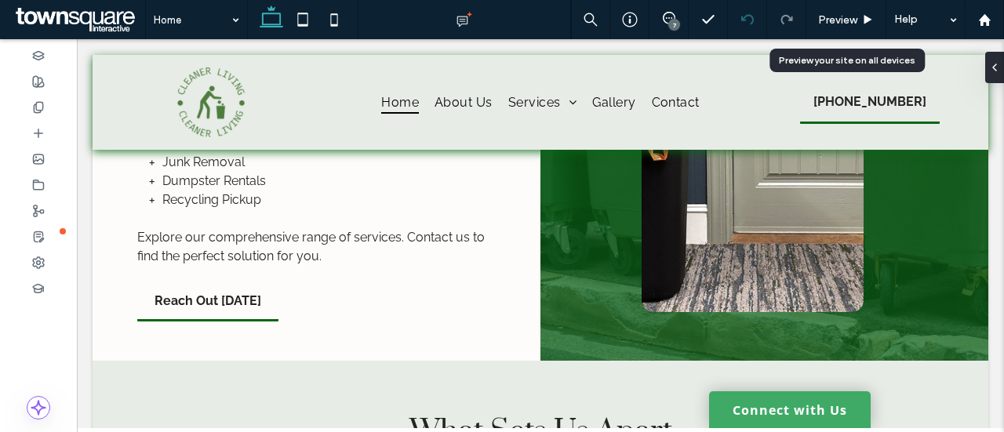
scroll to position [2039, 0]
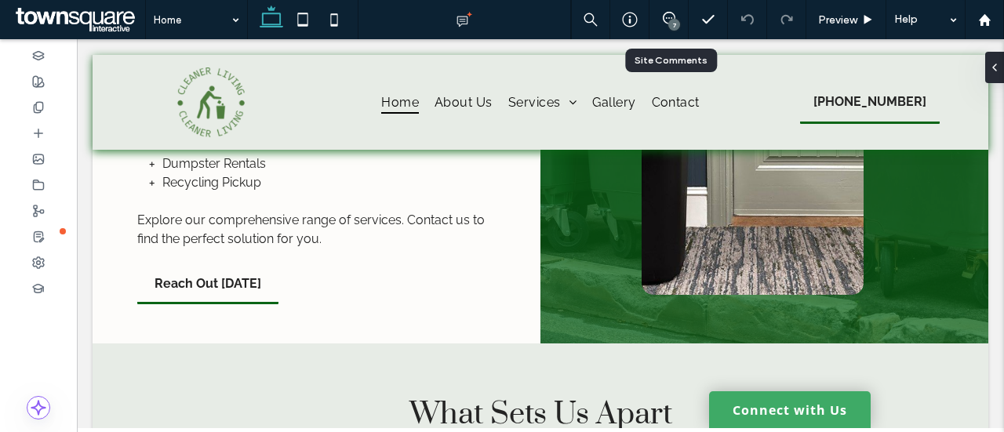
click at [673, 21] on div "7" at bounding box center [674, 25] width 12 height 12
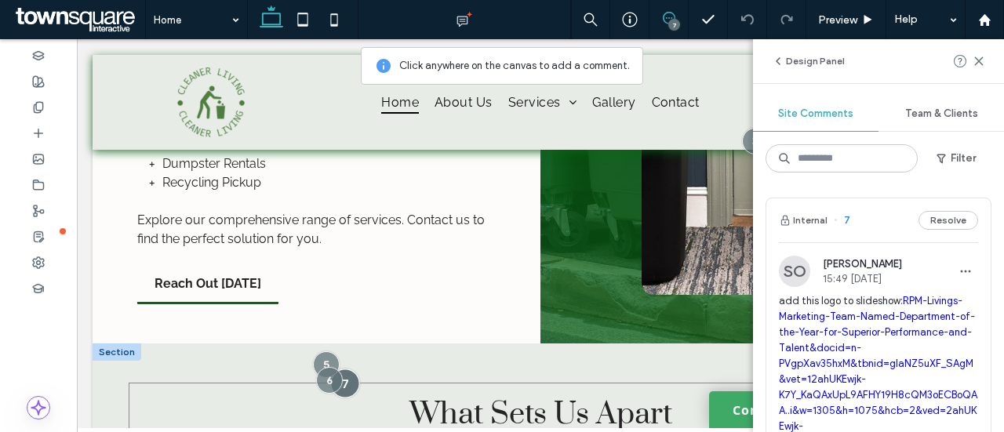
click at [343, 369] on div at bounding box center [345, 383] width 29 height 29
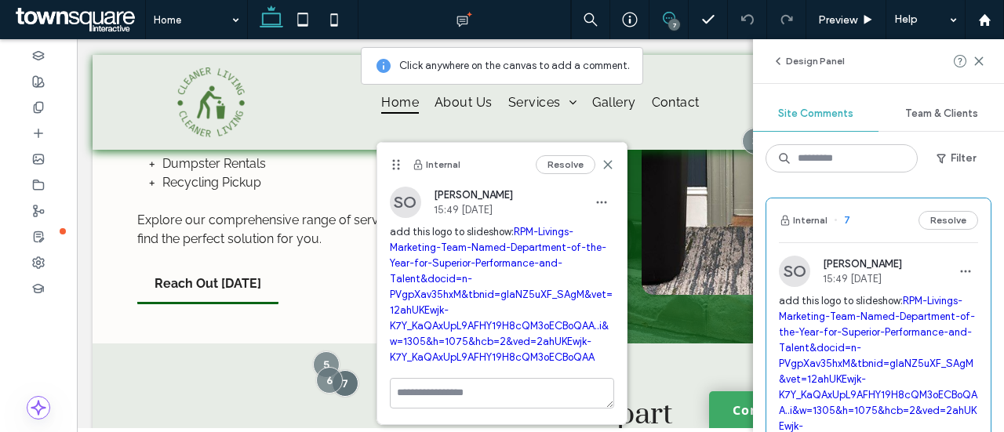
drag, startPoint x: 598, startPoint y: 173, endPoint x: 588, endPoint y: 188, distance: 18.7
click at [595, 175] on div "Internal Resolve" at bounding box center [501, 165] width 249 height 44
click at [607, 169] on icon at bounding box center [608, 164] width 13 height 13
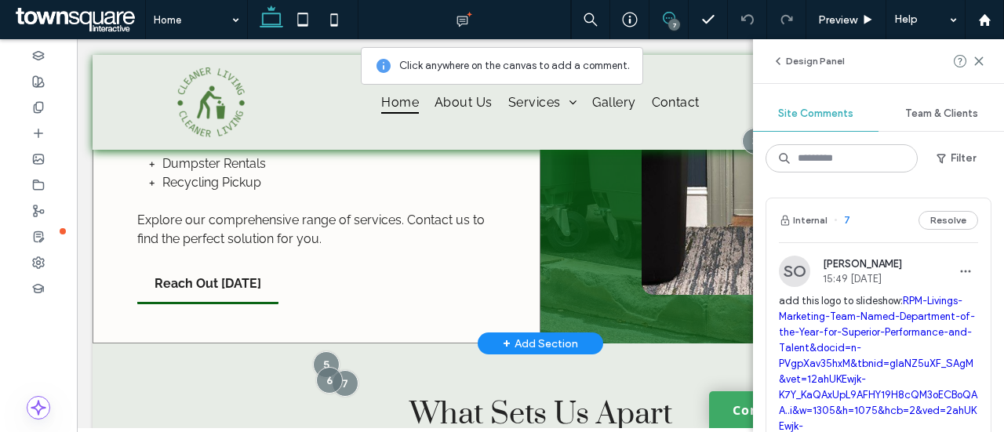
click at [104, 159] on div "Solutions That Fit Your Needs Managing waste doesn't have to be a hassle. With …" at bounding box center [317, 98] width 448 height 489
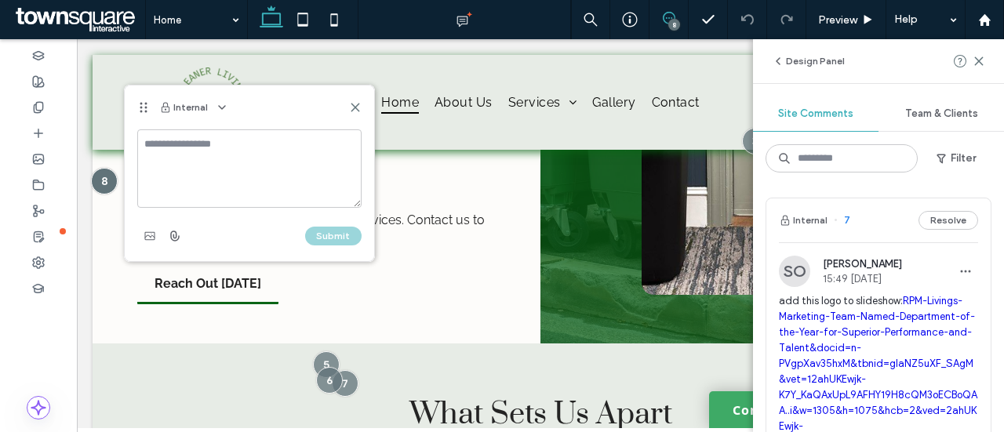
click at [357, 114] on div "Internal" at bounding box center [249, 107] width 249 height 44
click at [355, 109] on icon at bounding box center [355, 107] width 13 height 13
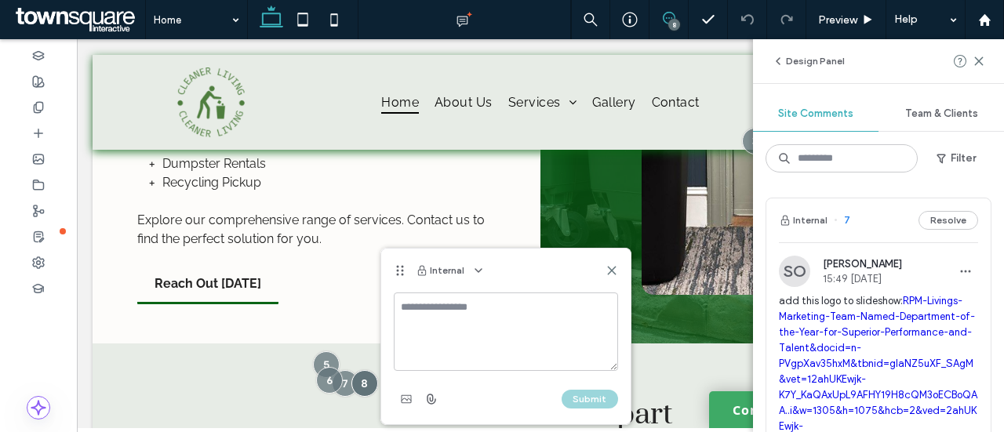
click at [423, 346] on textarea at bounding box center [506, 332] width 224 height 78
click at [557, 309] on textarea "**********" at bounding box center [506, 332] width 225 height 78
paste textarea "**********"
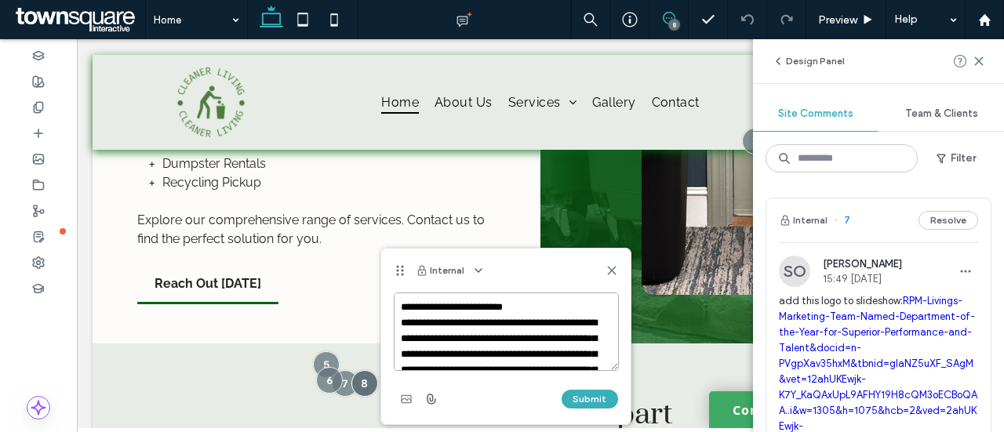
scroll to position [179, 0]
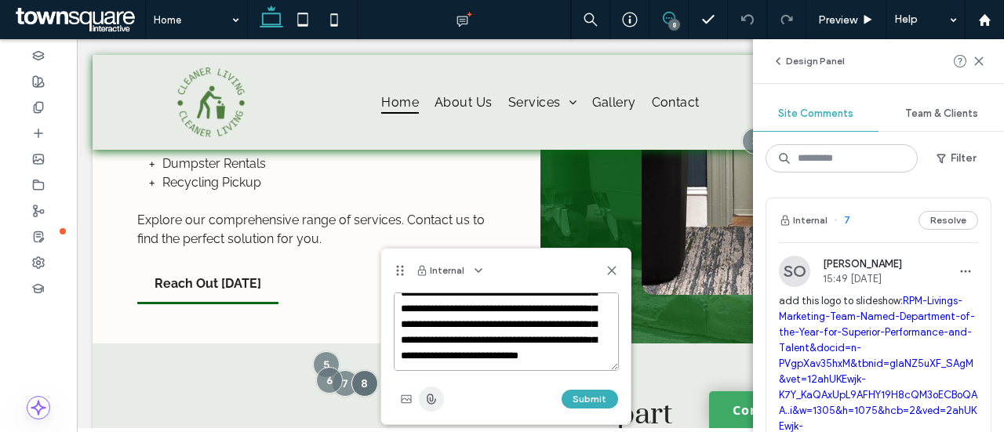
type textarea "**********"
click at [434, 397] on icon "button" at bounding box center [431, 399] width 13 height 13
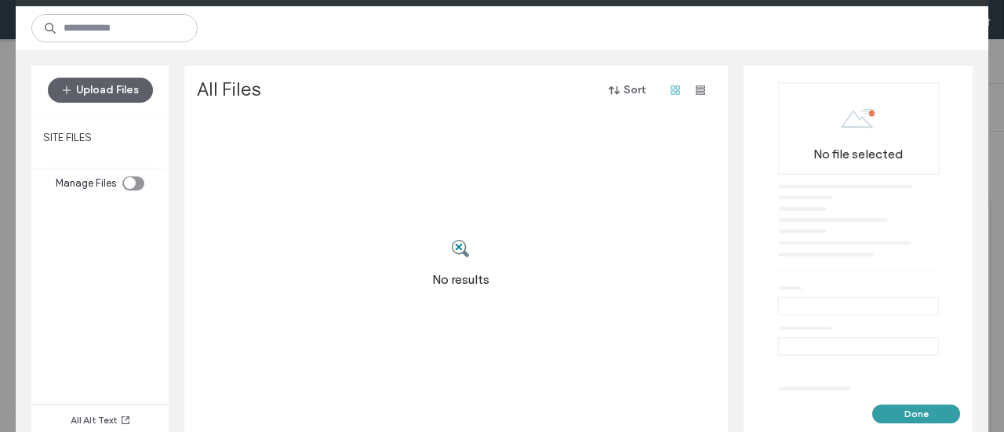
click at [925, 418] on button "Done" at bounding box center [916, 414] width 88 height 19
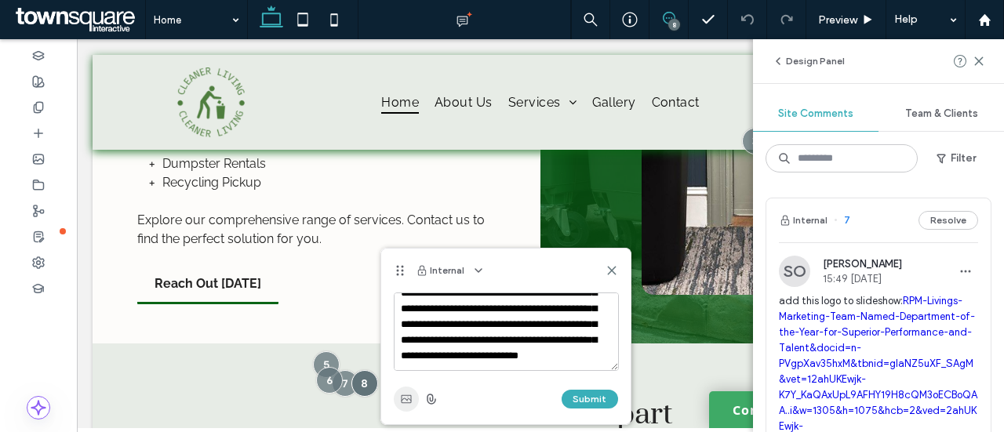
click at [405, 399] on icon "button" at bounding box center [406, 399] width 13 height 13
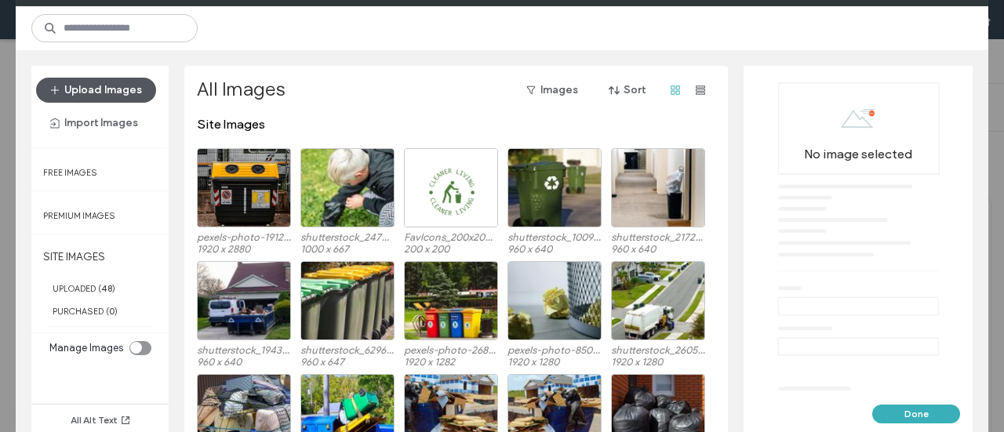
click at [99, 85] on button "Upload Images" at bounding box center [96, 90] width 120 height 25
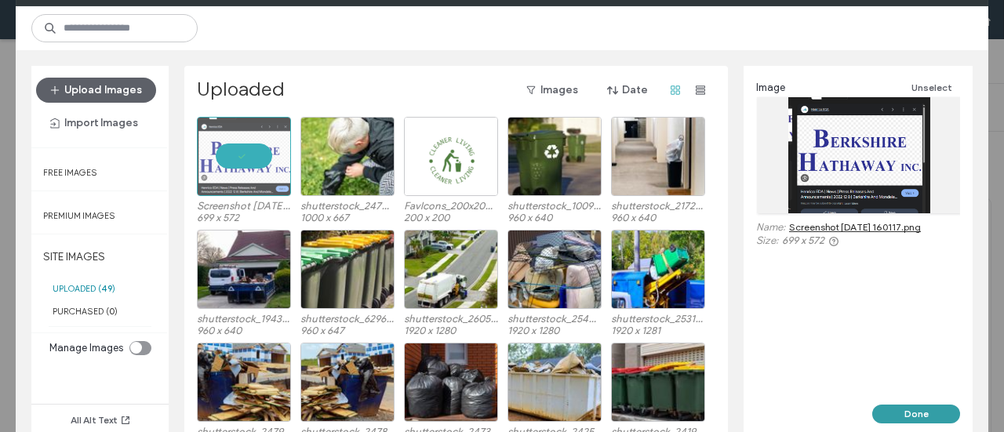
click at [907, 407] on button "Done" at bounding box center [916, 414] width 88 height 19
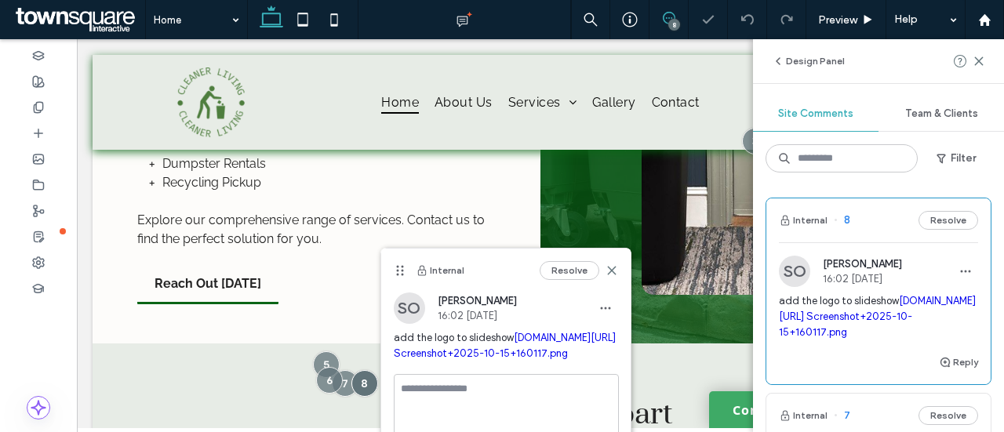
scroll to position [0, 0]
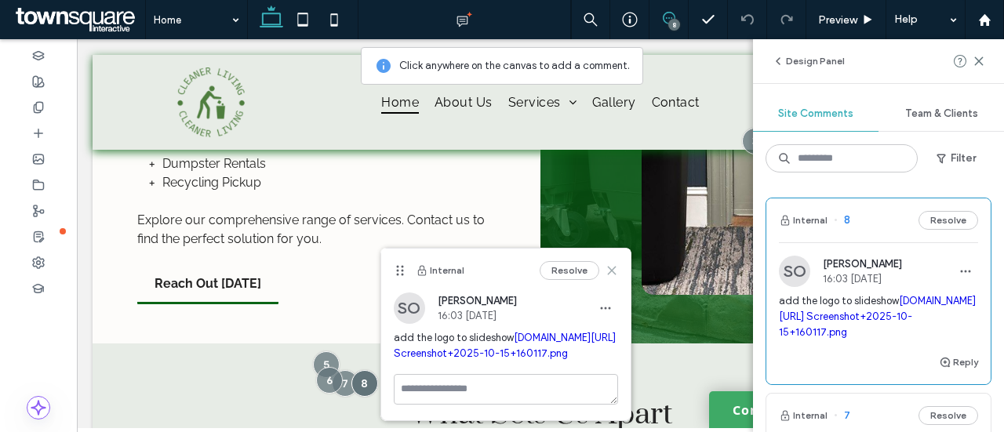
click at [605, 271] on icon at bounding box center [611, 270] width 13 height 13
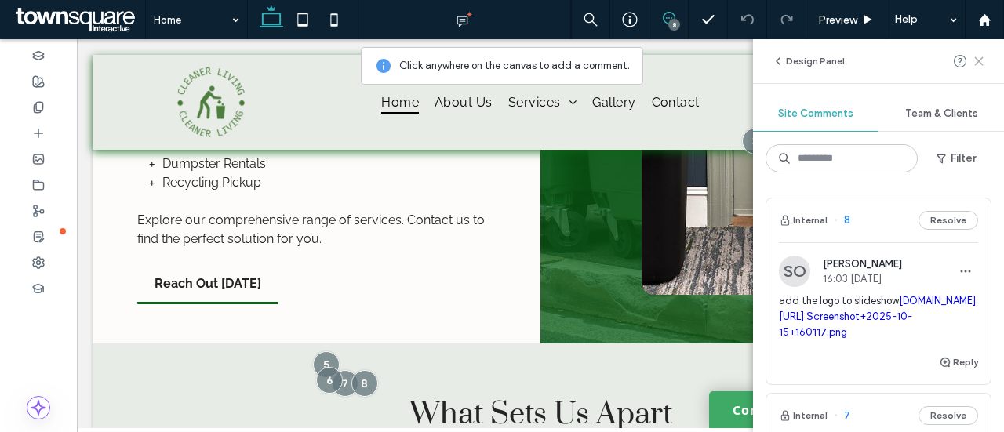
click at [979, 64] on icon at bounding box center [978, 61] width 13 height 13
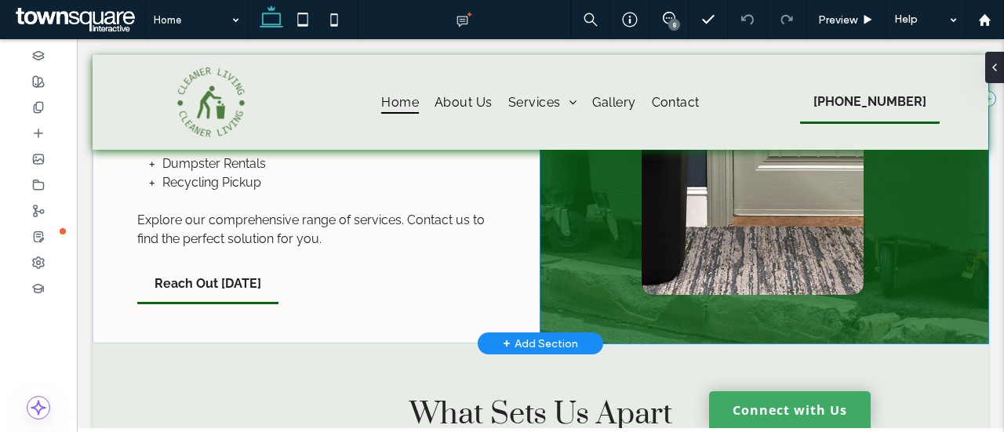
click at [905, 191] on div at bounding box center [764, 98] width 448 height 489
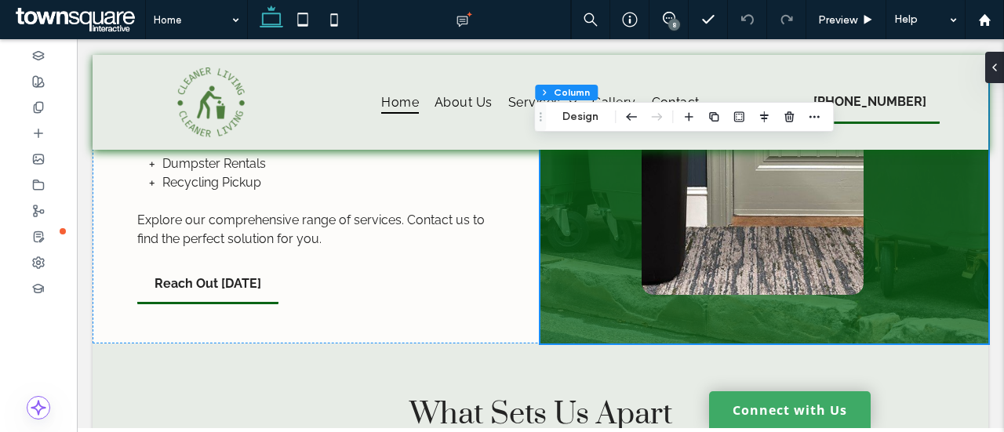
click at [671, 20] on div "8" at bounding box center [674, 25] width 12 height 12
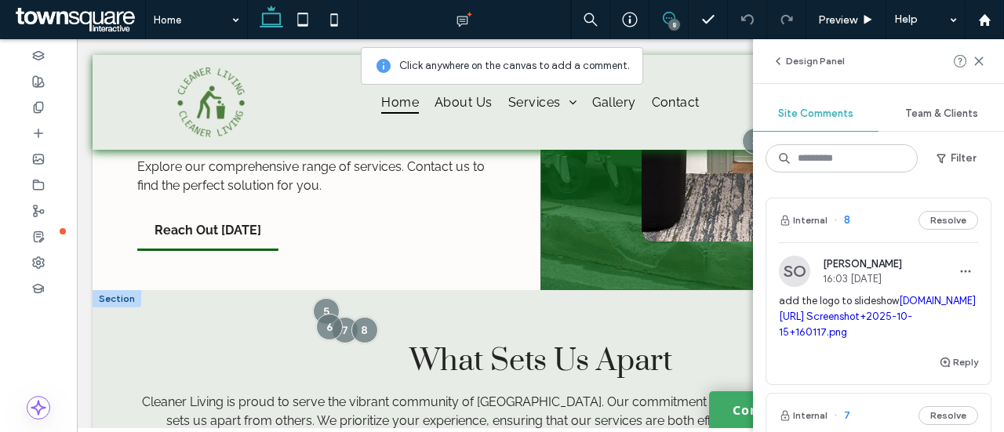
scroll to position [2117, 0]
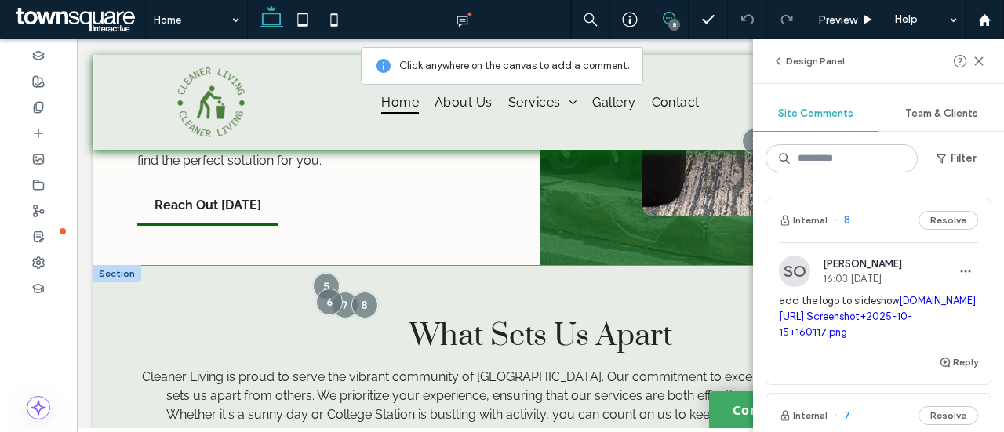
click at [381, 280] on div "Cleaner Living is proud to serve the vibrant community of College Station. Our …" at bounding box center [541, 404] width 896 height 278
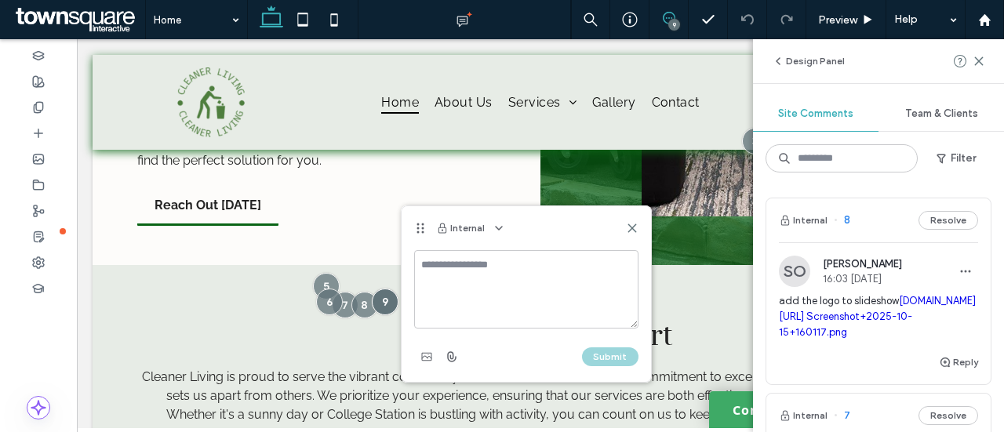
click at [447, 272] on textarea at bounding box center [526, 289] width 224 height 78
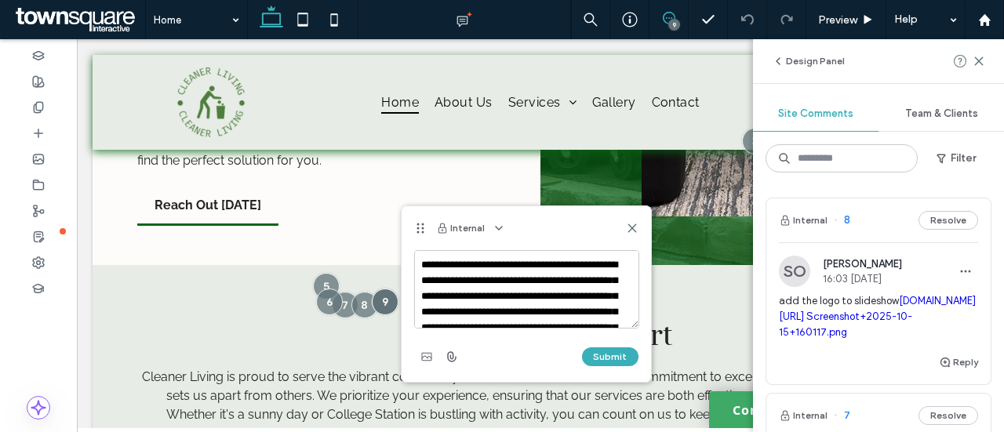
scroll to position [885, 0]
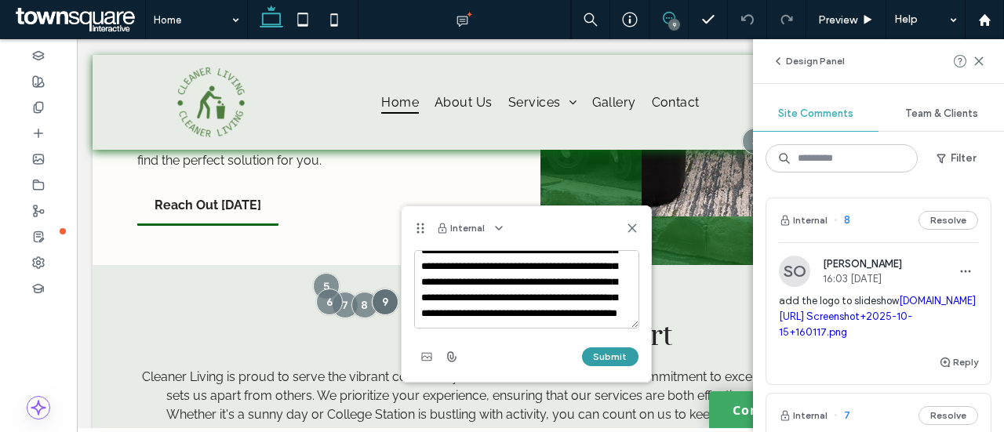
type textarea "**********"
click at [618, 357] on button "Submit" at bounding box center [610, 356] width 56 height 19
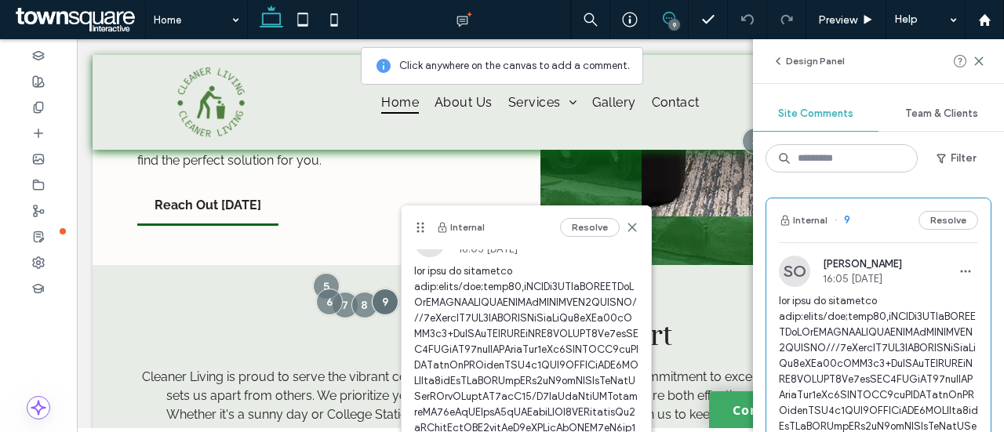
scroll to position [0, 0]
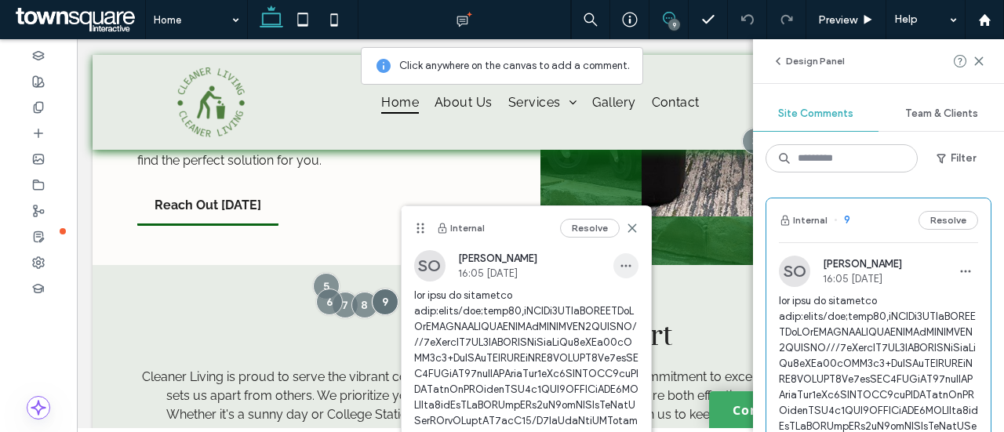
click at [620, 269] on icon "button" at bounding box center [626, 266] width 13 height 13
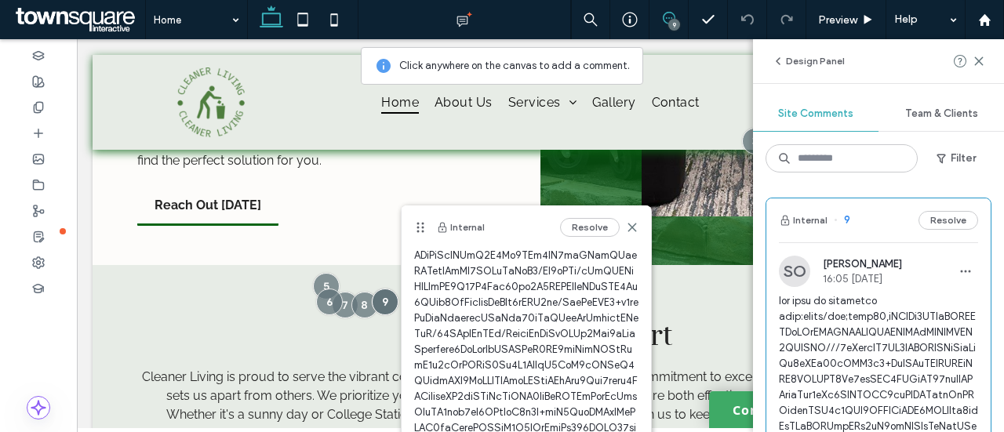
scroll to position [698, 0]
click at [387, 190] on div "Solutions That Fit Your Needs Managing waste doesn't have to be a hassle. With …" at bounding box center [317, 20] width 448 height 489
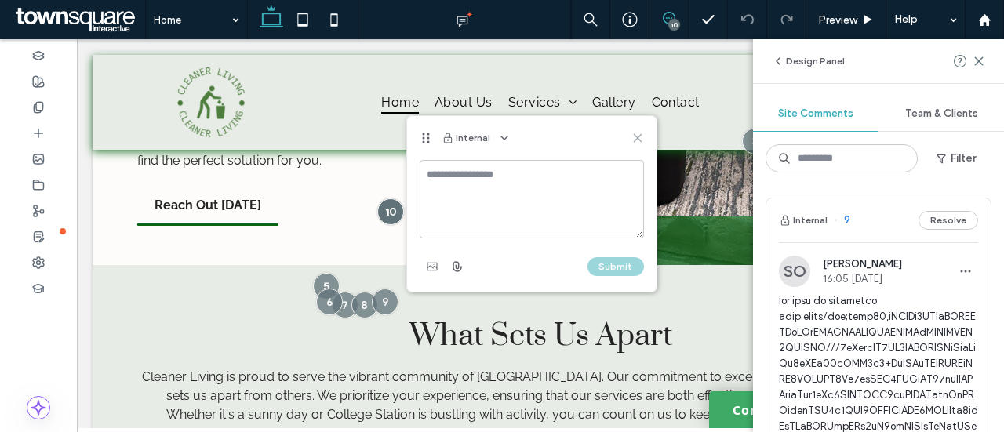
click at [632, 136] on icon at bounding box center [637, 138] width 13 height 13
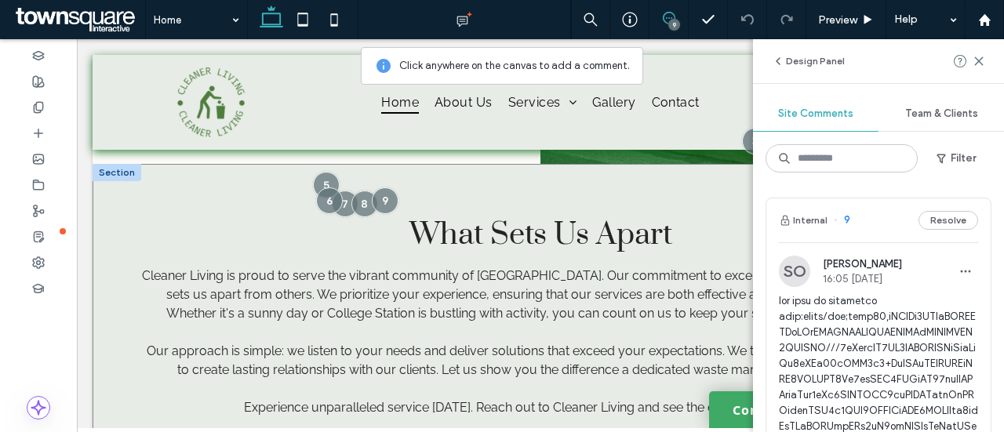
scroll to position [2196, 0]
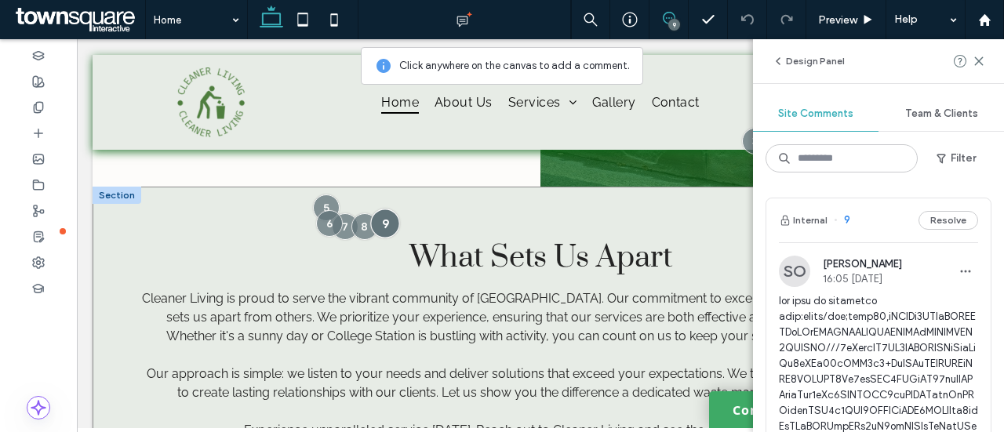
click at [387, 209] on div at bounding box center [384, 223] width 29 height 29
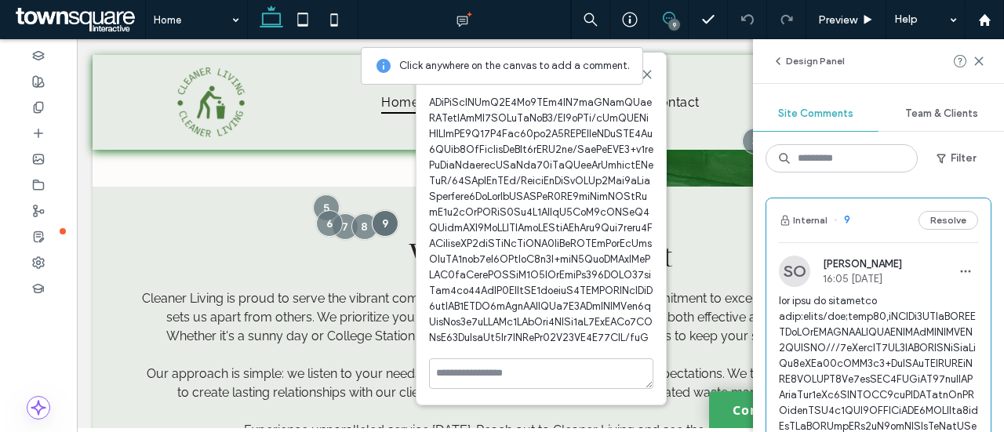
scroll to position [697, 0]
click at [463, 376] on textarea at bounding box center [541, 373] width 224 height 31
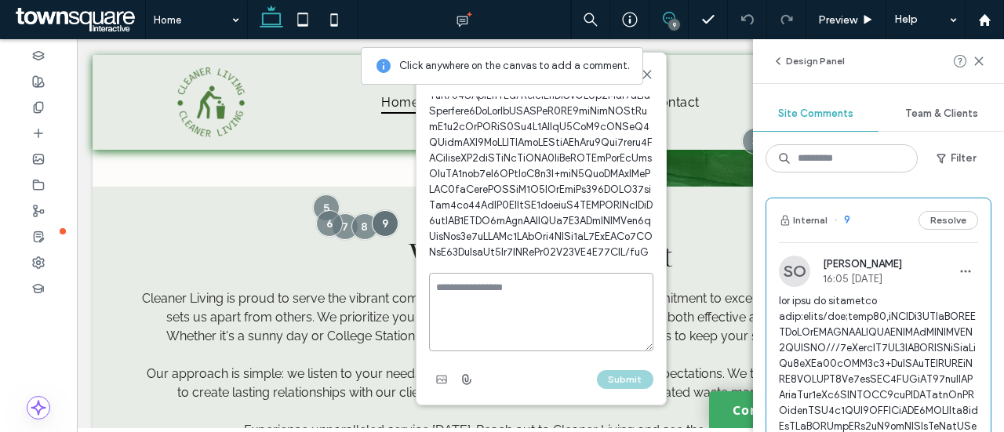
scroll to position [783, 0]
click at [437, 383] on use "button" at bounding box center [441, 380] width 10 height 8
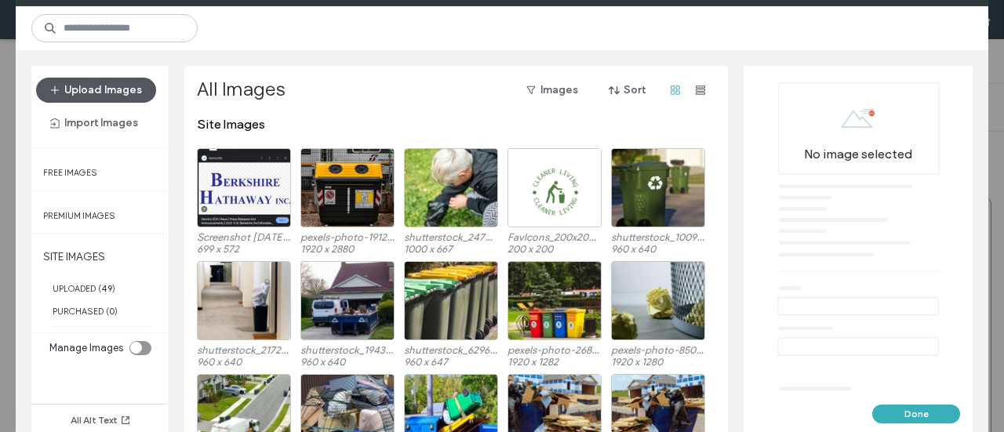
click at [117, 82] on button "Upload Images" at bounding box center [96, 90] width 120 height 25
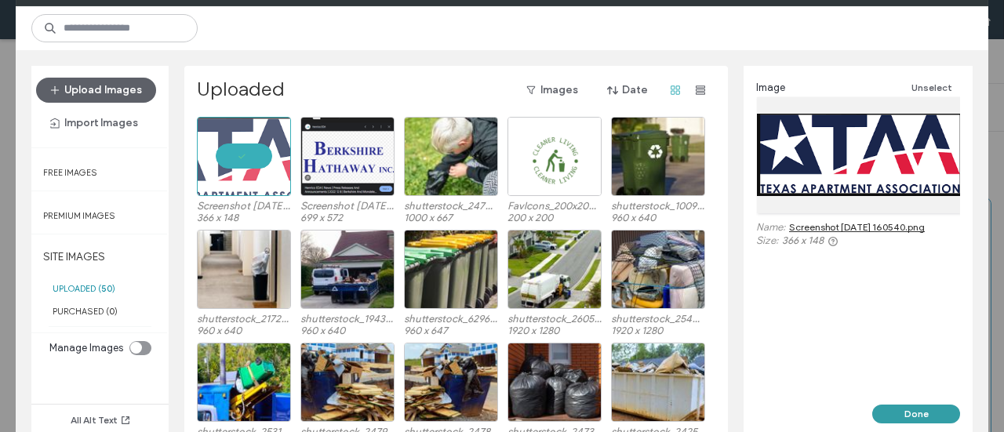
click at [922, 405] on button "Done" at bounding box center [916, 414] width 88 height 19
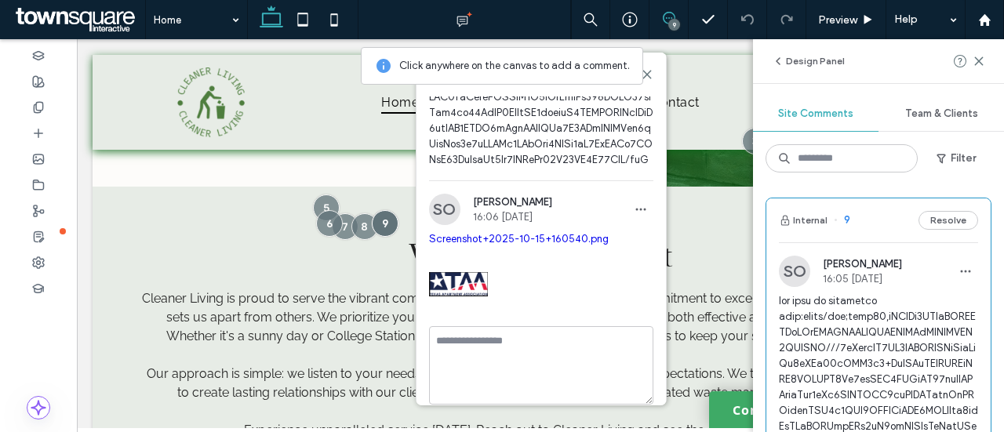
scroll to position [704, 0]
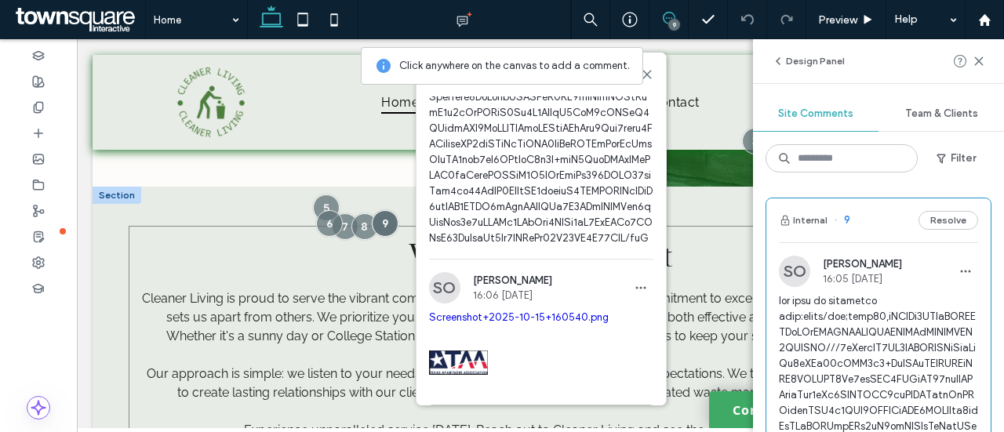
click at [147, 195] on div "Cleaner Living is proud to serve the vibrant community of College Station. Our …" at bounding box center [541, 326] width 896 height 278
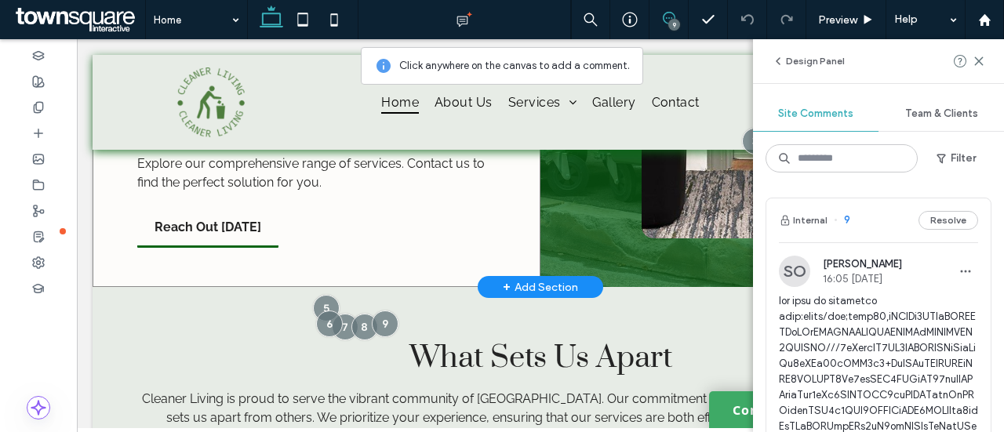
scroll to position [2039, 0]
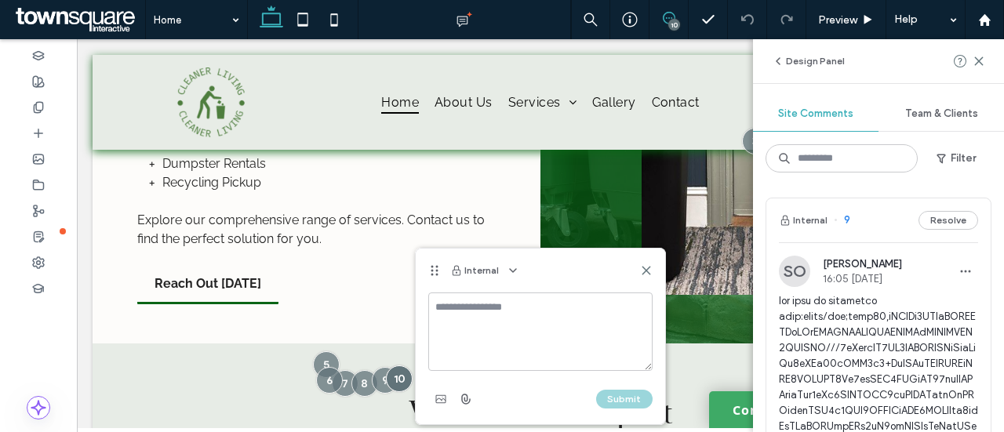
click at [456, 335] on textarea at bounding box center [540, 332] width 224 height 78
click at [570, 306] on textarea "********" at bounding box center [540, 332] width 225 height 78
paste textarea "**********"
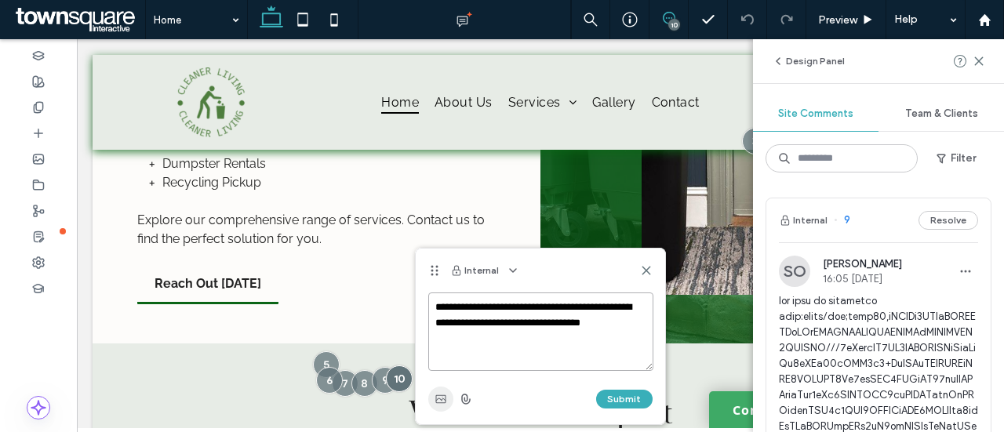
type textarea "**********"
click at [438, 403] on icon "button" at bounding box center [440, 399] width 13 height 13
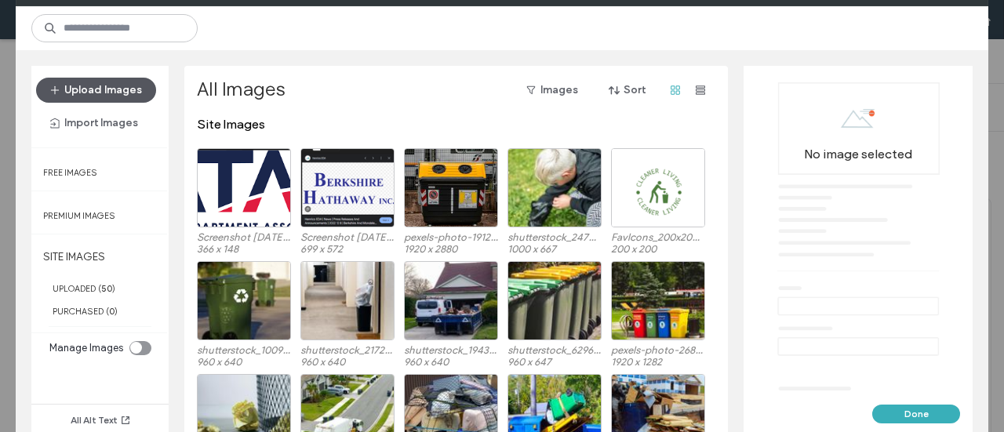
click at [107, 85] on button "Upload Images" at bounding box center [96, 90] width 120 height 25
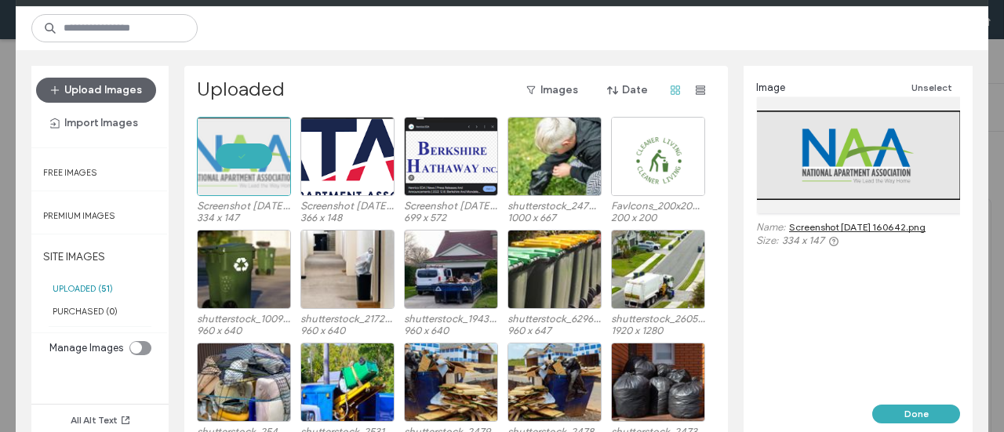
click at [933, 402] on div "Image Unselect Name: Screenshot 2025-10-15 160642.png Size: 334 x 147" at bounding box center [857, 235] width 229 height 339
click at [843, 226] on link "Screenshot 2025-10-15 160642.png" at bounding box center [857, 227] width 136 height 12
click at [913, 416] on button "Done" at bounding box center [916, 414] width 88 height 19
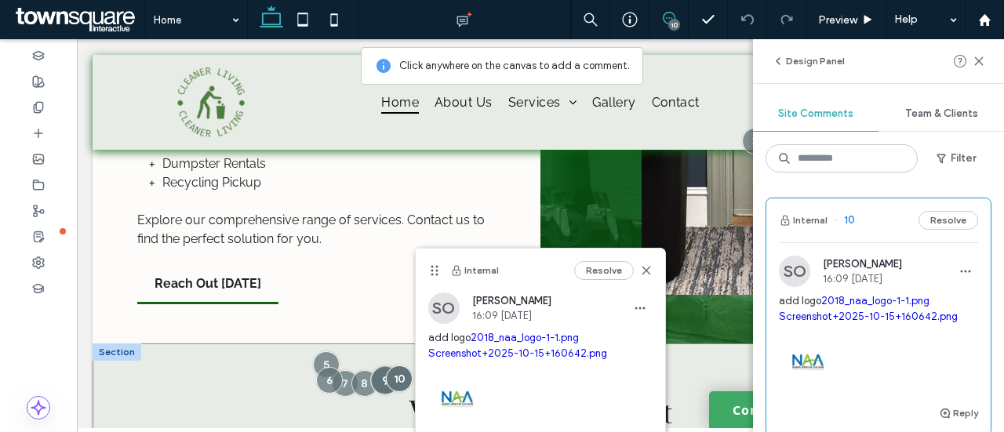
click at [377, 365] on div at bounding box center [384, 379] width 29 height 29
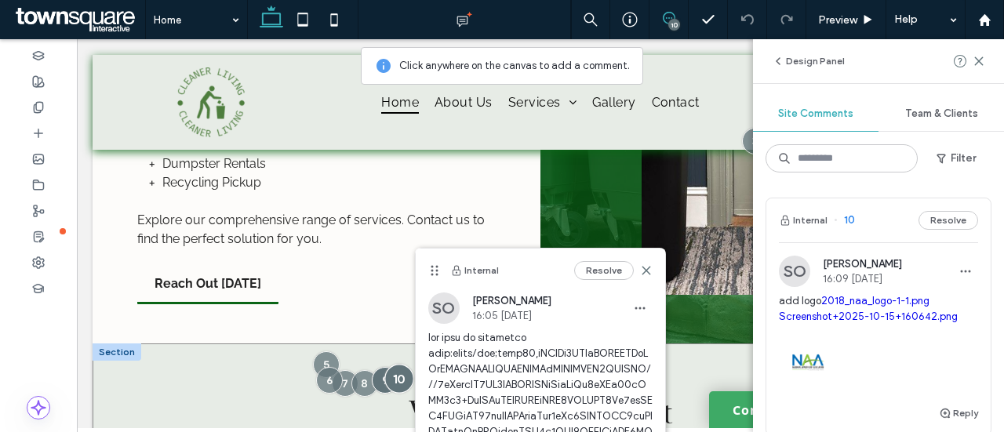
click at [396, 364] on div at bounding box center [399, 378] width 29 height 29
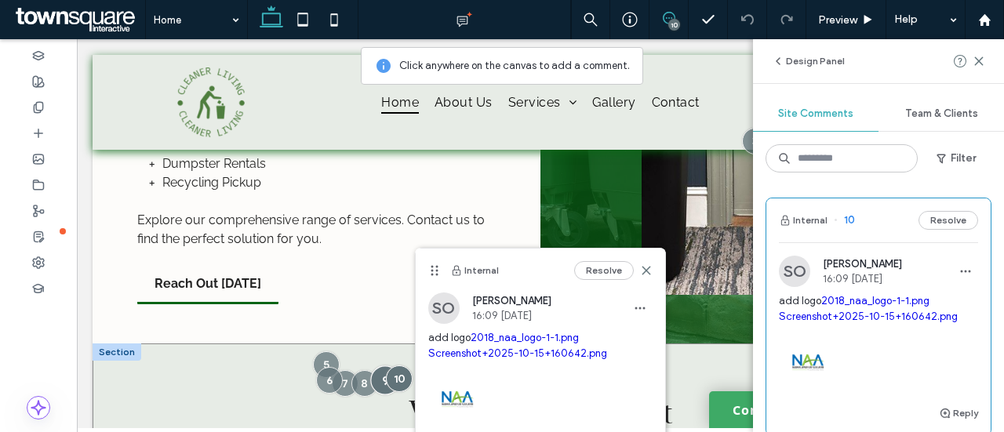
click at [380, 365] on div at bounding box center [384, 379] width 29 height 29
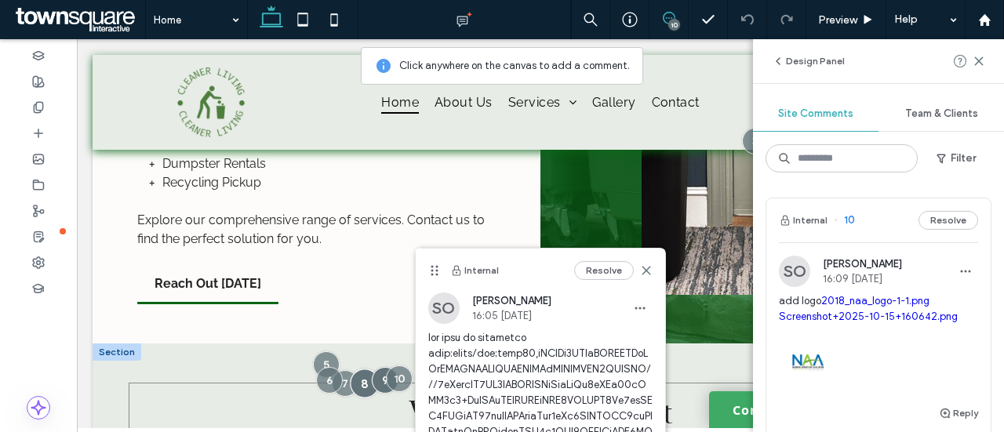
click at [362, 369] on div at bounding box center [364, 383] width 29 height 29
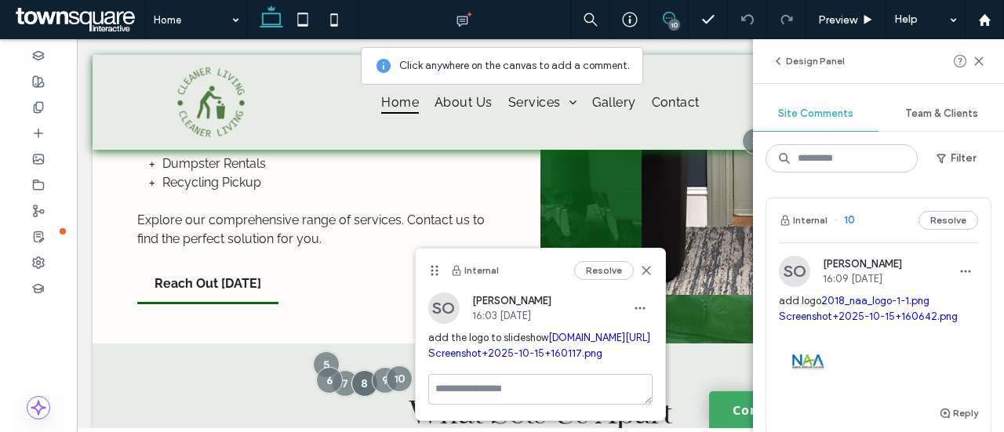
scroll to position [38, 0]
click at [669, 21] on div "10" at bounding box center [674, 25] width 12 height 12
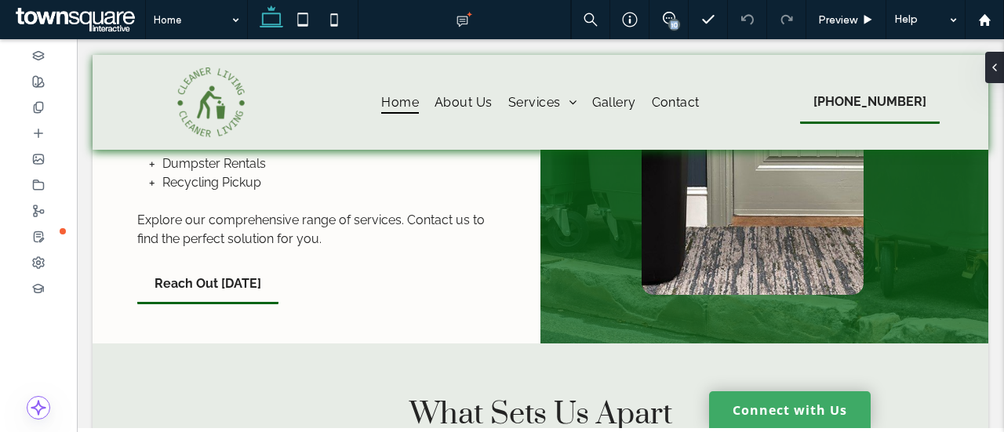
click at [669, 21] on div "10" at bounding box center [674, 25] width 12 height 12
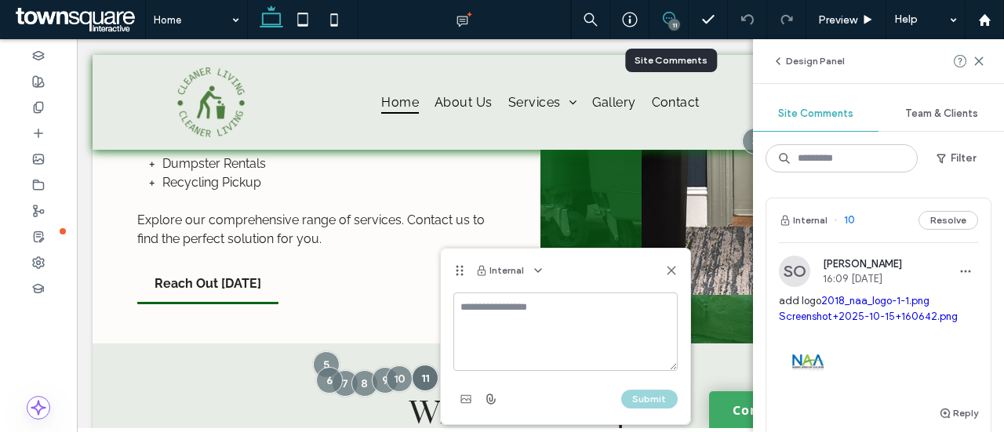
click at [489, 353] on textarea at bounding box center [565, 332] width 224 height 78
click at [605, 313] on textarea "**********" at bounding box center [565, 332] width 225 height 78
paste textarea "**********"
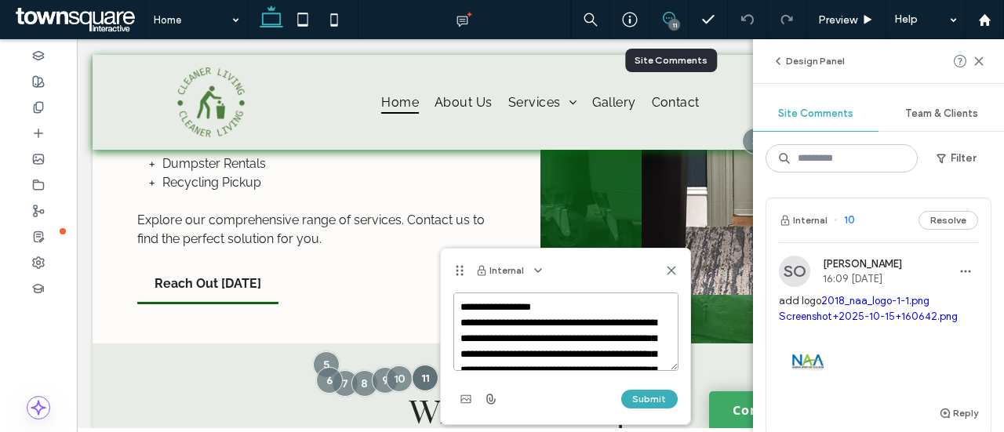
scroll to position [869, 0]
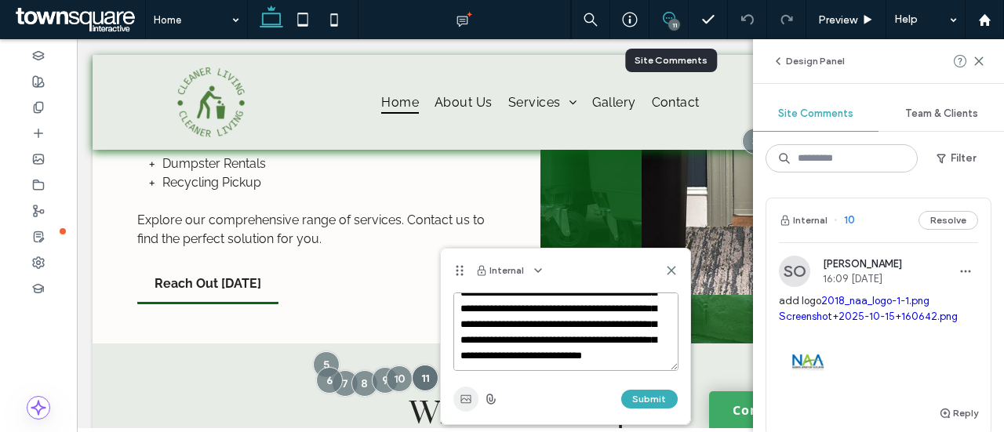
type textarea "**********"
click at [466, 397] on icon "button" at bounding box center [466, 399] width 13 height 13
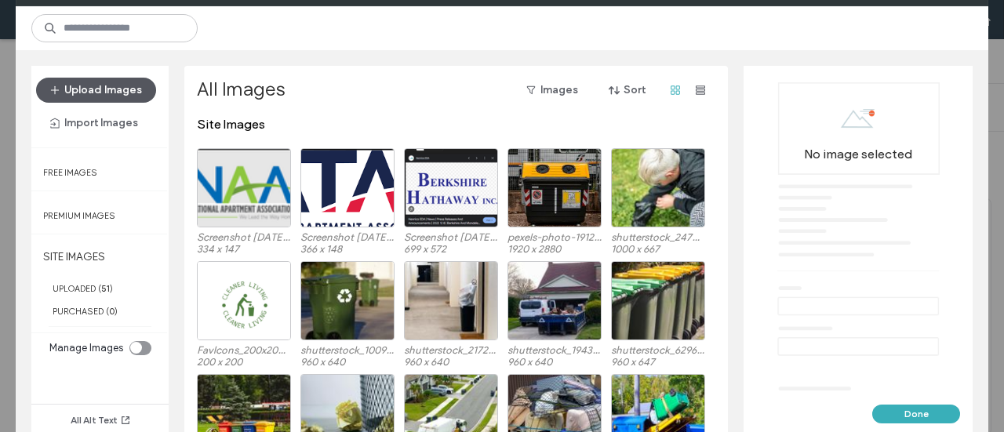
click at [94, 92] on button "Upload Images" at bounding box center [96, 90] width 120 height 25
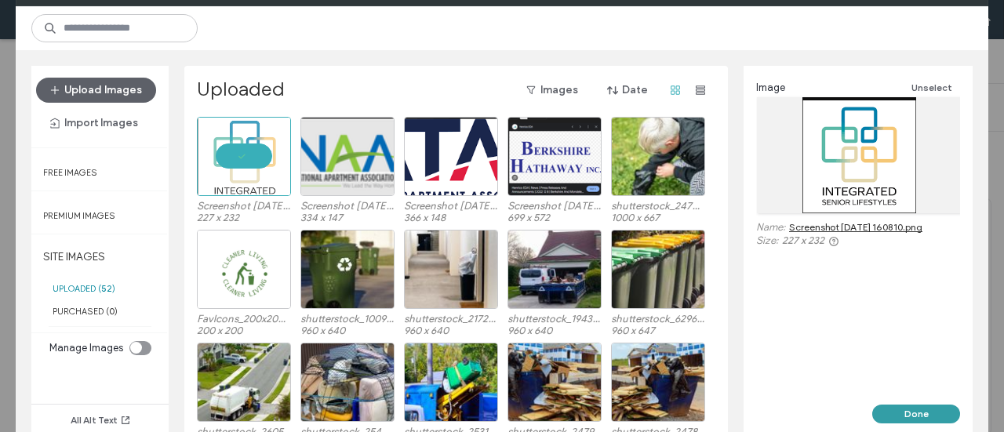
click at [932, 416] on button "Done" at bounding box center [916, 414] width 88 height 19
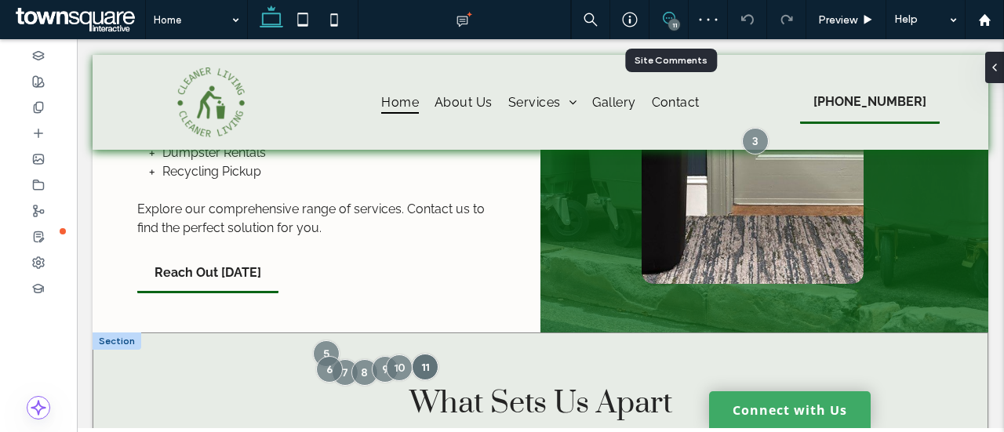
scroll to position [2117, 0]
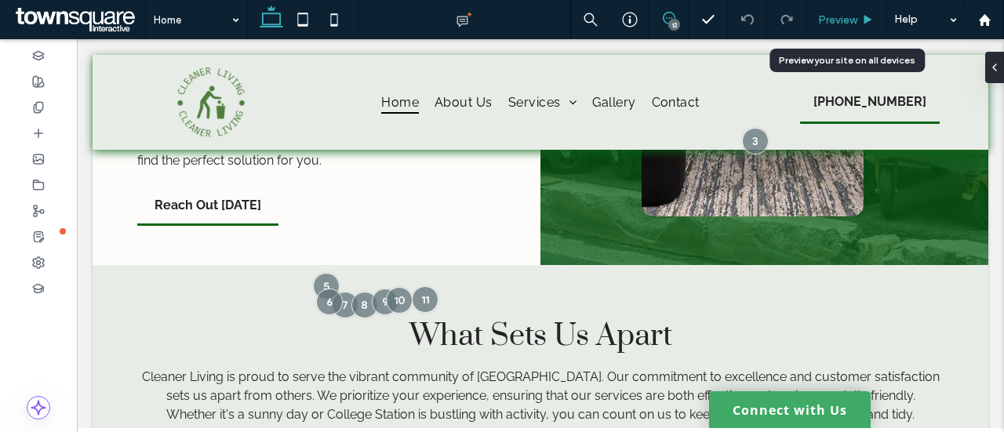
click at [823, 18] on span "Preview" at bounding box center [837, 19] width 39 height 13
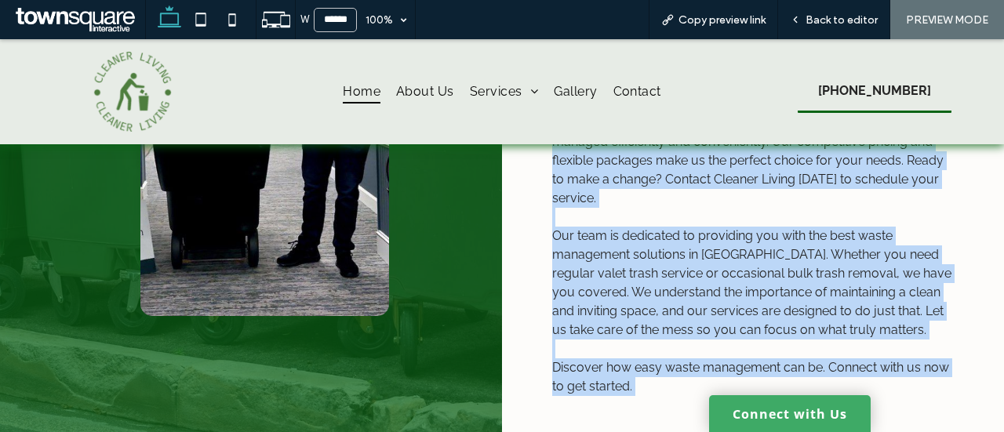
scroll to position [922, 0]
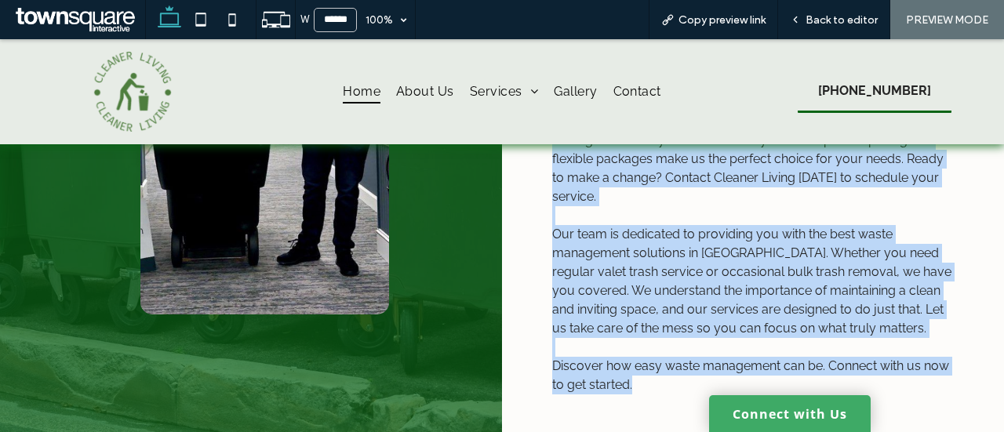
drag, startPoint x: 549, startPoint y: 205, endPoint x: 914, endPoint y: 340, distance: 389.1
click at [914, 340] on div "Streamline Your Waste Disposal Efforts Choose Valet Trash Service in College St…" at bounding box center [753, 119] width 502 height 630
copy div "Streamline Your Waste Disposal Efforts Choose Valet Trash Service in College St…"
click at [921, 227] on span "Our team is dedicated to providing you with the best waste management solutions…" at bounding box center [751, 281] width 399 height 109
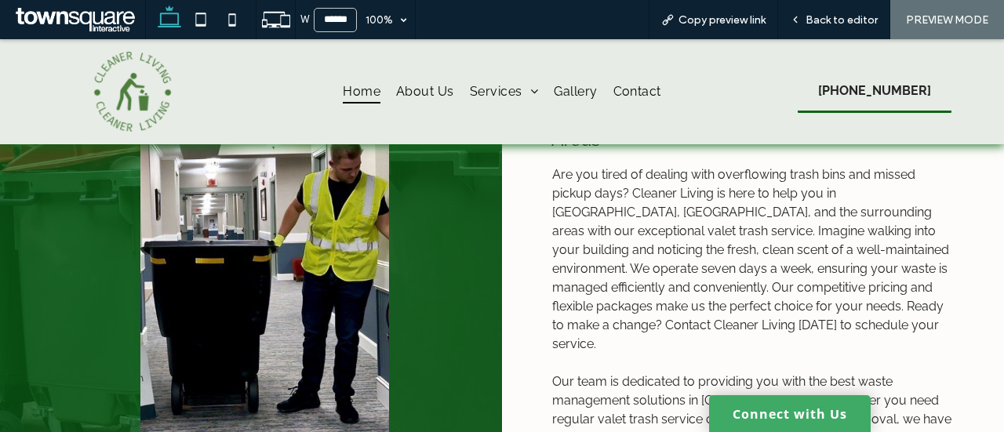
scroll to position [609, 0]
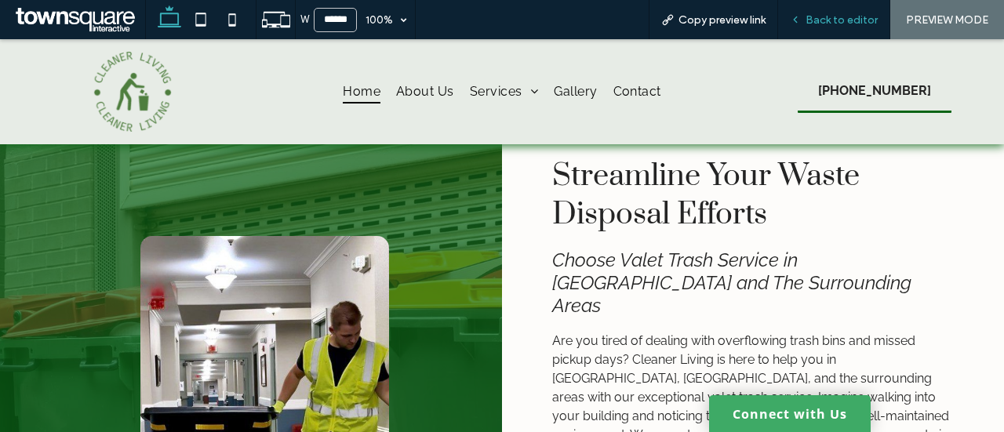
click at [883, 11] on div "Back to editor" at bounding box center [834, 19] width 112 height 39
click at [870, 16] on span "Back to editor" at bounding box center [841, 19] width 72 height 13
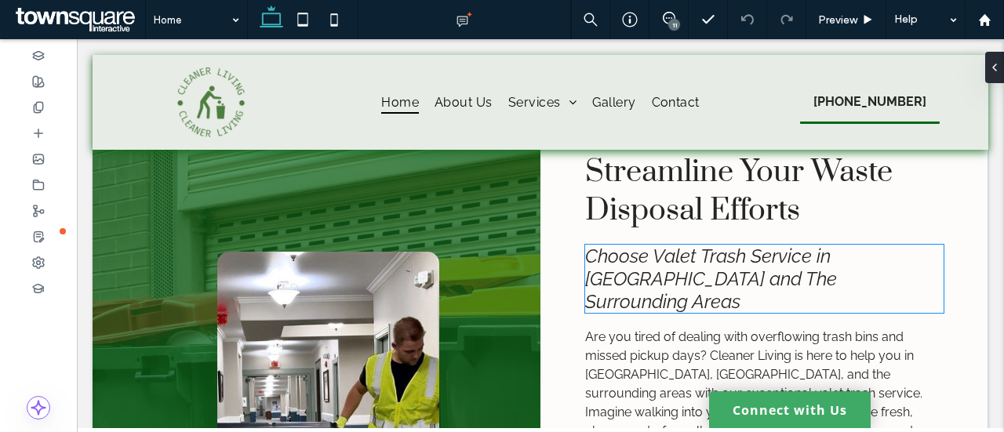
scroll to position [615, 0]
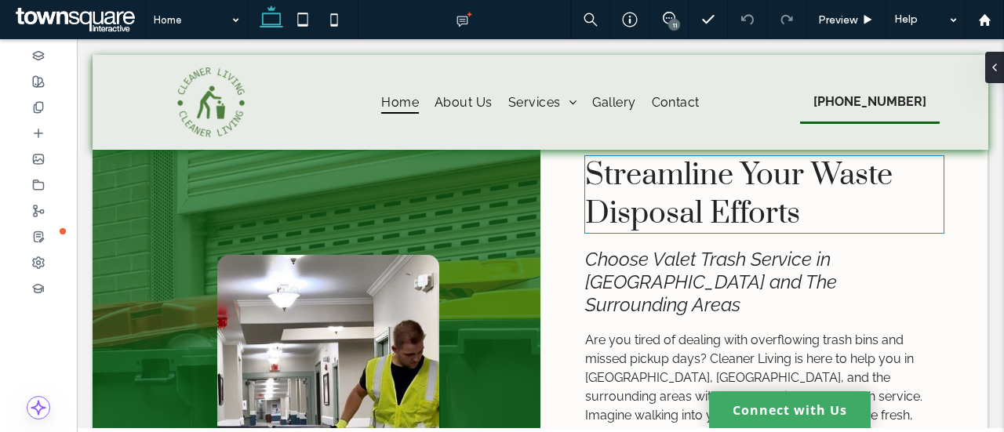
click at [742, 211] on span "Streamline Your Waste Disposal Efforts" at bounding box center [738, 194] width 307 height 77
click at [742, 211] on div "Streamline Your Waste Disposal Efforts" at bounding box center [764, 194] width 358 height 77
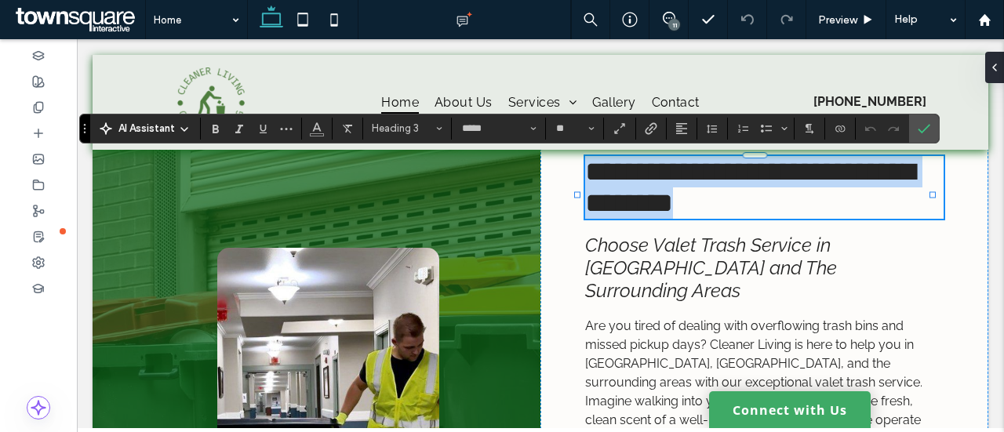
paste div
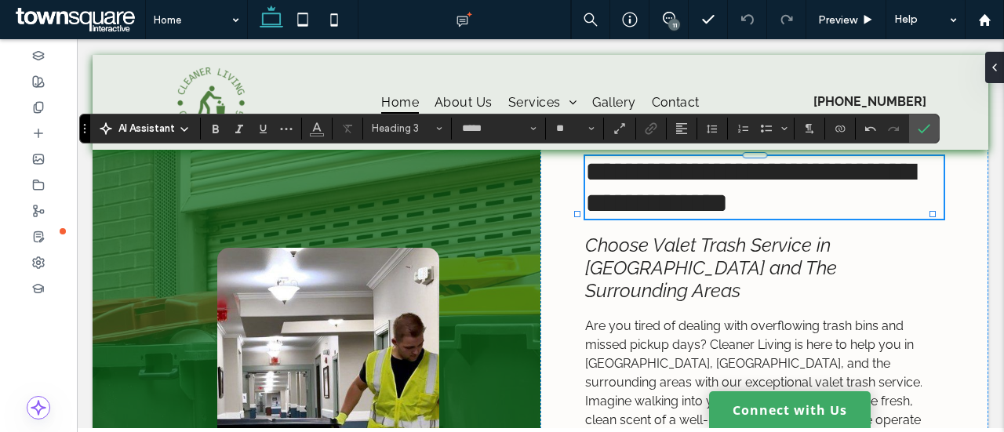
click at [881, 217] on h3 "**********" at bounding box center [764, 187] width 358 height 63
click at [706, 302] on span "Choose Valet Trash Service in College Station and The Surrounding Areas" at bounding box center [711, 268] width 252 height 68
click at [706, 302] on div "Choose Valet Trash Service in College Station and The Surrounding Areas" at bounding box center [764, 268] width 358 height 68
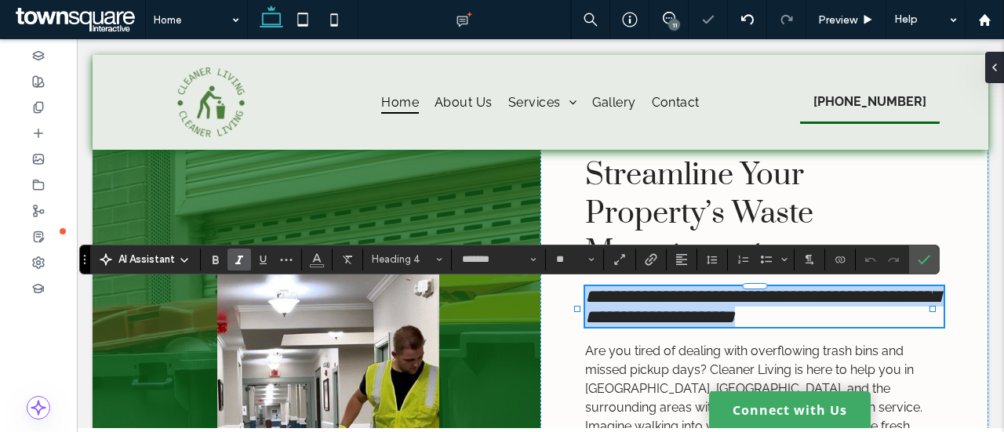
paste div
type input "**"
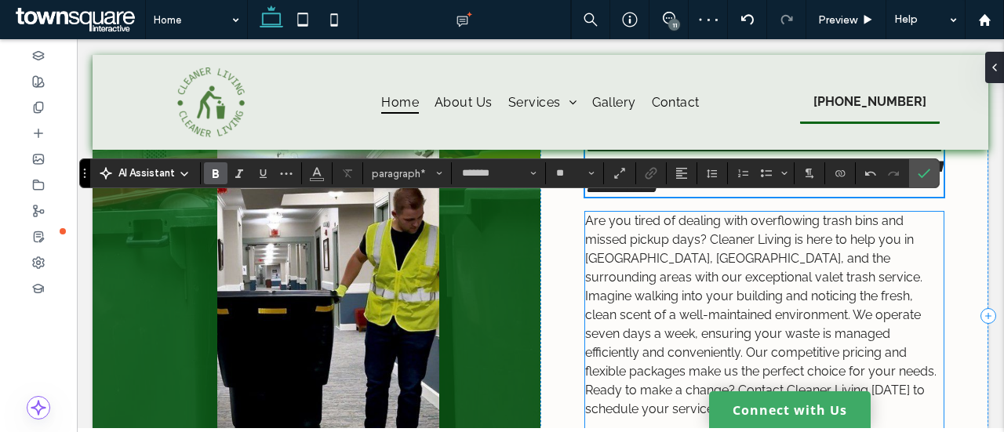
scroll to position [772, 0]
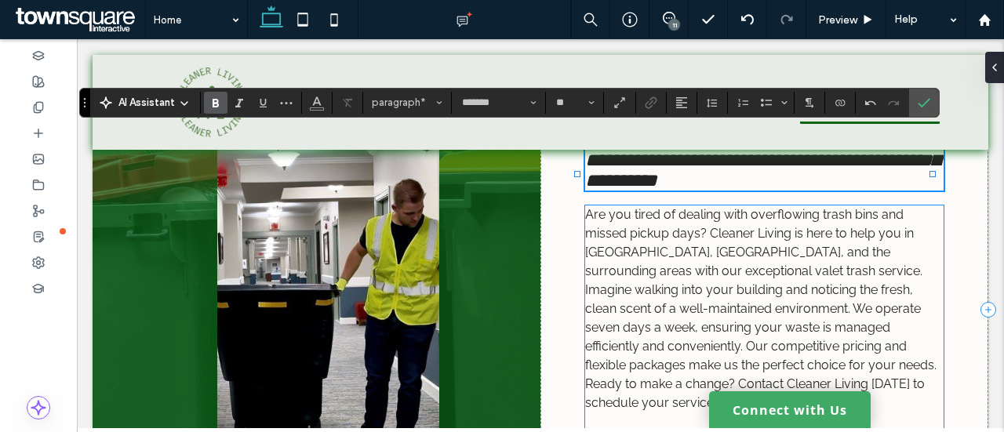
click at [870, 290] on span "Are you tired of dealing with overflowing trash bins and missed pickup days? Cl…" at bounding box center [760, 308] width 351 height 203
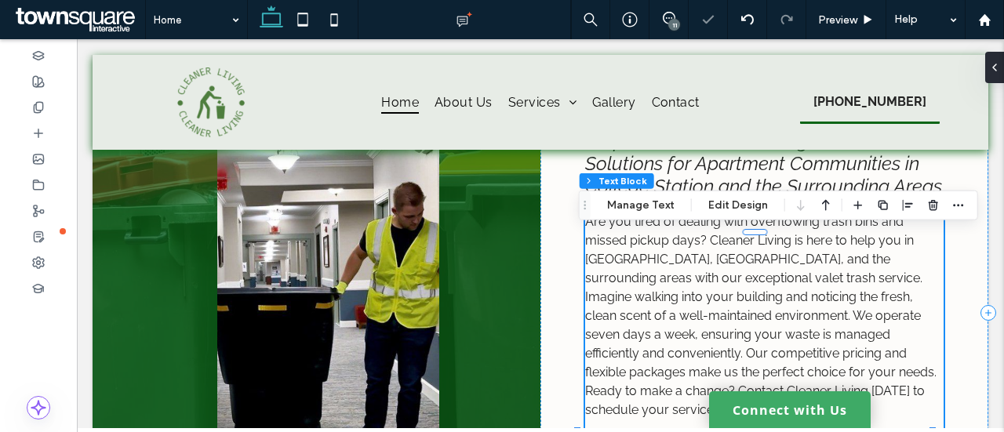
click at [805, 289] on span "Are you tired of dealing with overflowing trash bins and missed pickup days? Cl…" at bounding box center [760, 315] width 351 height 203
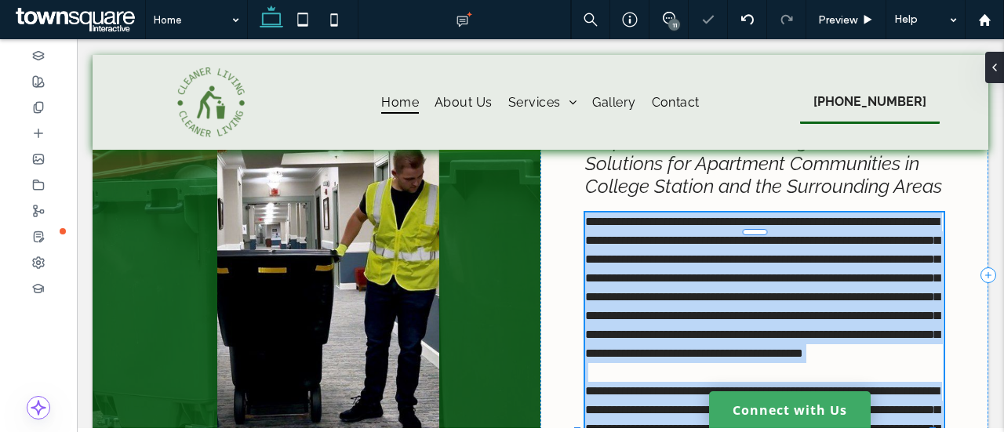
type input "*******"
type input "**"
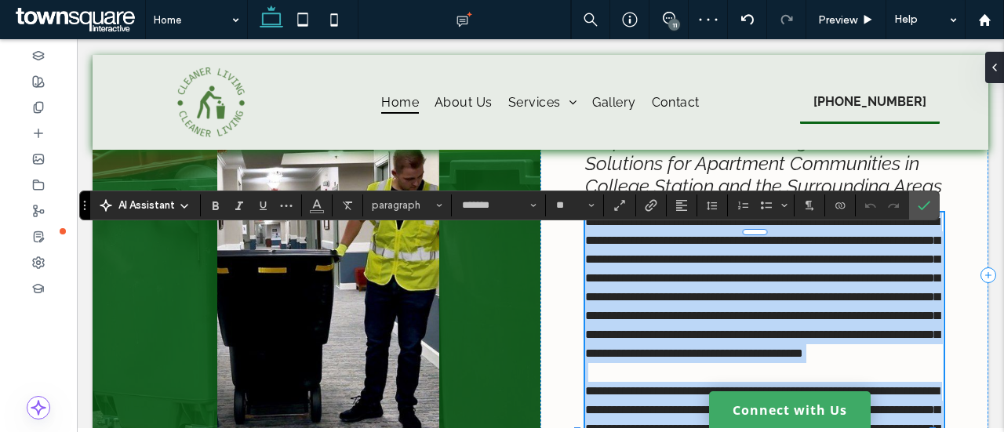
paste div
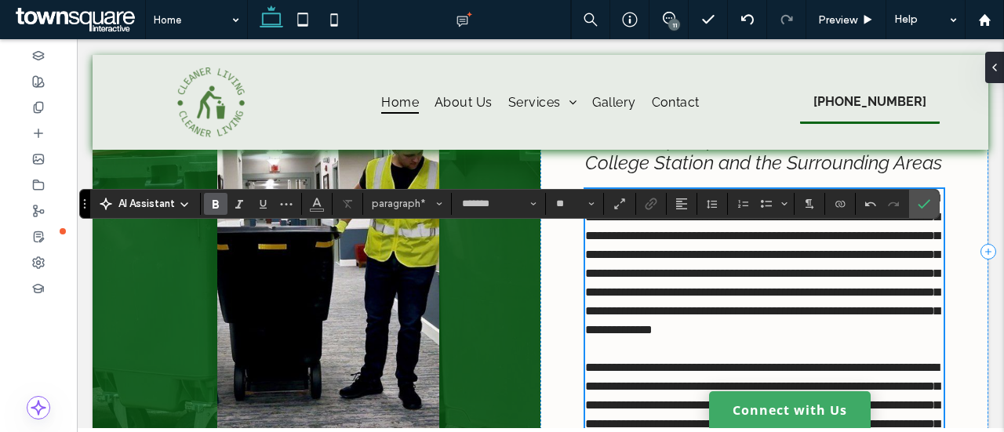
scroll to position [770, 0]
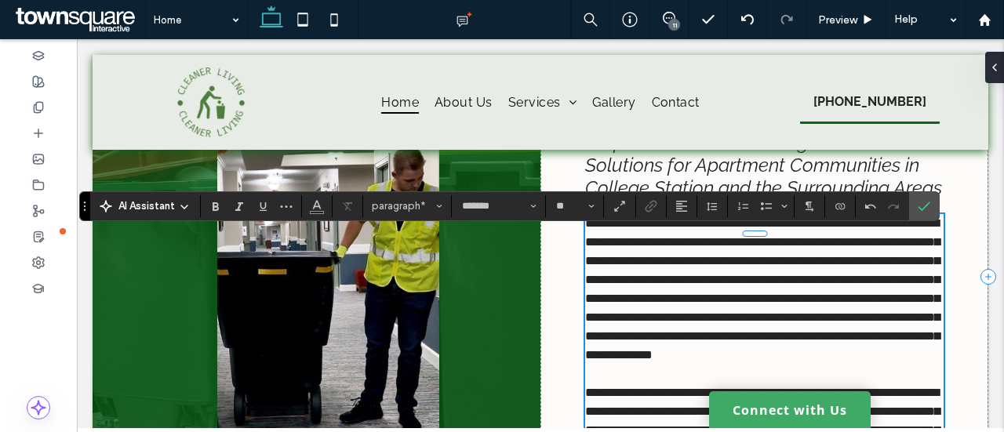
click at [596, 244] on span "**********" at bounding box center [762, 289] width 354 height 144
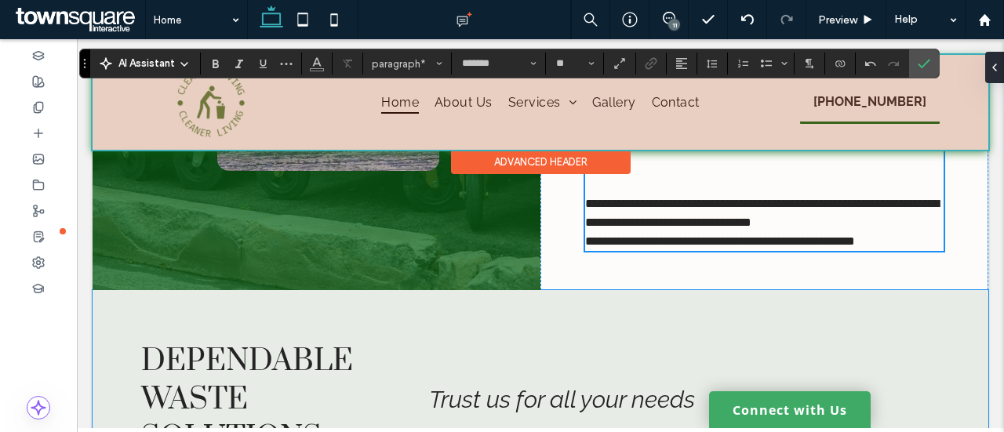
scroll to position [1162, 0]
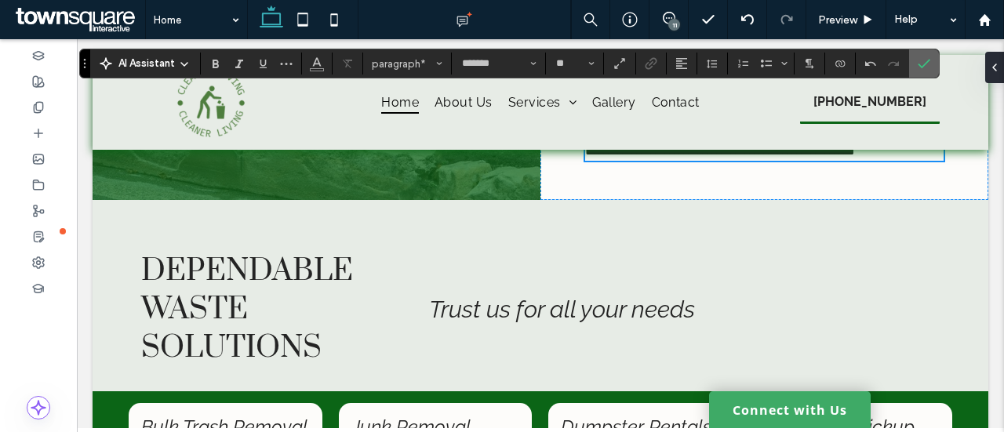
click at [920, 64] on use "Confirm" at bounding box center [924, 63] width 13 height 9
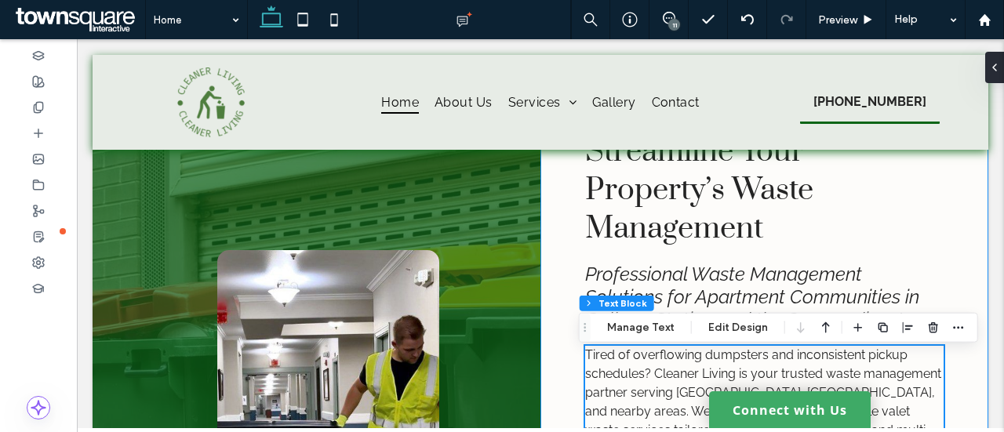
scroll to position [613, 0]
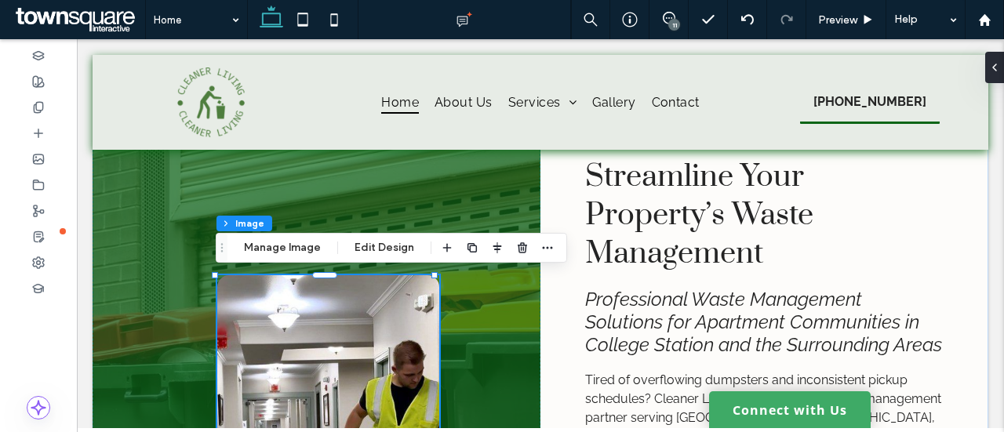
type input "**"
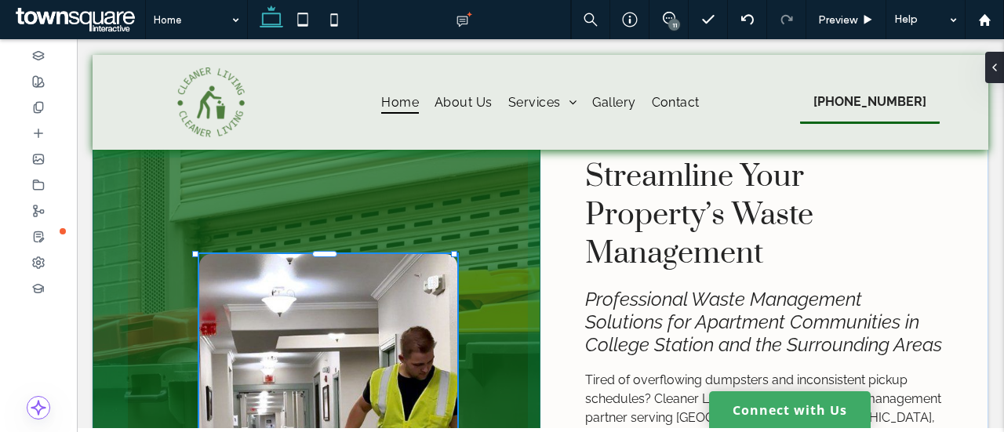
drag, startPoint x: 213, startPoint y: 271, endPoint x: 194, endPoint y: 248, distance: 30.6
click at [194, 251] on div at bounding box center [195, 254] width 6 height 6
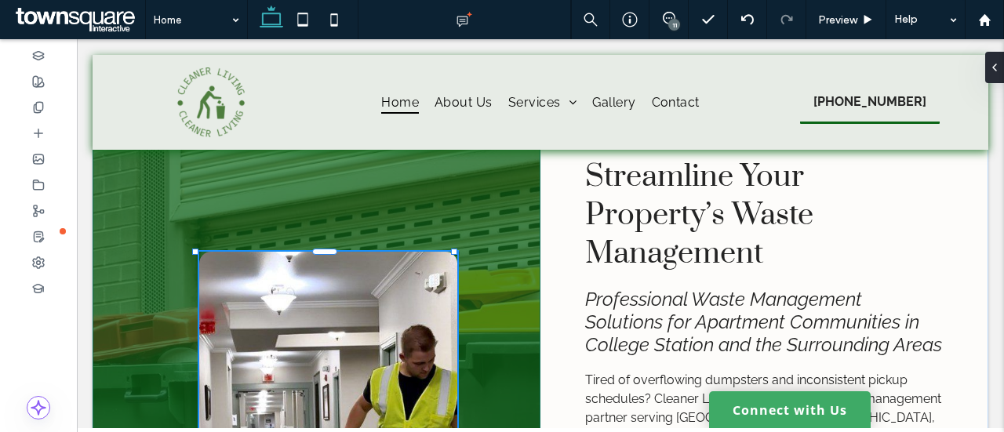
type input "**"
type input "****"
type input "***"
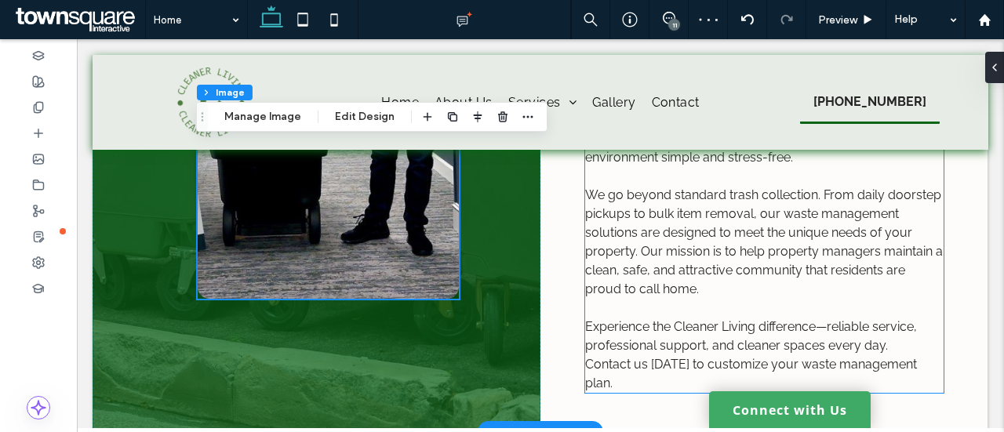
scroll to position [1241, 0]
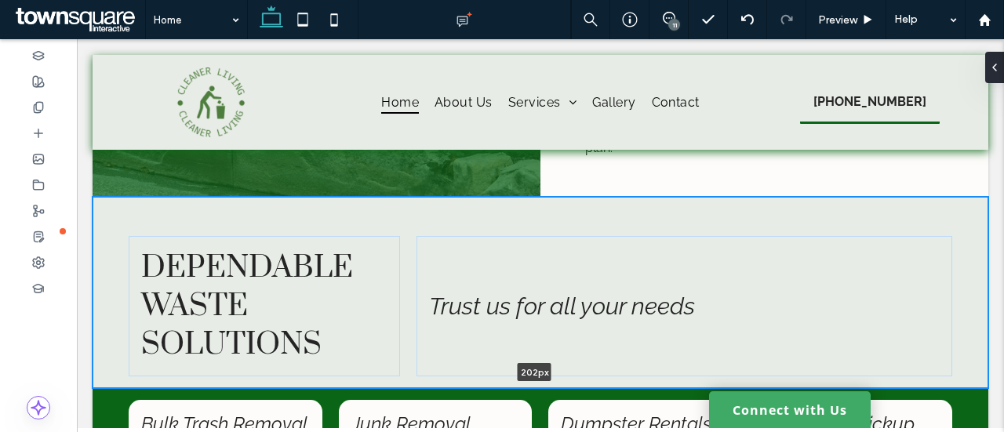
drag, startPoint x: 635, startPoint y: 386, endPoint x: 635, endPoint y: 351, distance: 34.5
click at [635, 351] on div "Dependable Waste Solutions Trust us for all your needs 202px Section + Add Sect…" at bounding box center [541, 292] width 896 height 191
type input "***"
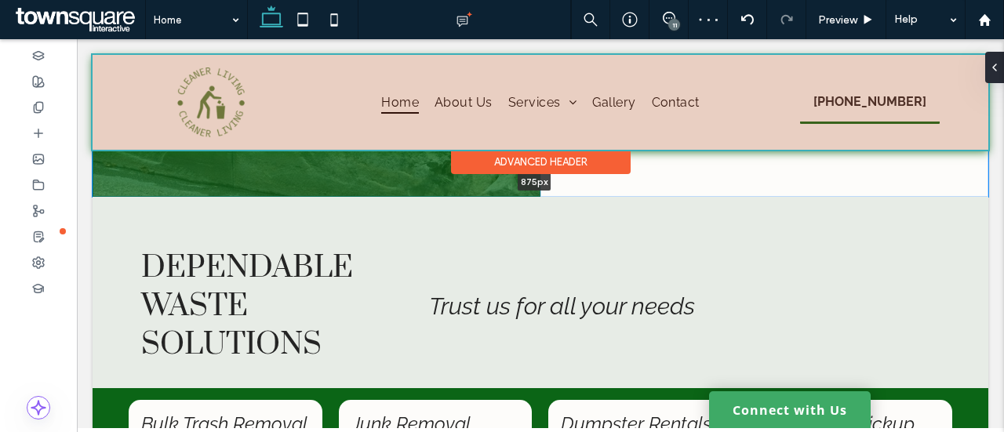
drag, startPoint x: 458, startPoint y: 194, endPoint x: 463, endPoint y: 173, distance: 21.7
type input "***"
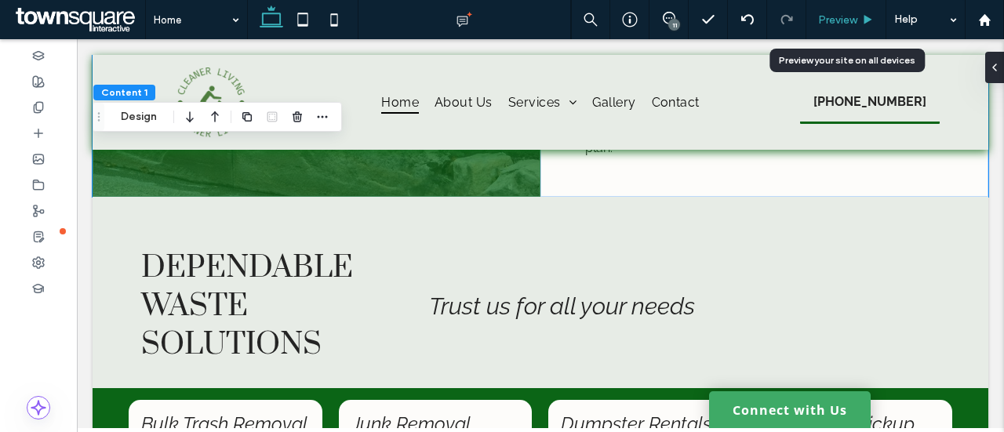
click at [831, 20] on span "Preview" at bounding box center [837, 19] width 39 height 13
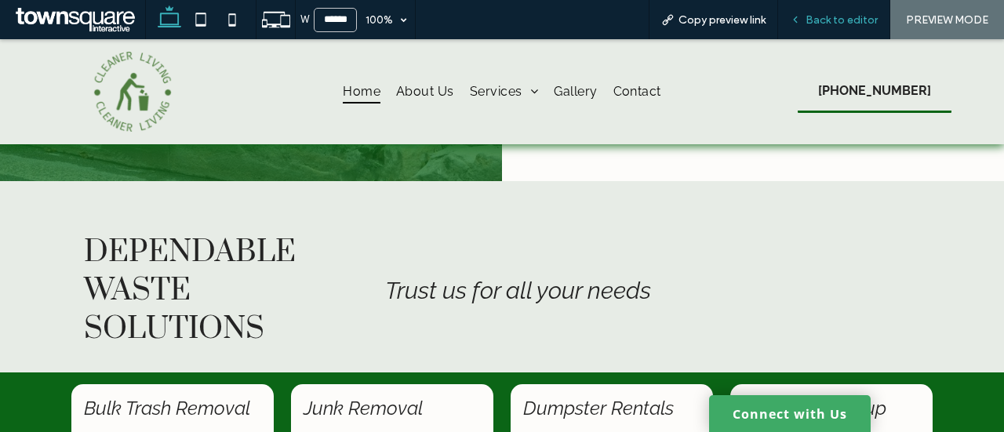
scroll to position [1236, 0]
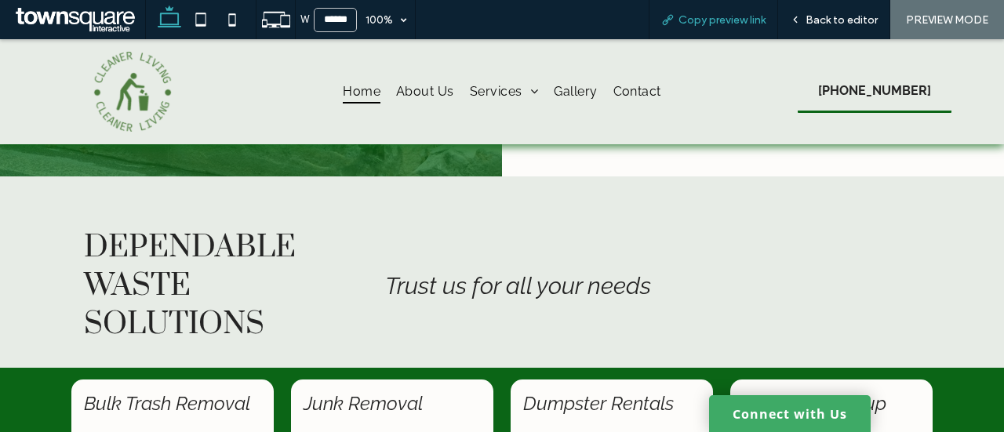
click at [717, 22] on span "Copy preview link" at bounding box center [721, 19] width 87 height 13
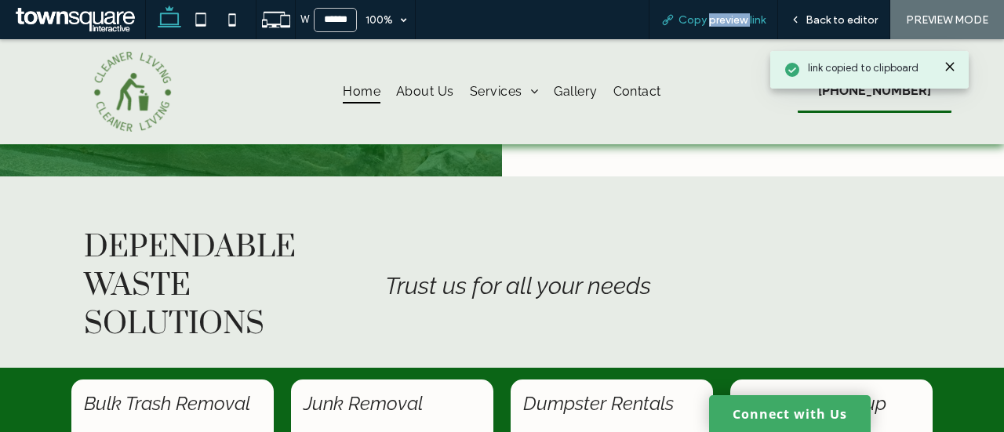
click at [716, 21] on span "Copy preview link" at bounding box center [721, 19] width 87 height 13
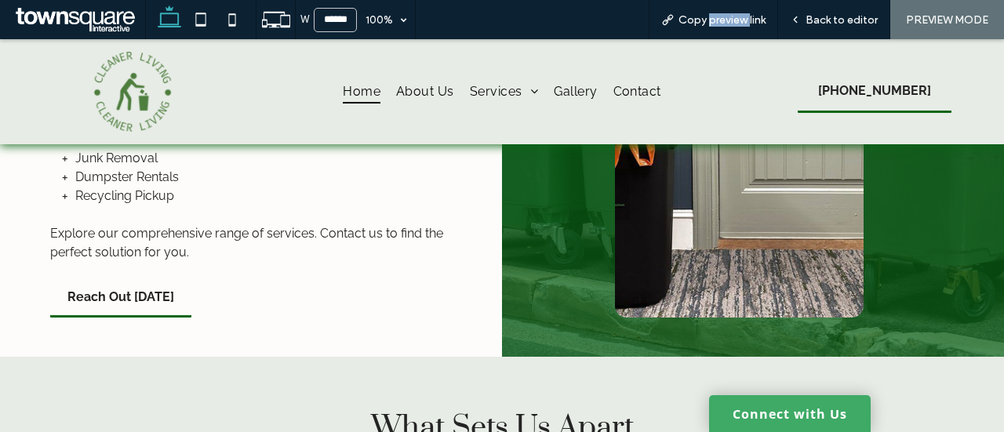
scroll to position [2177, 0]
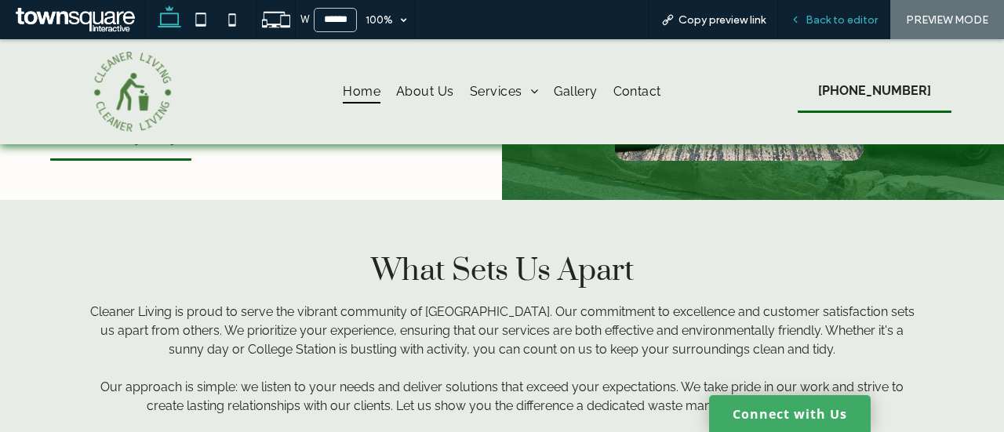
click at [854, 24] on span "Back to editor" at bounding box center [841, 19] width 72 height 13
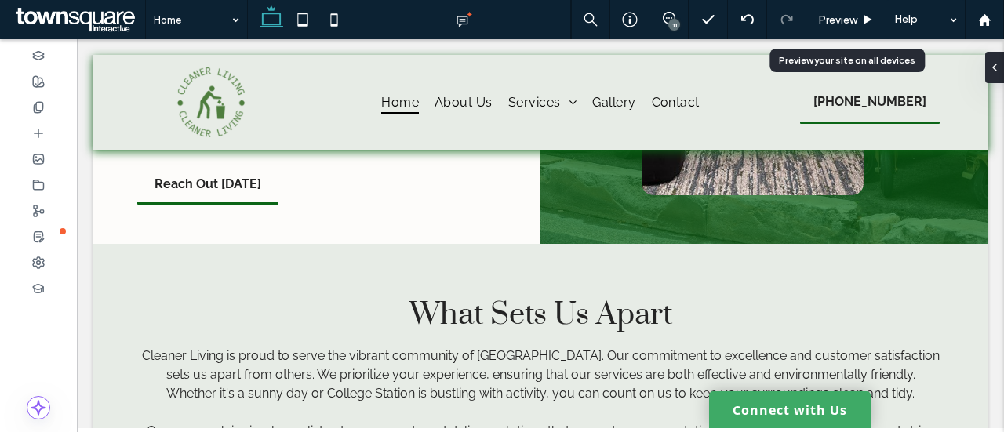
scroll to position [2225, 0]
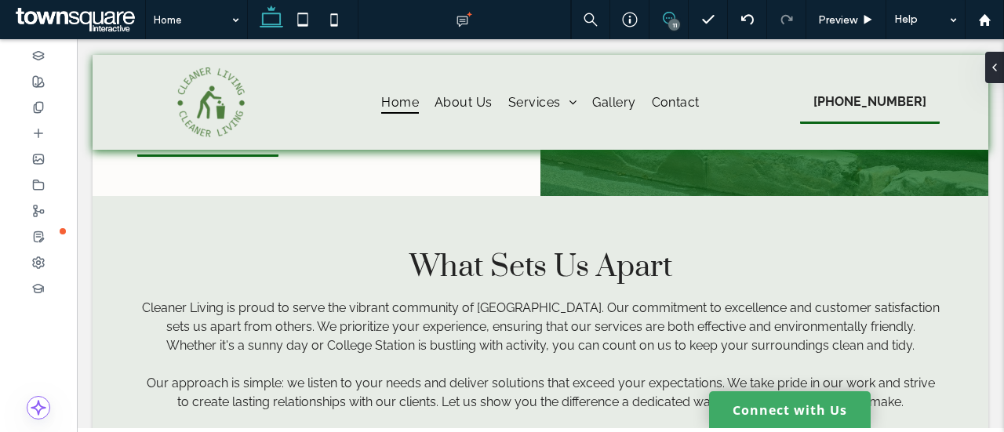
click at [663, 13] on icon at bounding box center [669, 18] width 13 height 13
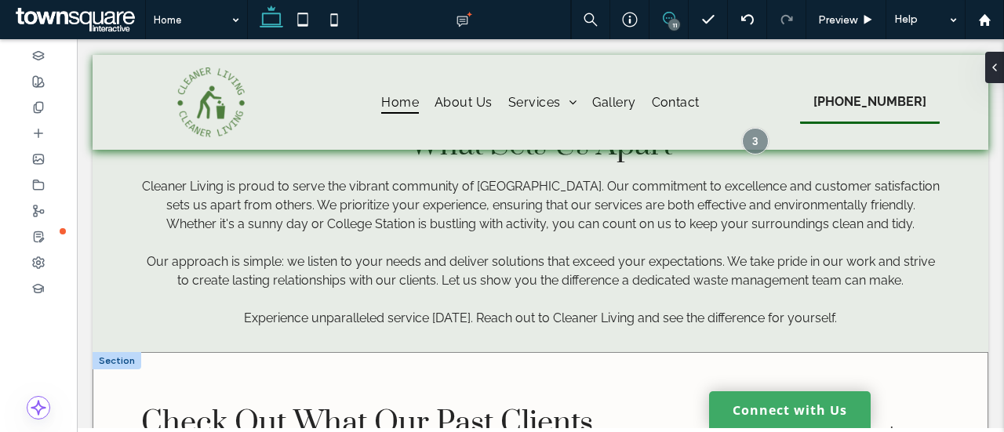
scroll to position [2460, 0]
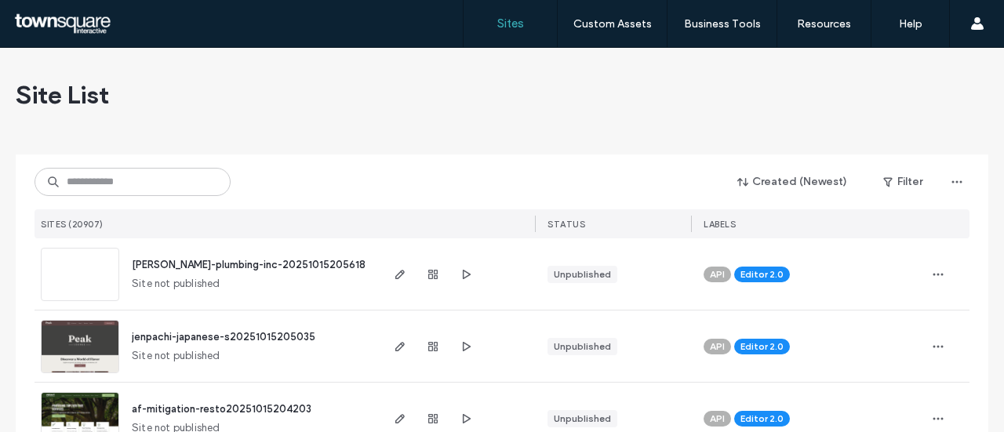
click at [96, 183] on input at bounding box center [133, 182] width 196 height 28
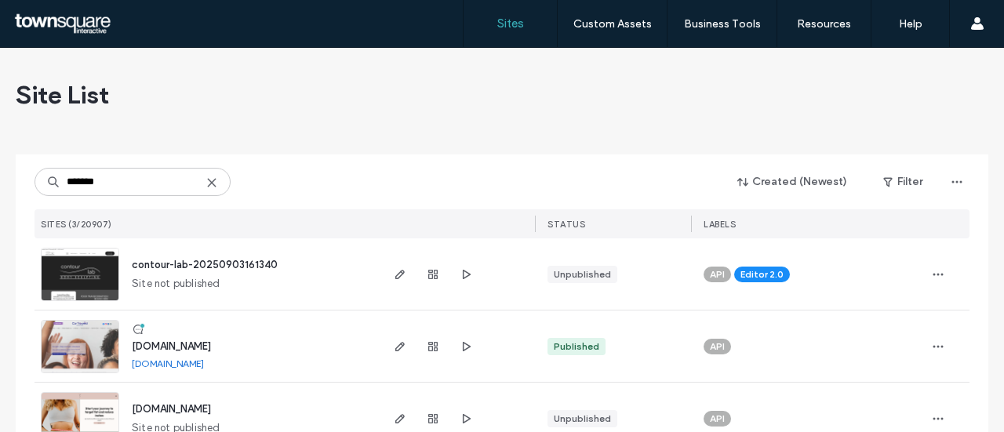
type input "*******"
click at [179, 267] on span "contour-lab-20250903161340" at bounding box center [205, 265] width 146 height 12
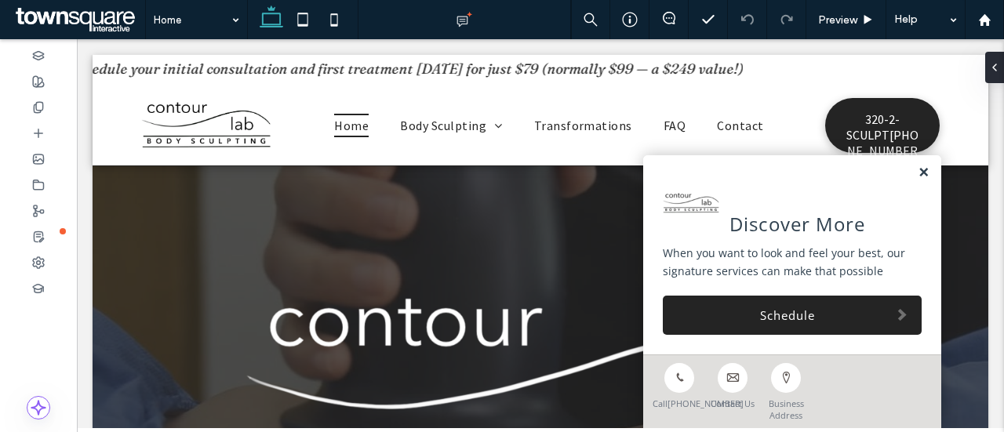
click at [918, 171] on link at bounding box center [924, 172] width 12 height 13
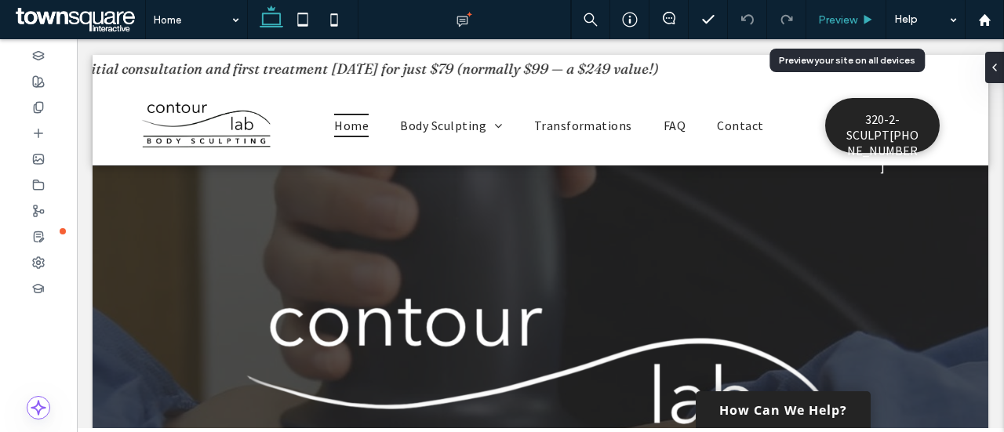
click at [857, 28] on div "Preview" at bounding box center [846, 19] width 80 height 39
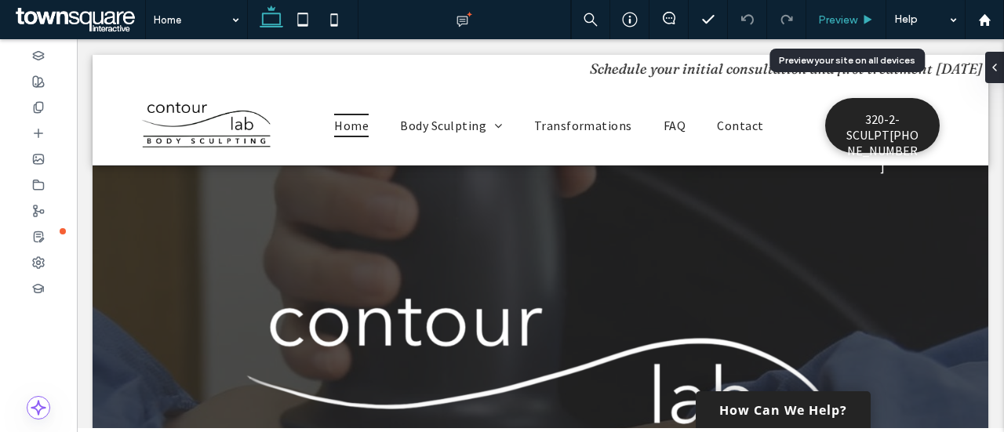
click at [856, 14] on span "Preview" at bounding box center [837, 19] width 39 height 13
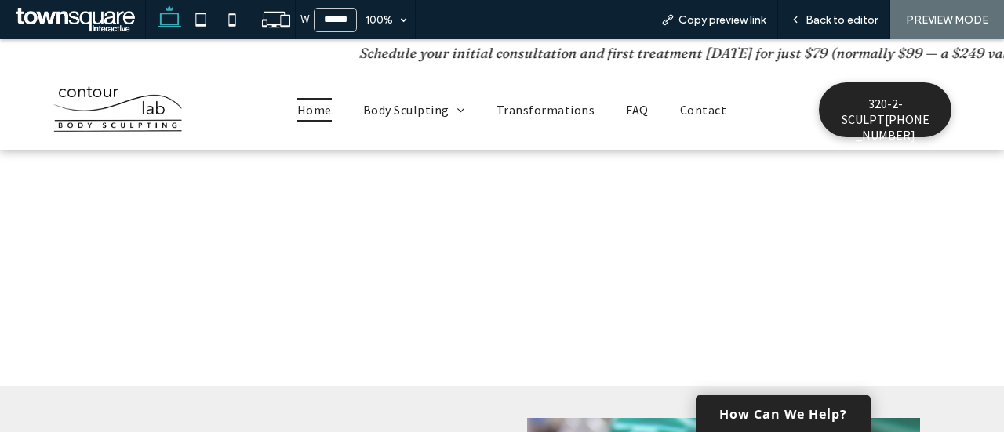
scroll to position [549, 0]
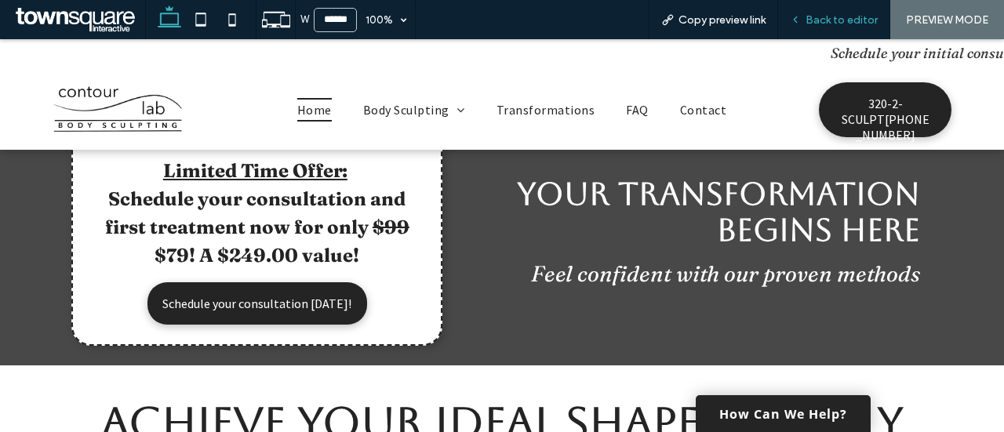
click at [831, 24] on span "Back to editor" at bounding box center [841, 19] width 72 height 13
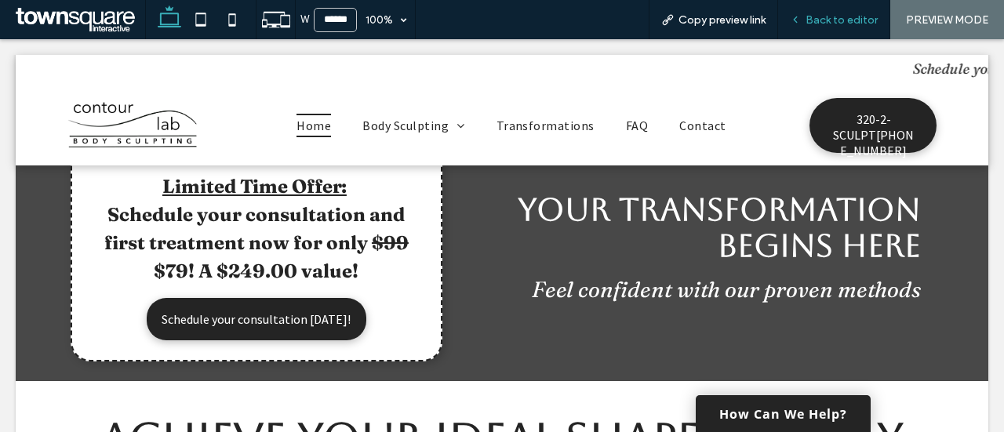
scroll to position [565, 0]
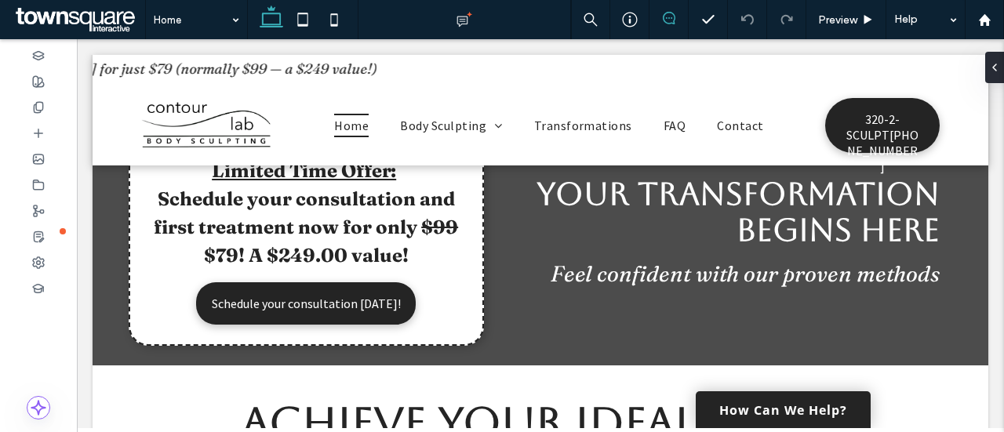
click at [664, 14] on use at bounding box center [669, 18] width 13 height 13
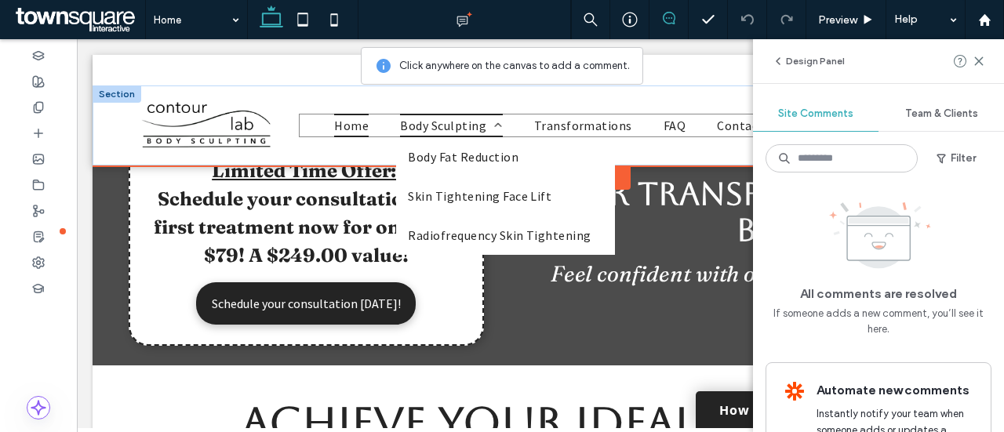
click at [510, 129] on link "Body Sculpting" at bounding box center [450, 126] width 133 height 24
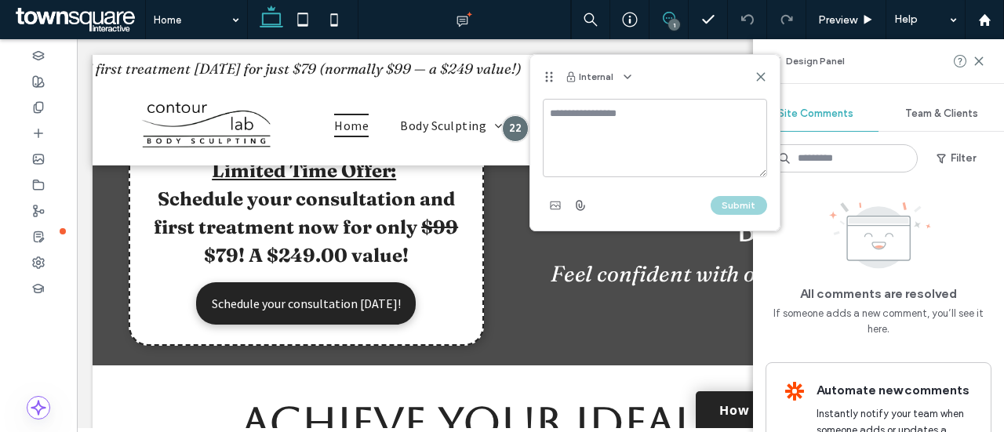
click at [586, 131] on textarea at bounding box center [655, 138] width 224 height 78
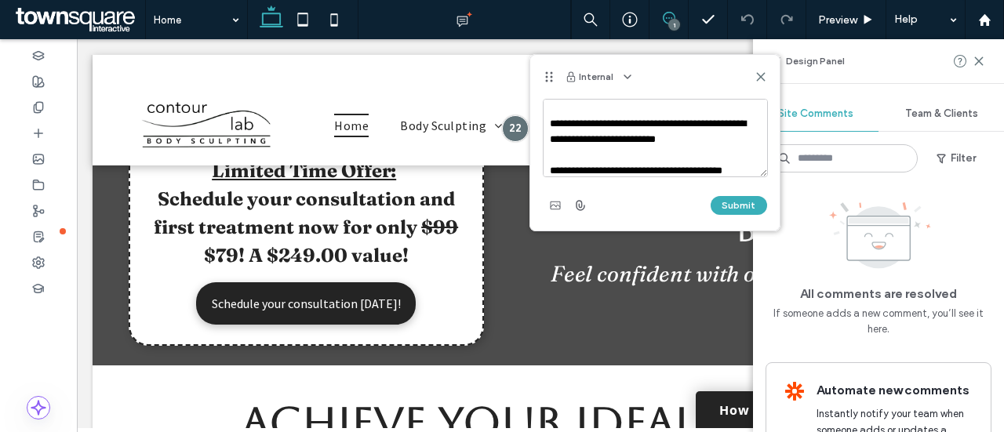
scroll to position [162, 0]
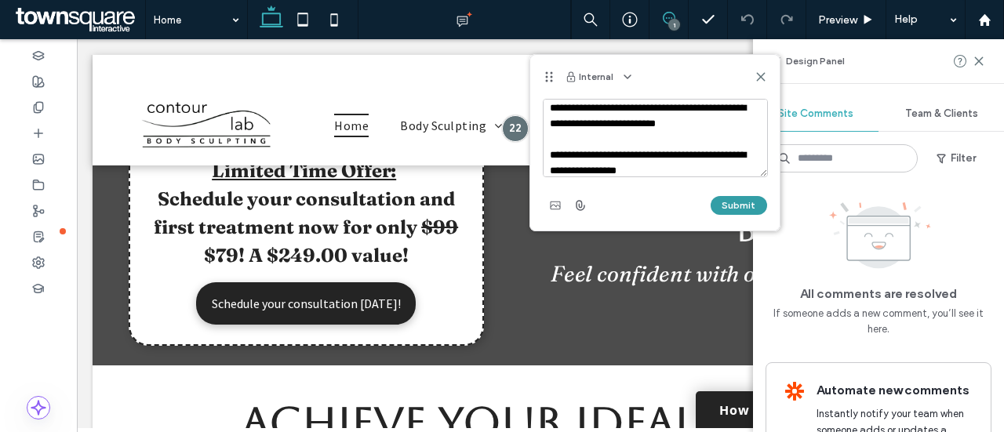
type textarea "**********"
click at [734, 199] on button "Submit" at bounding box center [739, 205] width 56 height 19
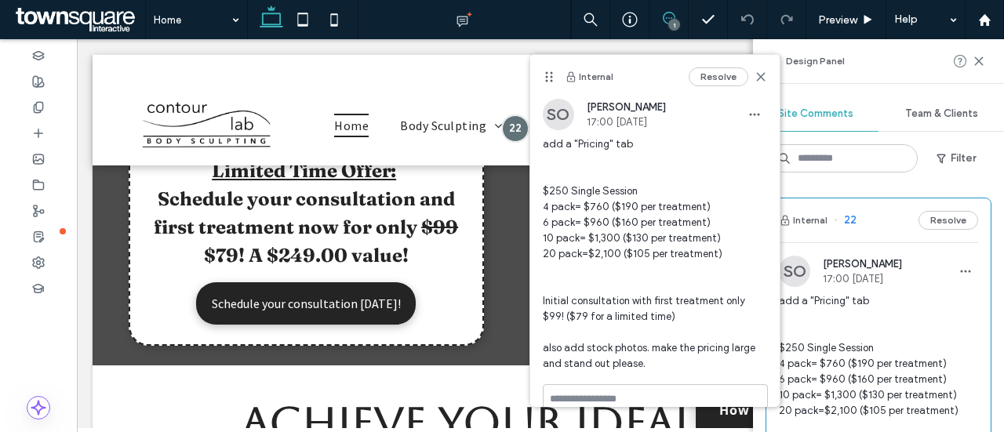
scroll to position [0, 0]
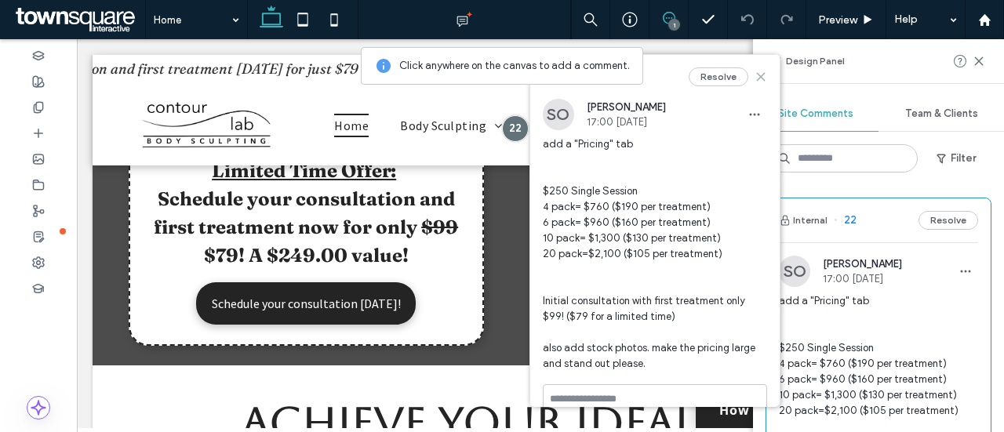
click at [757, 78] on use at bounding box center [760, 76] width 7 height 7
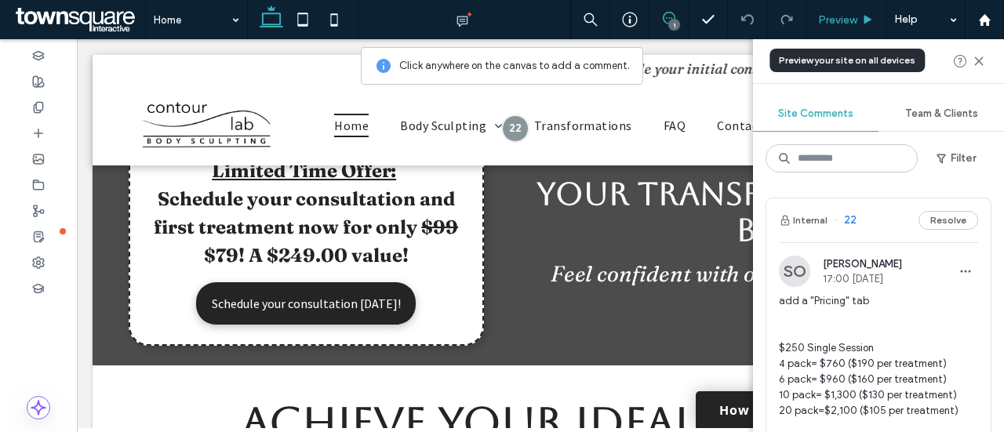
click at [852, 20] on span "Preview" at bounding box center [837, 19] width 39 height 13
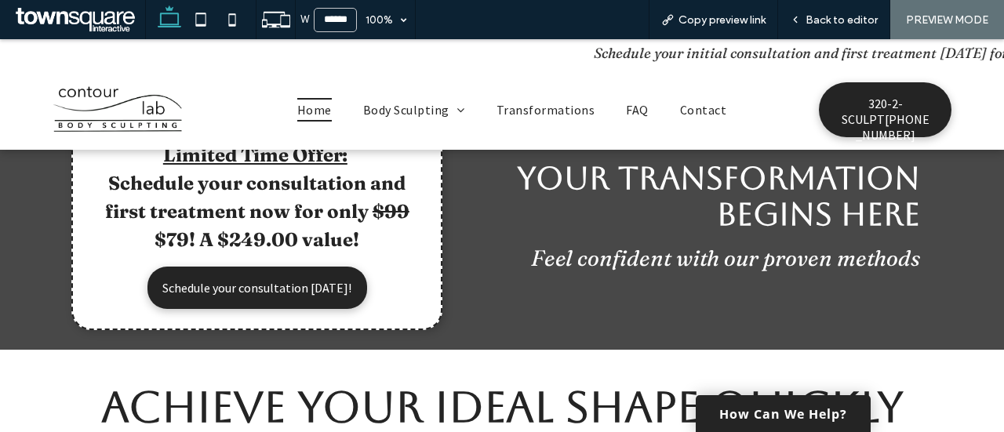
scroll to position [549, 0]
